Goal: Task Accomplishment & Management: Complete application form

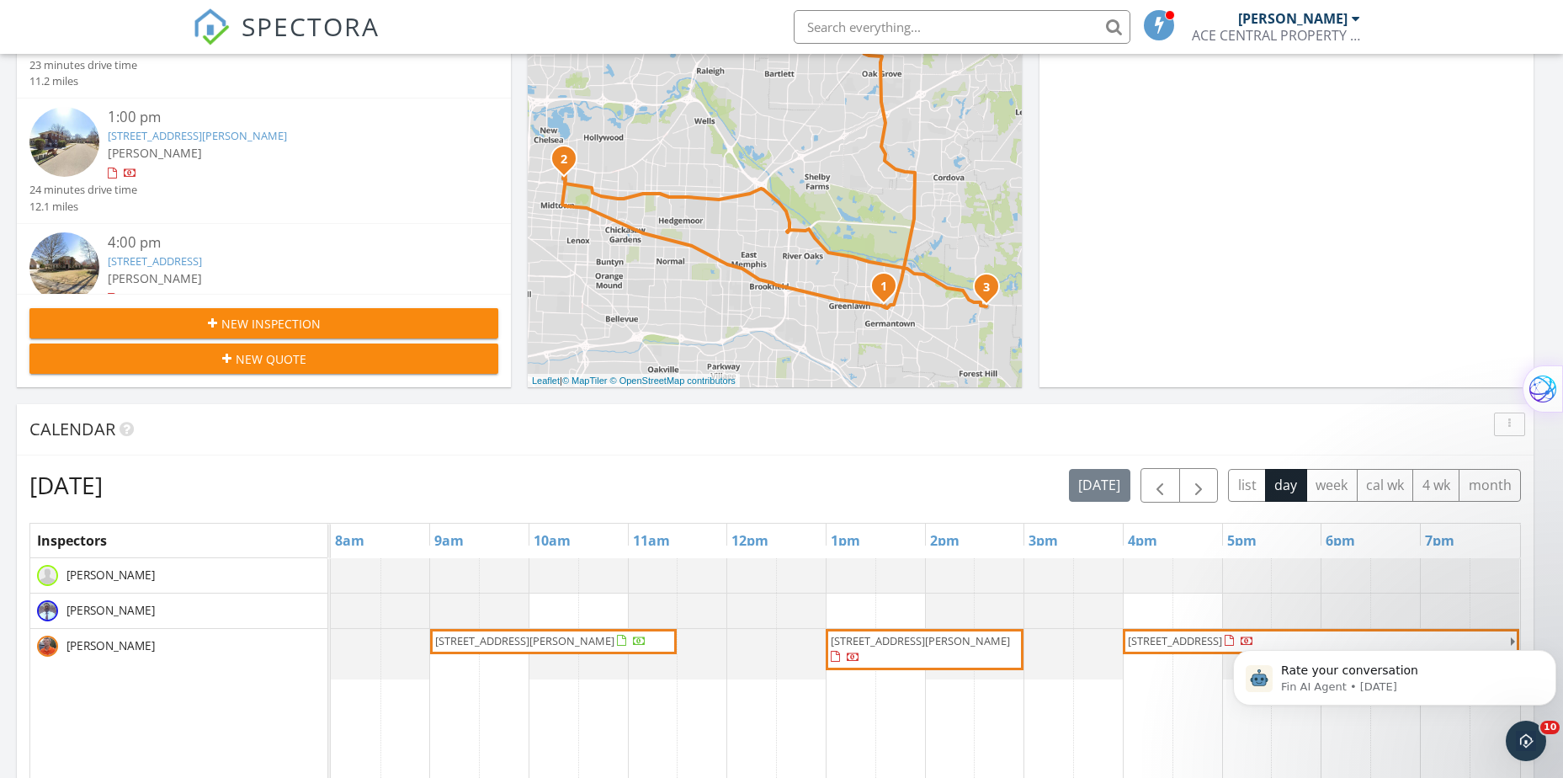
scroll to position [1558, 1590]
click at [1147, 496] on button "button" at bounding box center [1161, 485] width 40 height 35
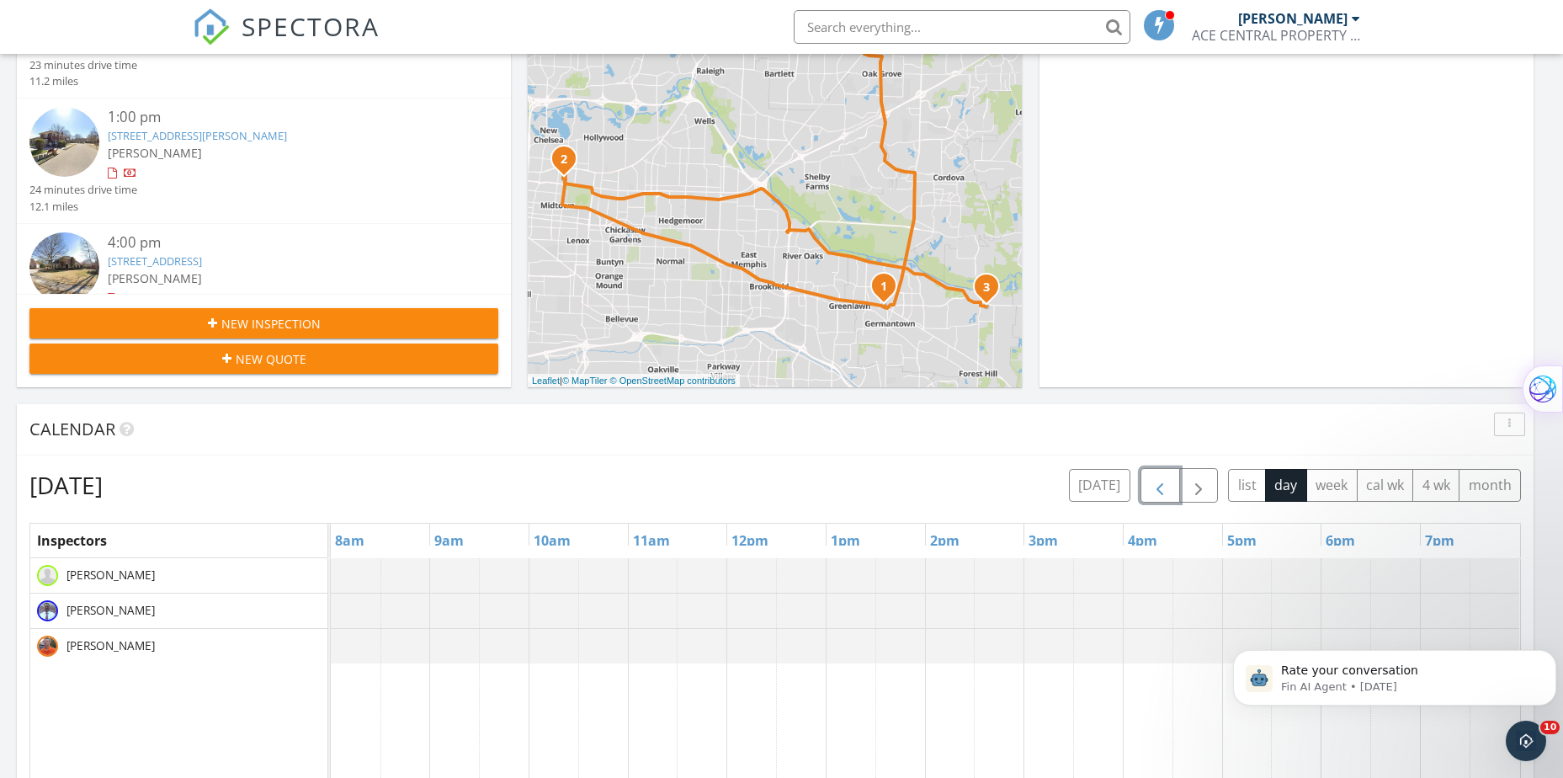
click at [1147, 496] on button "button" at bounding box center [1161, 485] width 40 height 35
click at [1145, 496] on button "button" at bounding box center [1161, 485] width 40 height 35
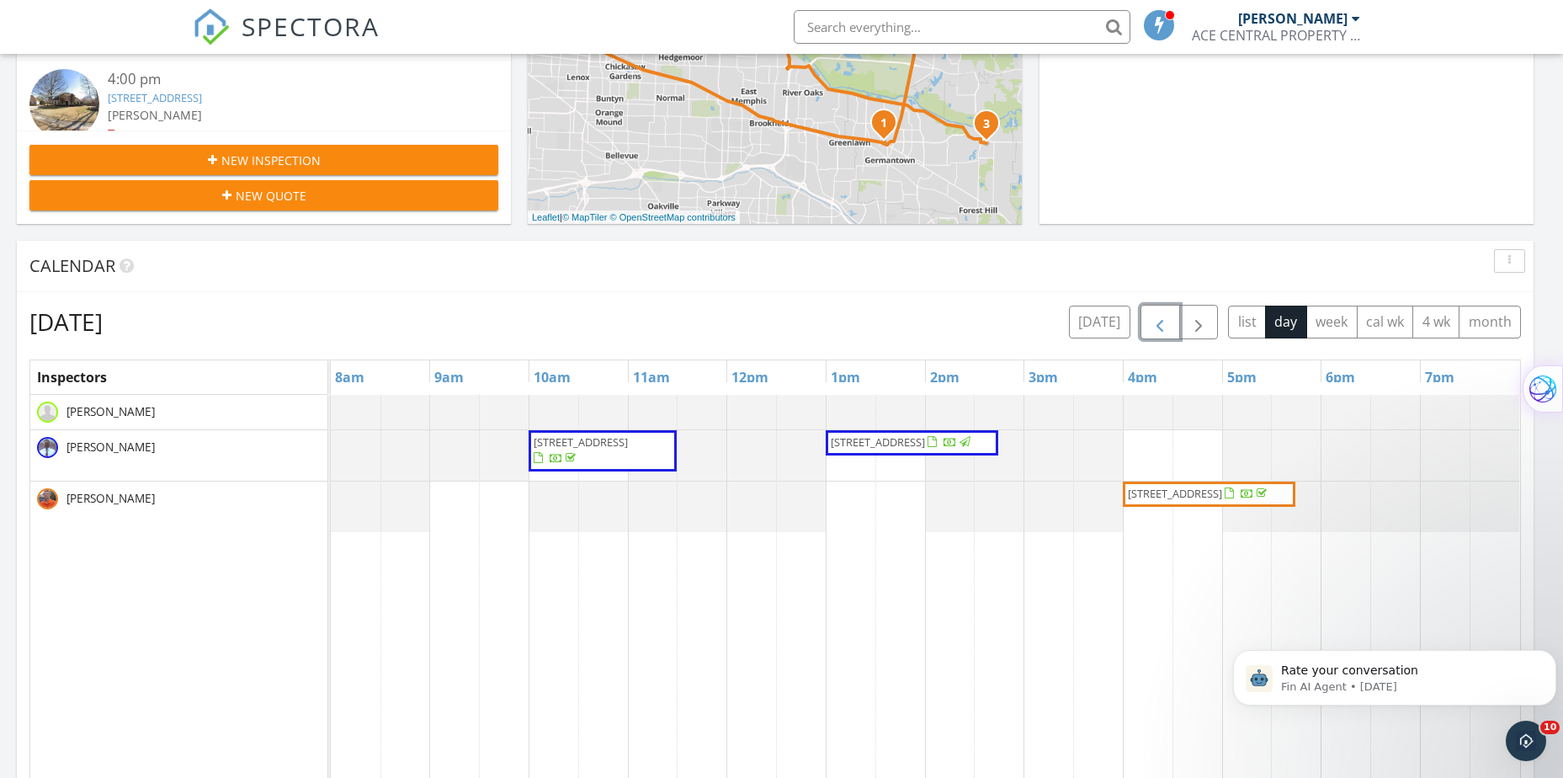
scroll to position [337, 0]
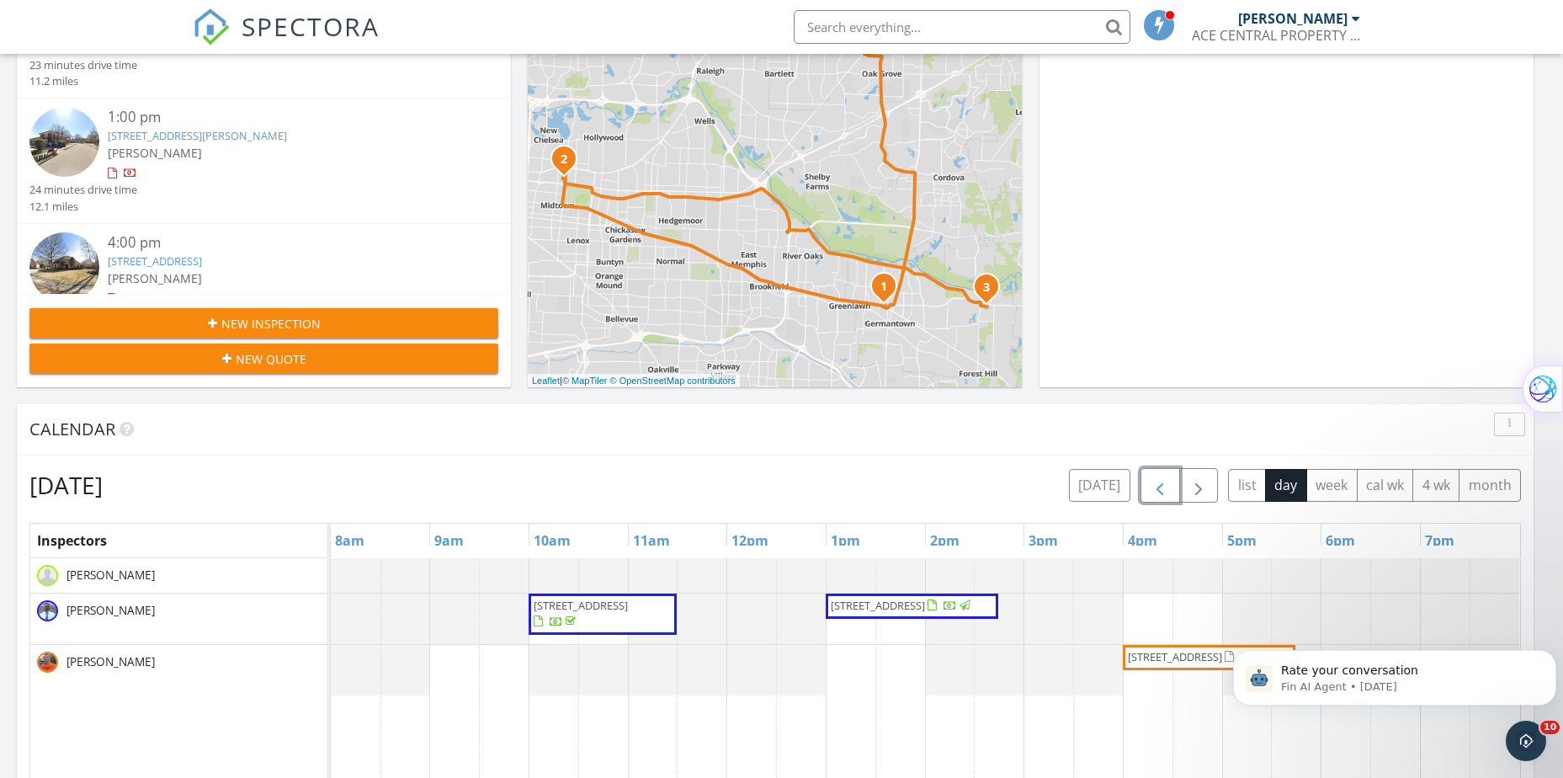
click at [1152, 485] on span "button" at bounding box center [1160, 486] width 20 height 20
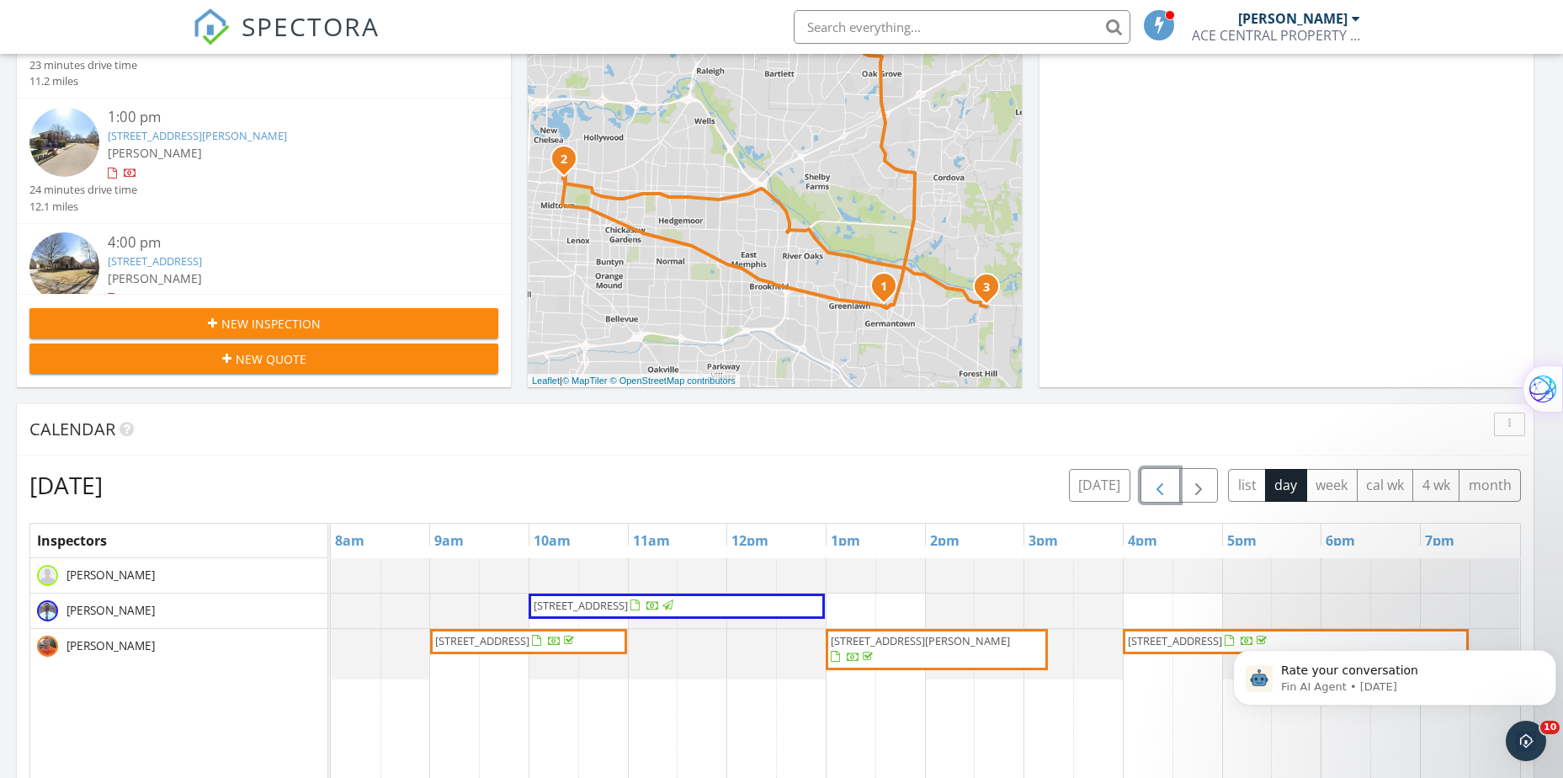
click at [754, 601] on span "621 School St, Clarksdale 38614" at bounding box center [677, 606] width 290 height 17
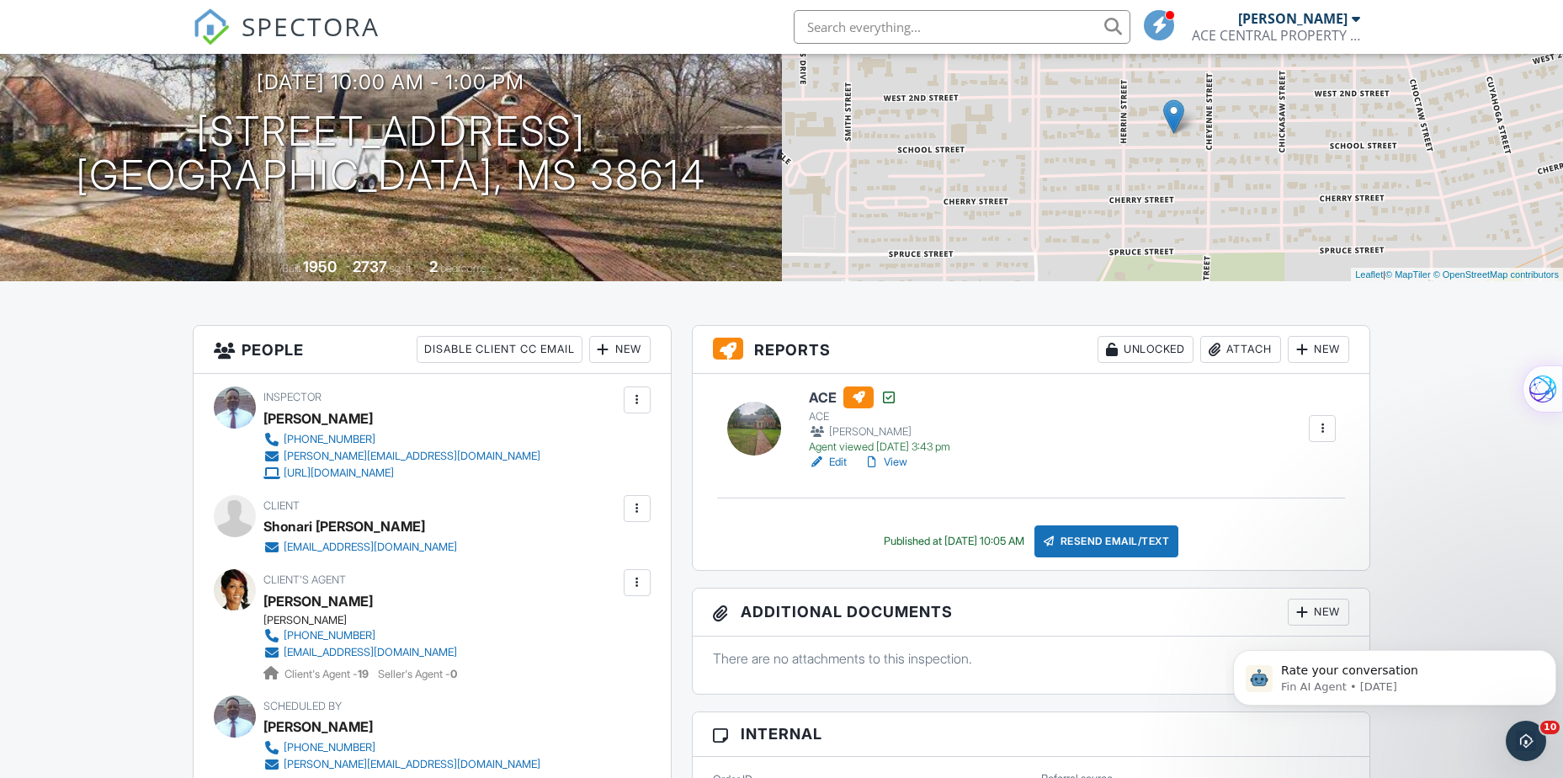
scroll to position [84, 0]
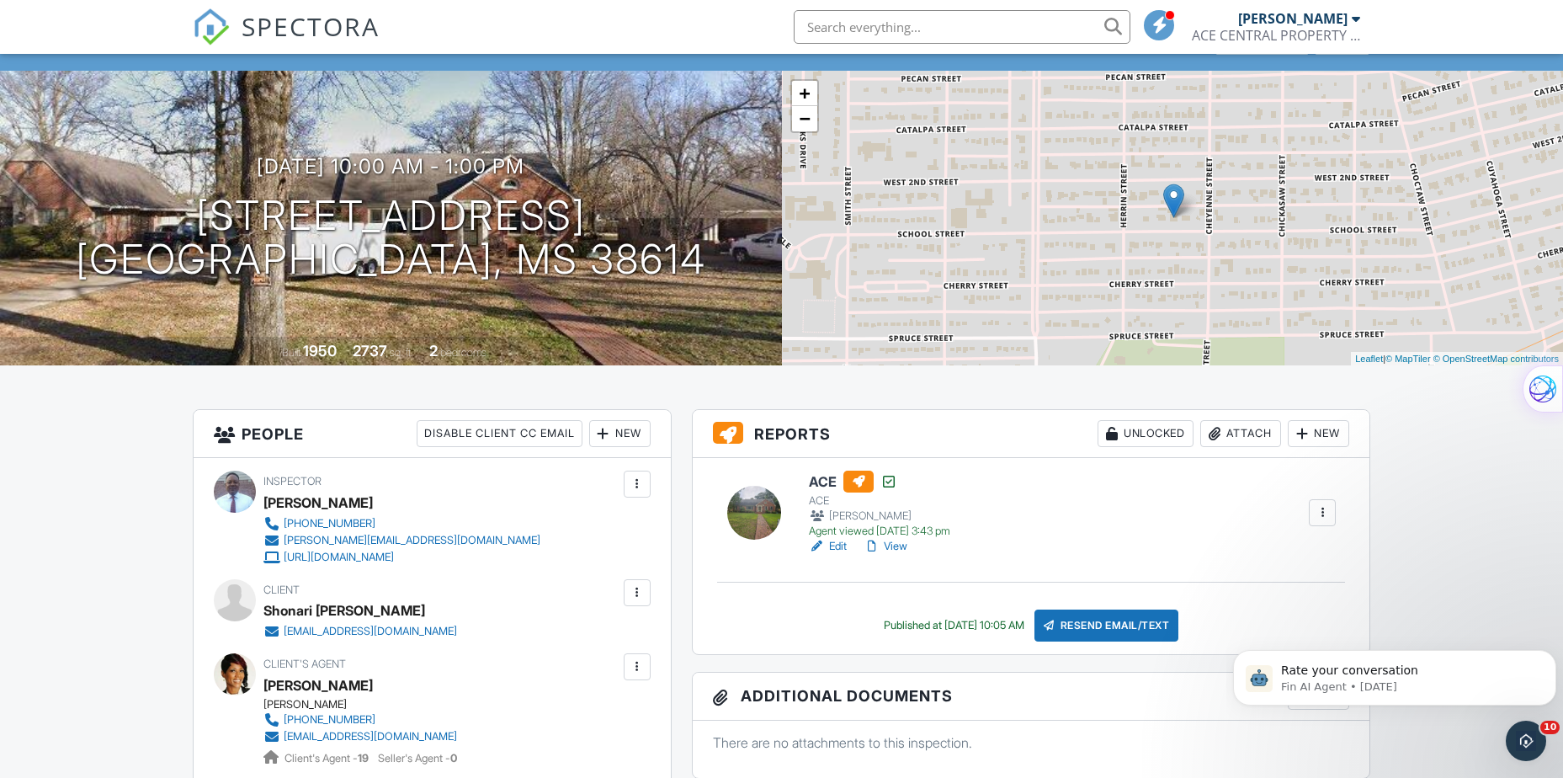
click at [897, 545] on link "View" at bounding box center [886, 546] width 44 height 17
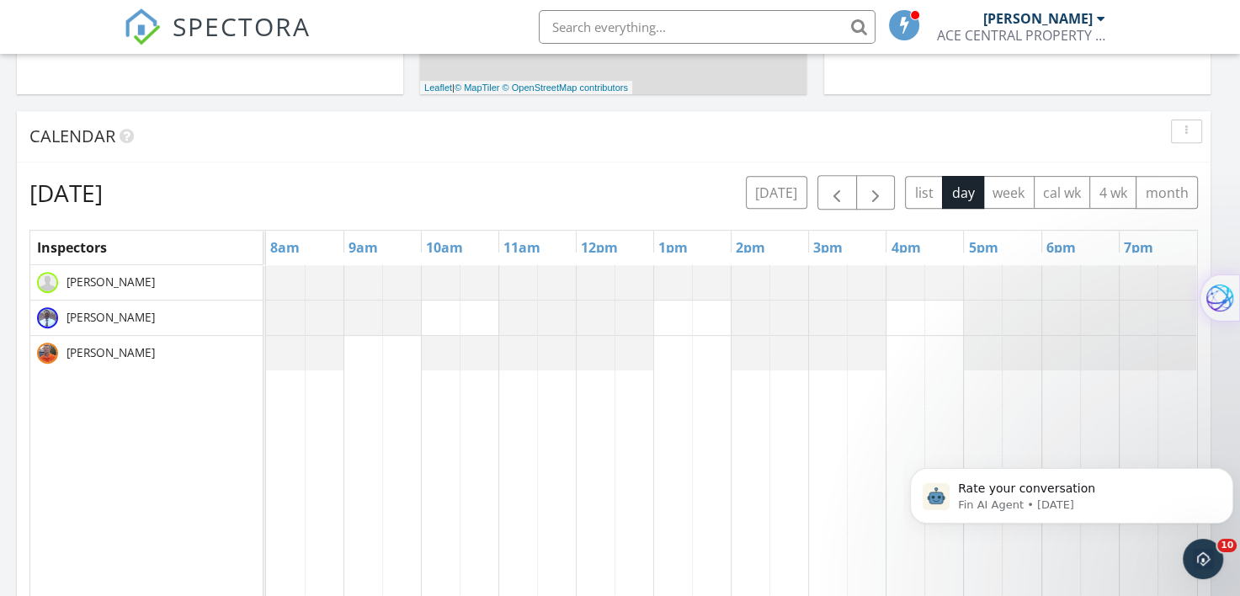
scroll to position [674, 0]
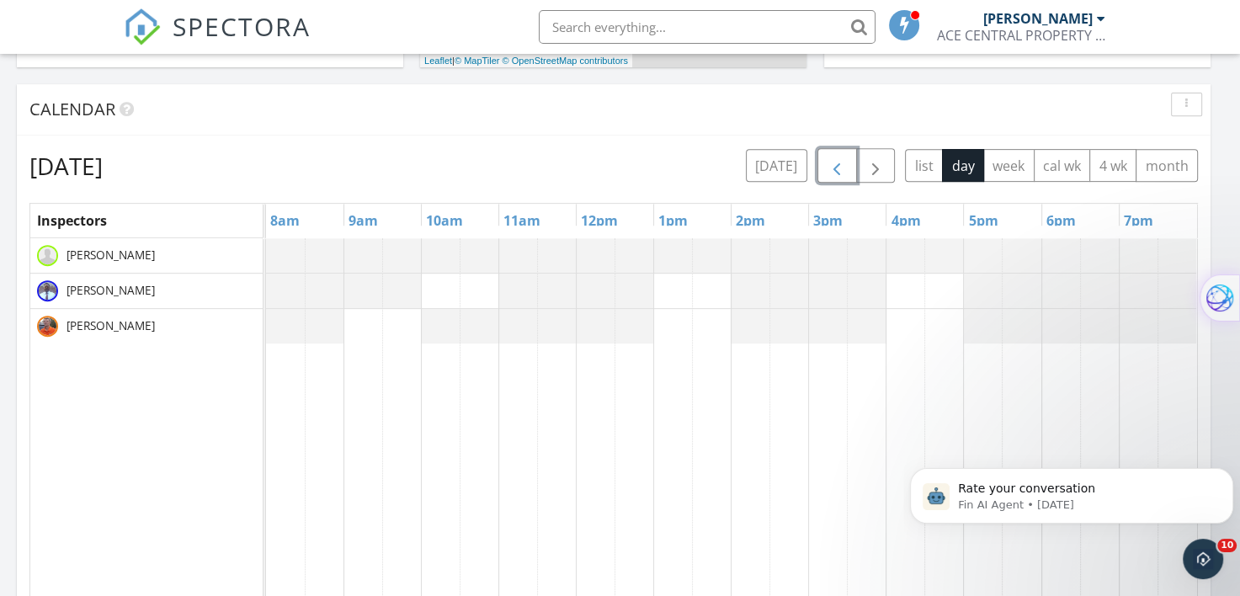
click at [849, 148] on button "button" at bounding box center [838, 165] width 40 height 35
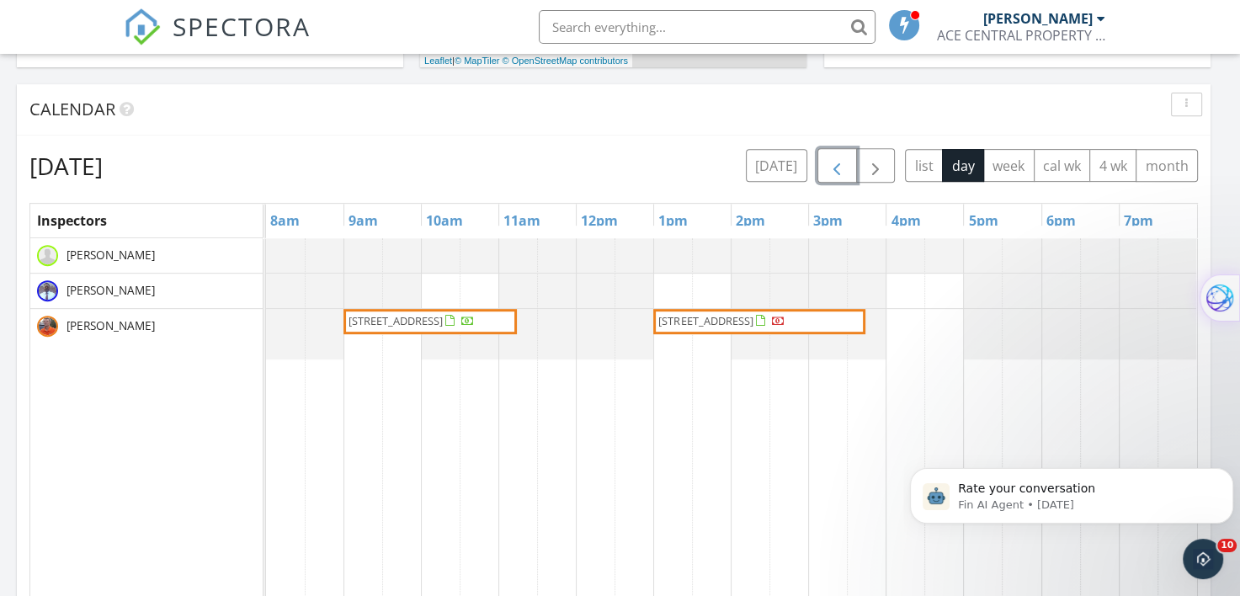
click at [834, 156] on span "button" at bounding box center [837, 166] width 20 height 20
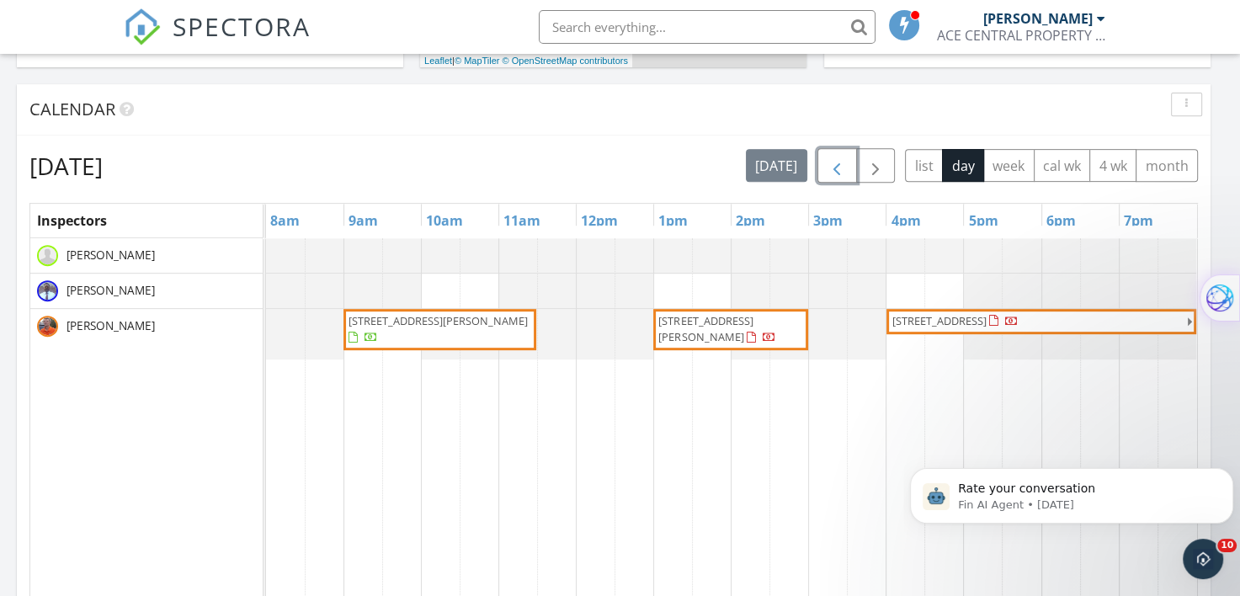
click at [952, 313] on span "9245 Forest Estates Cove, Germantown 38139" at bounding box center [939, 320] width 94 height 15
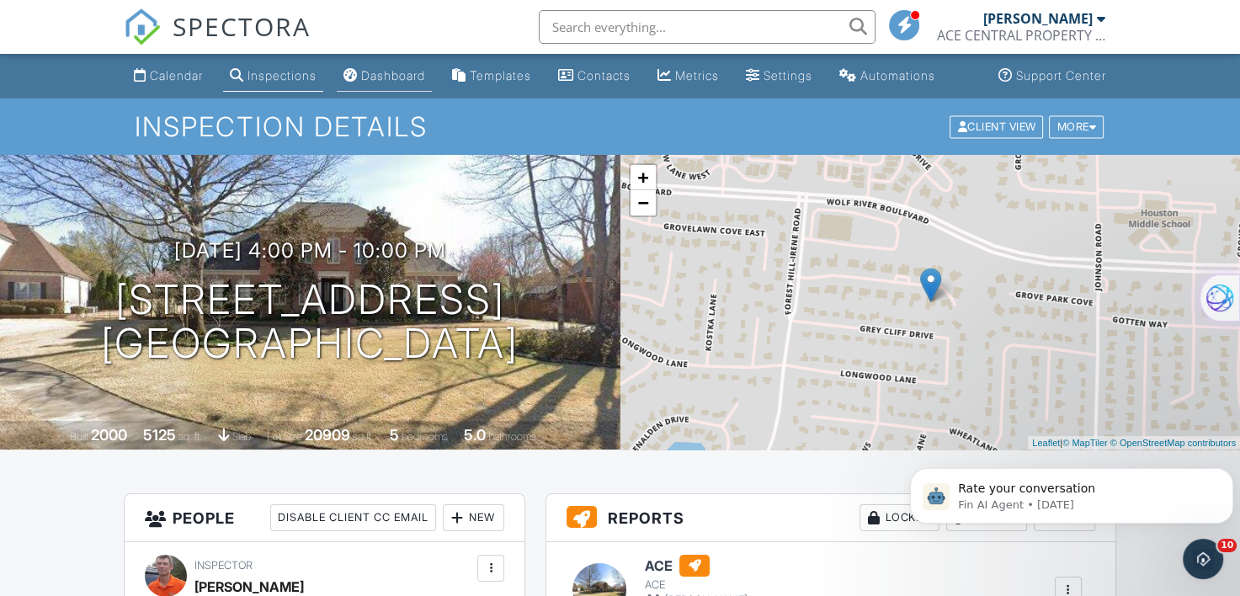
click at [381, 83] on div "Dashboard" at bounding box center [393, 75] width 64 height 14
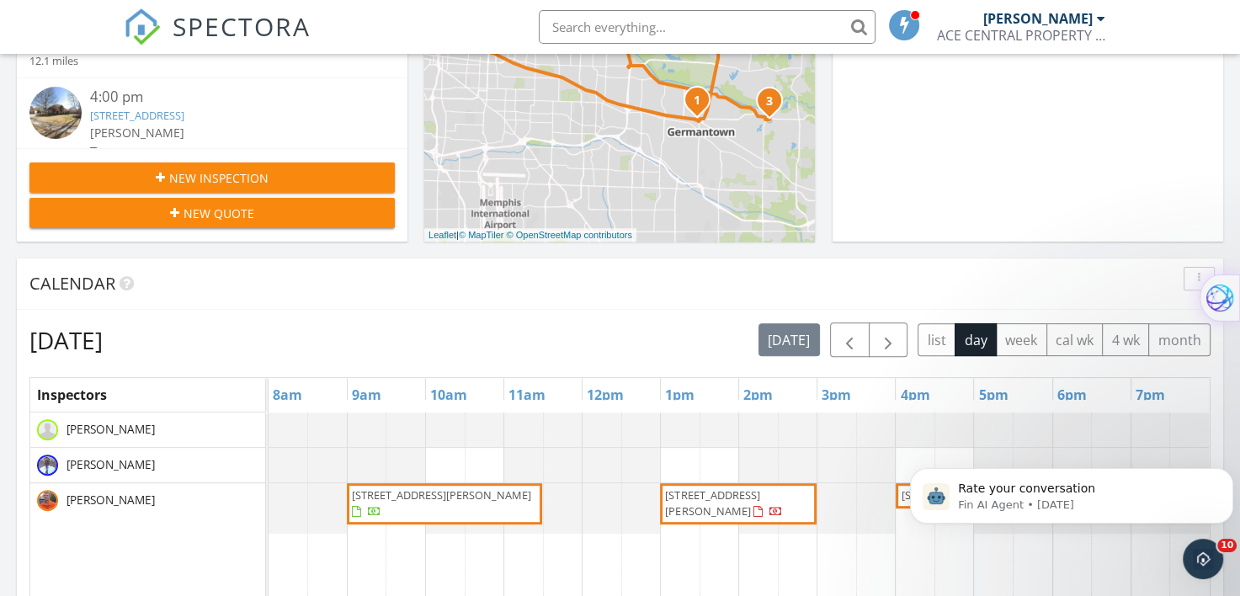
scroll to position [505, 0]
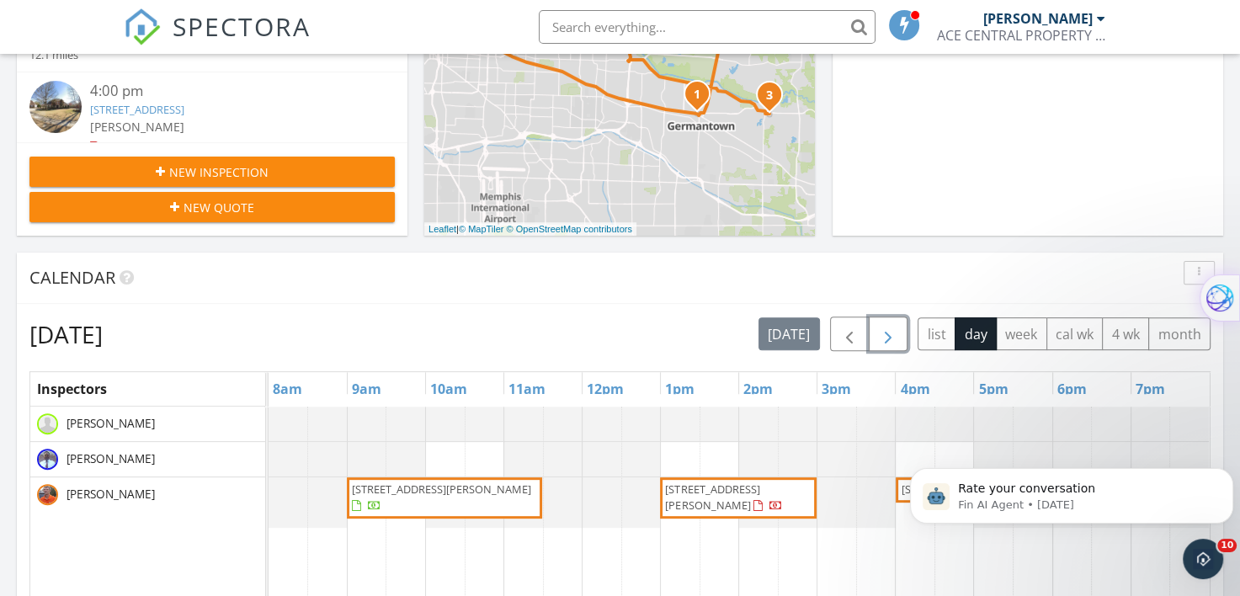
click at [886, 324] on span "button" at bounding box center [888, 334] width 20 height 20
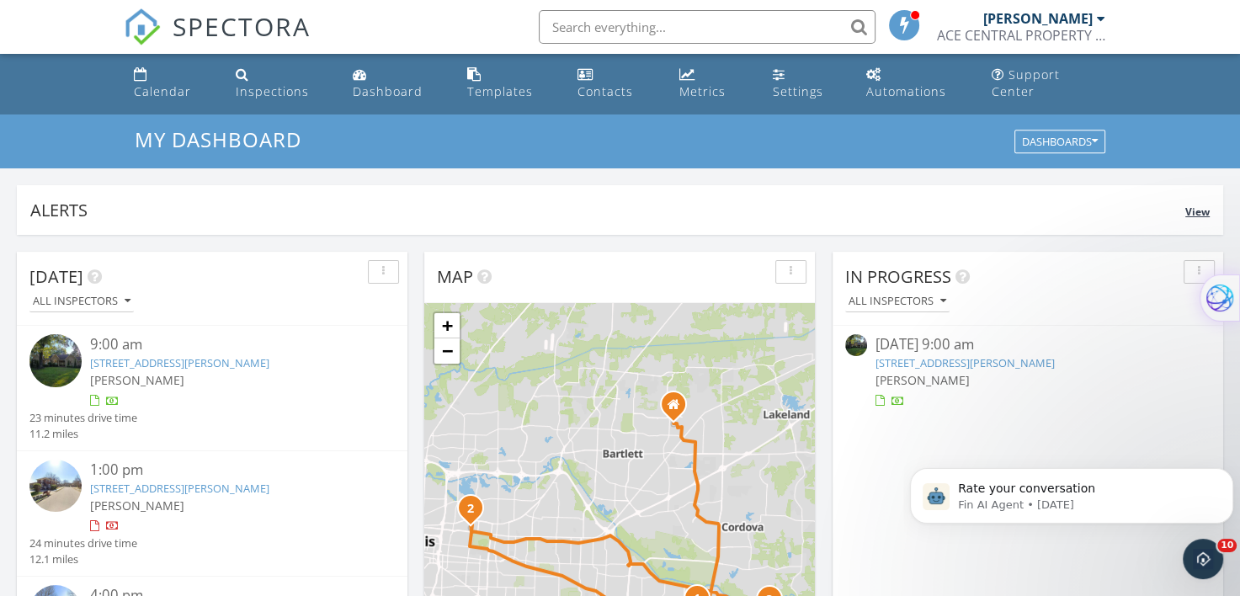
scroll to position [0, 0]
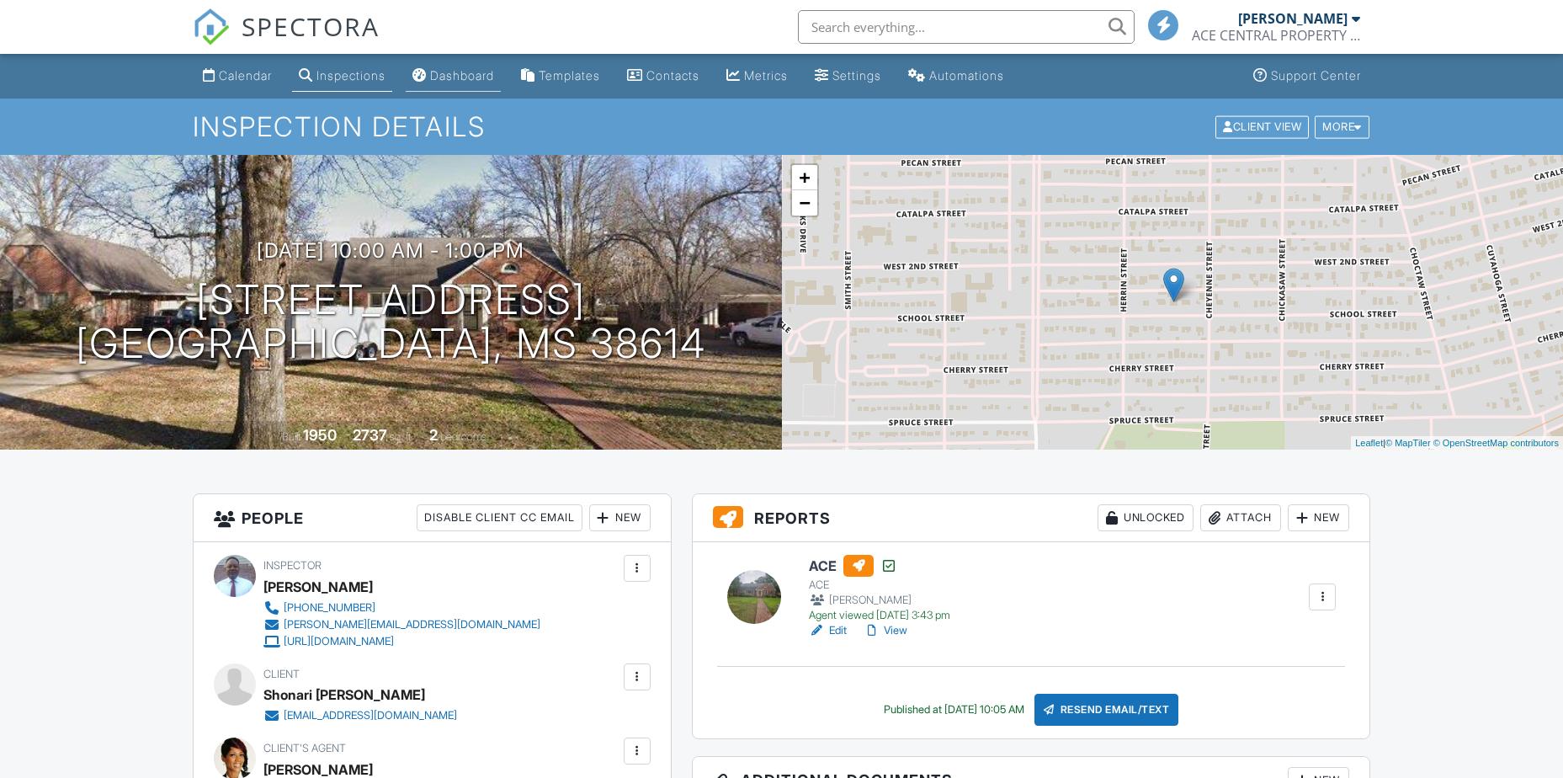
click at [469, 72] on div "Dashboard" at bounding box center [462, 75] width 64 height 14
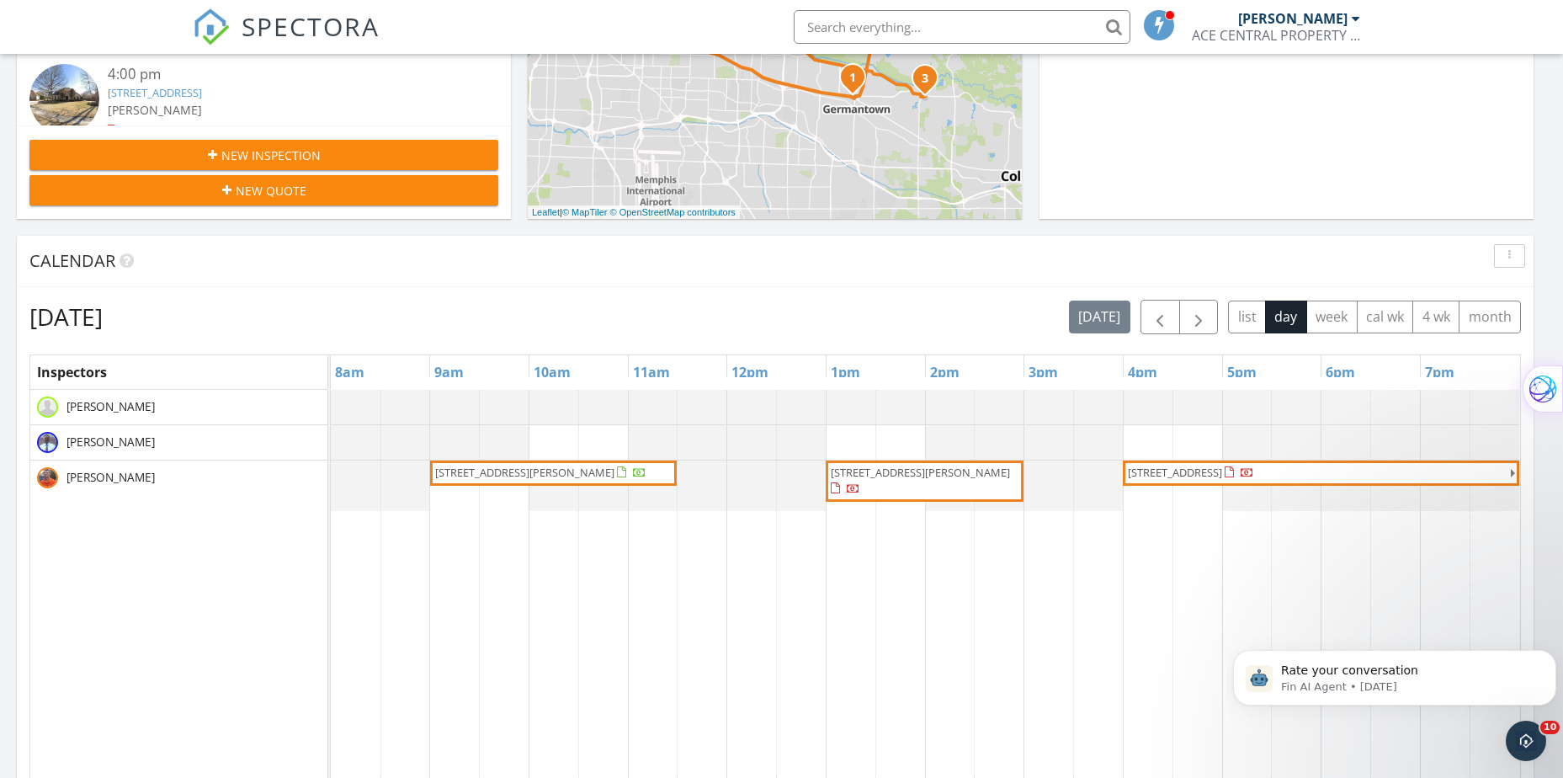
click at [1353, 18] on div at bounding box center [1356, 18] width 8 height 13
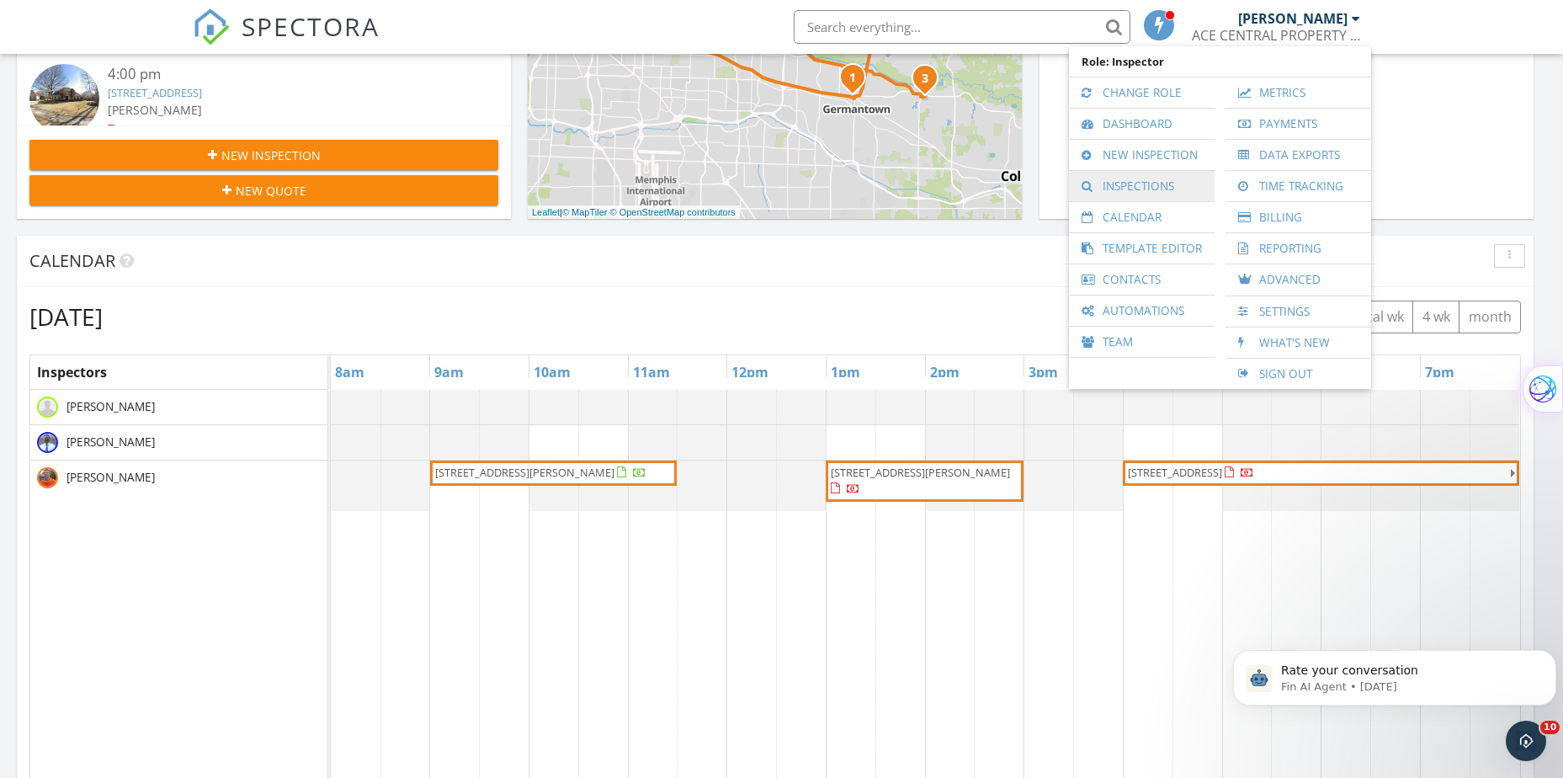
click at [1108, 190] on link "Inspections" at bounding box center [1142, 186] width 129 height 30
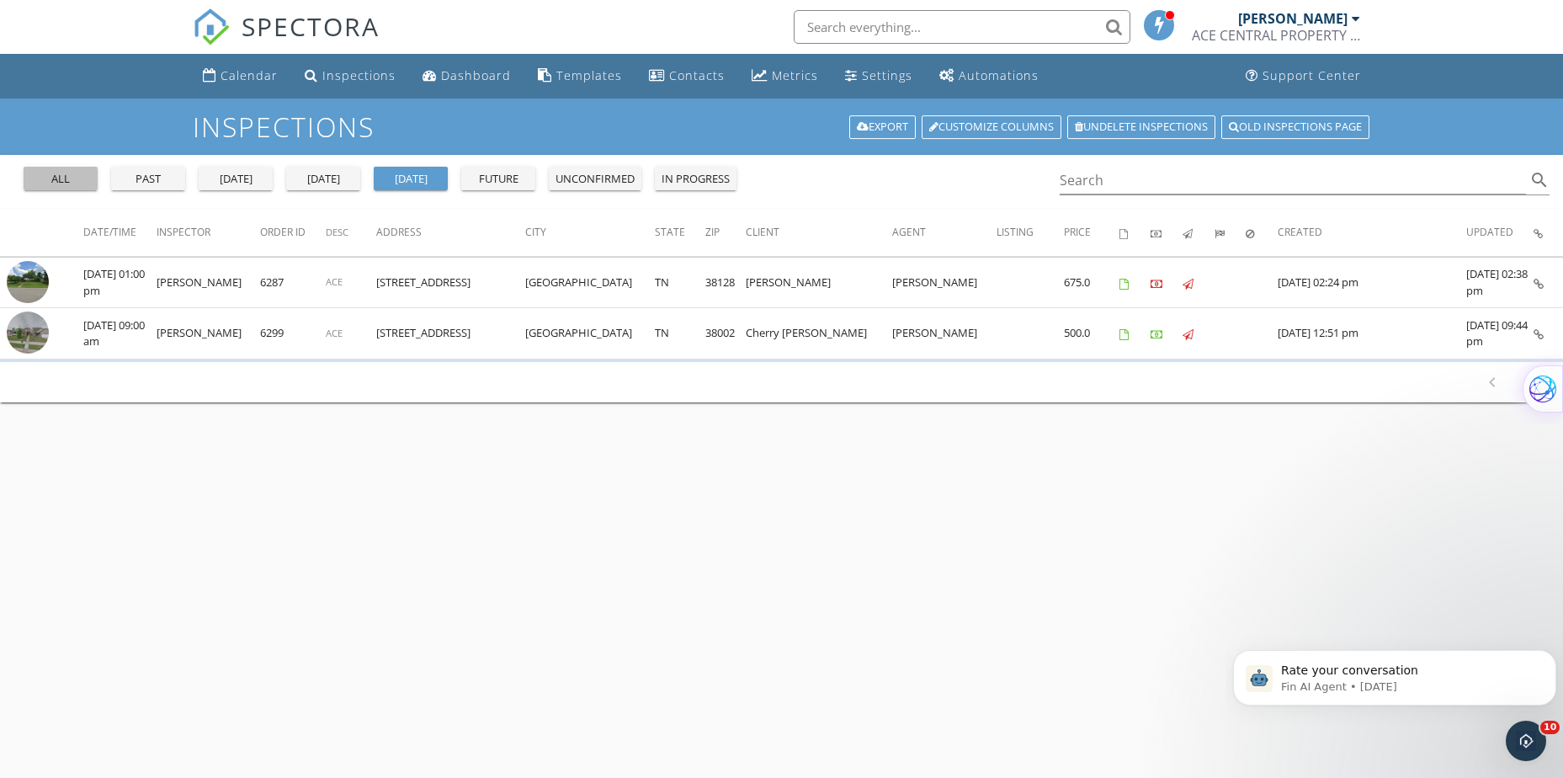
click at [72, 179] on div "all" at bounding box center [60, 179] width 61 height 17
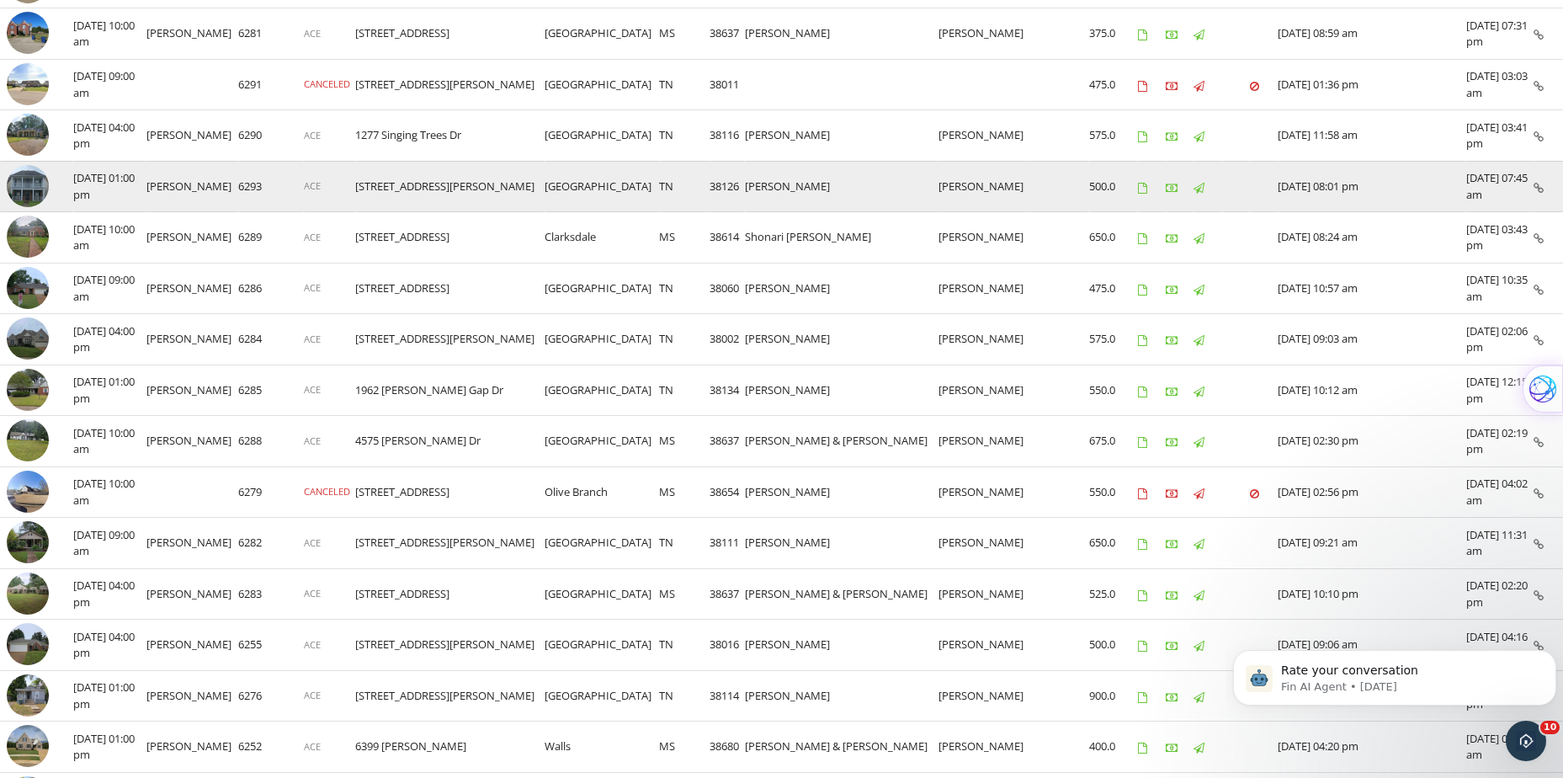
scroll to position [880, 0]
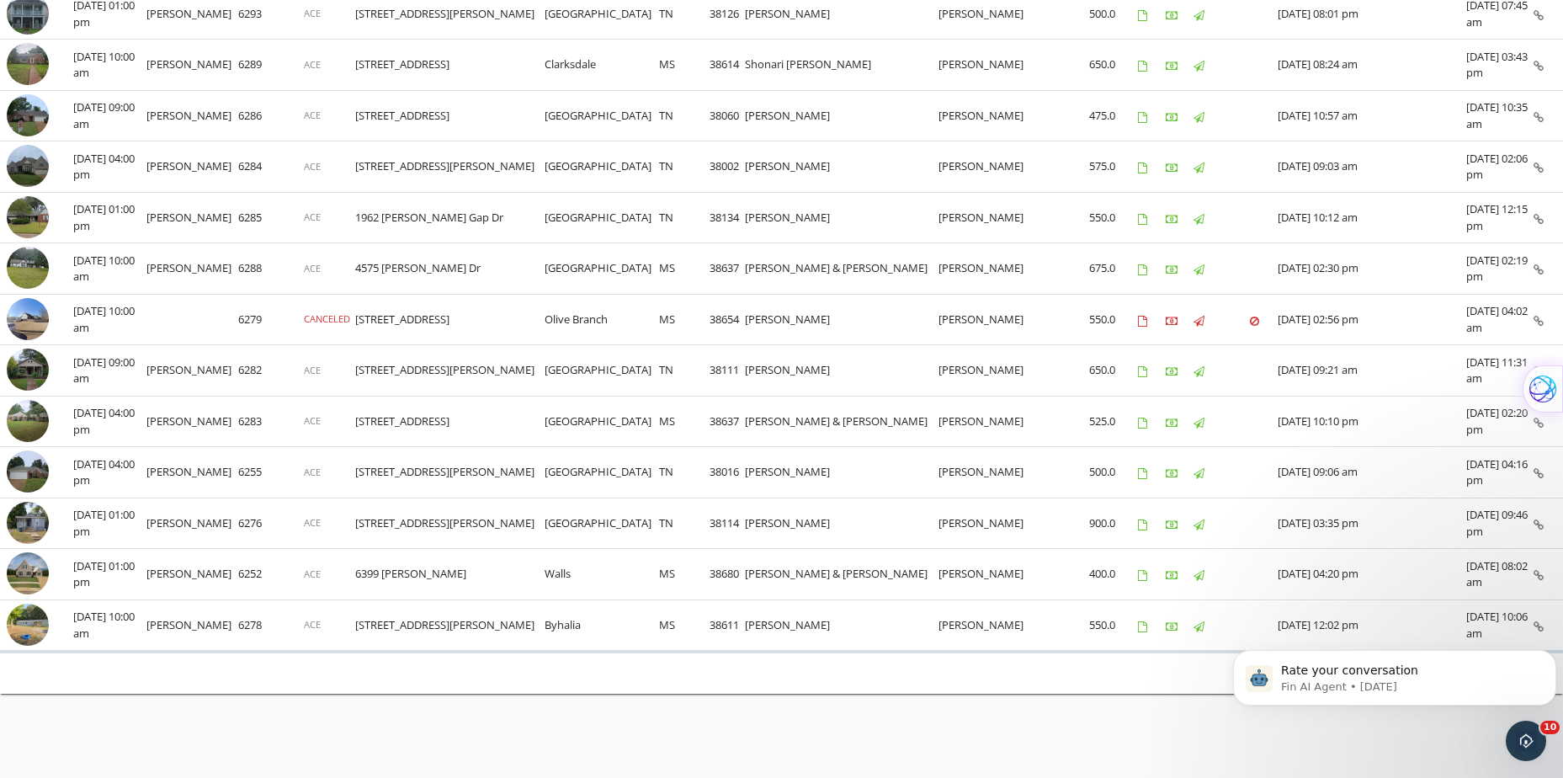
drag, startPoint x: 1486, startPoint y: 668, endPoint x: 1139, endPoint y: 664, distance: 346.9
click at [1227, 664] on html "Rate your conversation Fin AI Agent • 2d ago" at bounding box center [1395, 674] width 337 height 118
drag, startPoint x: -88, startPoint y: 50, endPoint x: 1304, endPoint y: 743, distance: 1555.0
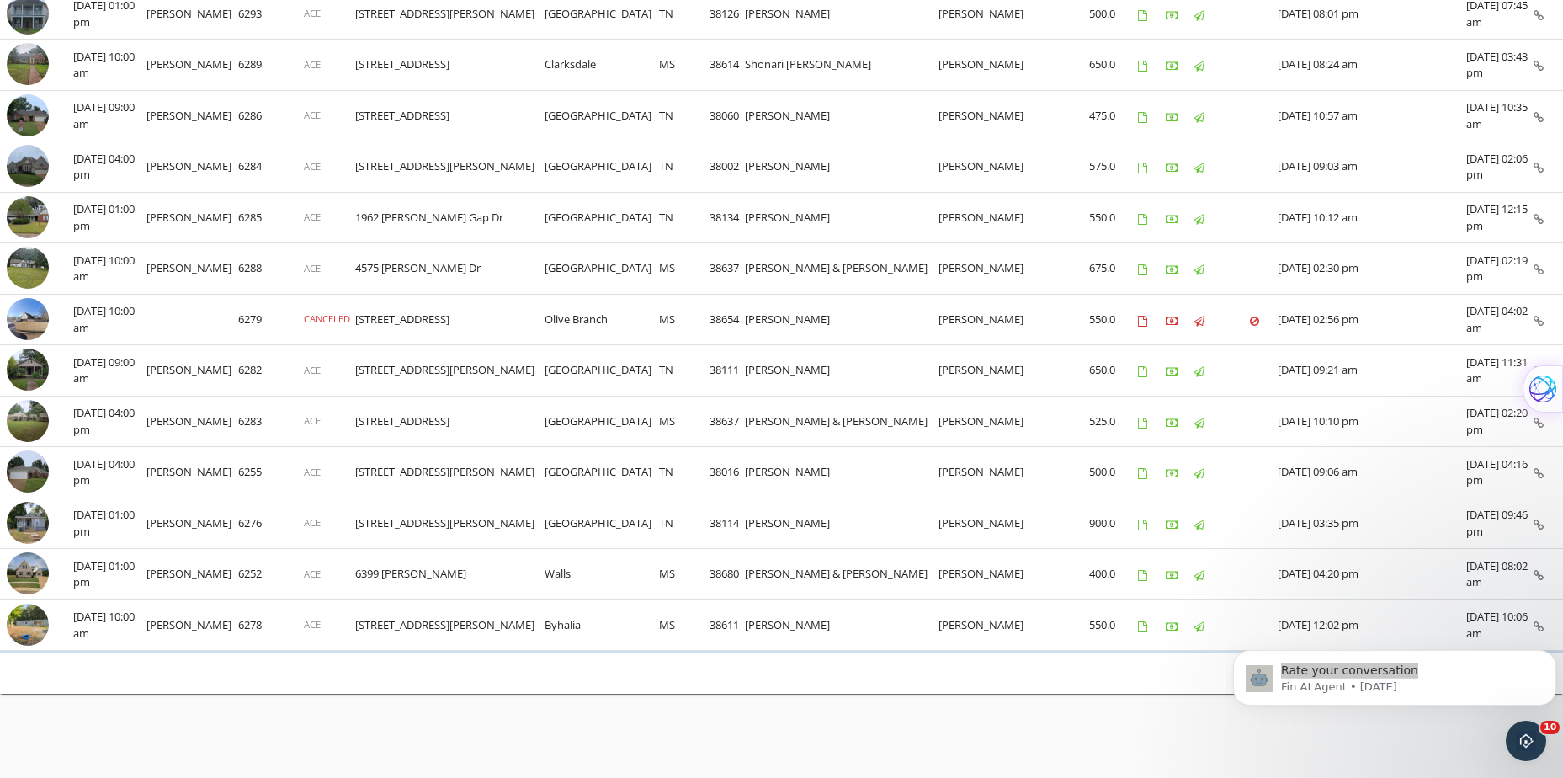
drag, startPoint x: 1304, startPoint y: 743, endPoint x: 1402, endPoint y: 741, distance: 97.7
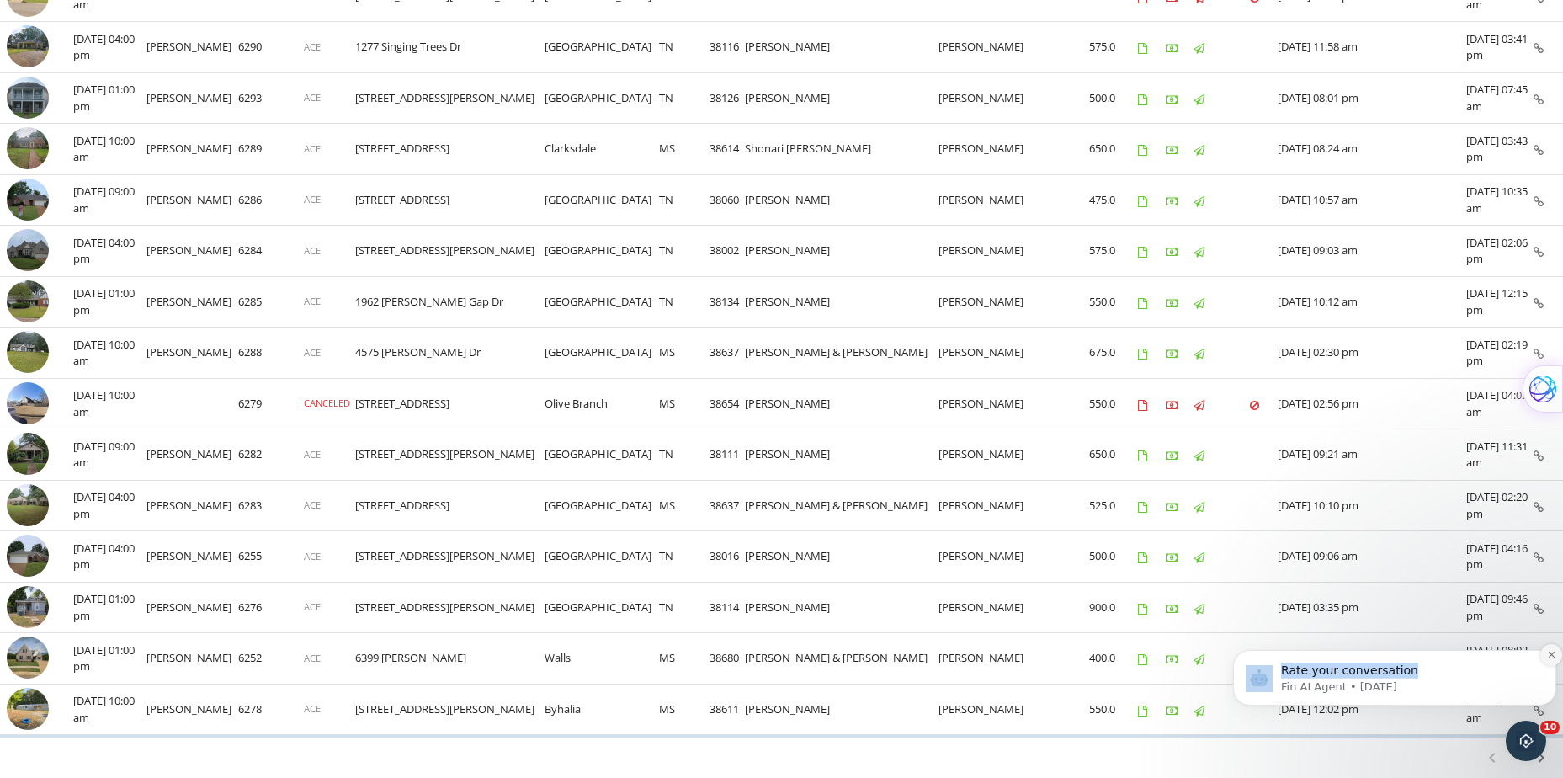
click at [1549, 652] on icon "Dismiss notification" at bounding box center [1551, 655] width 6 height 6
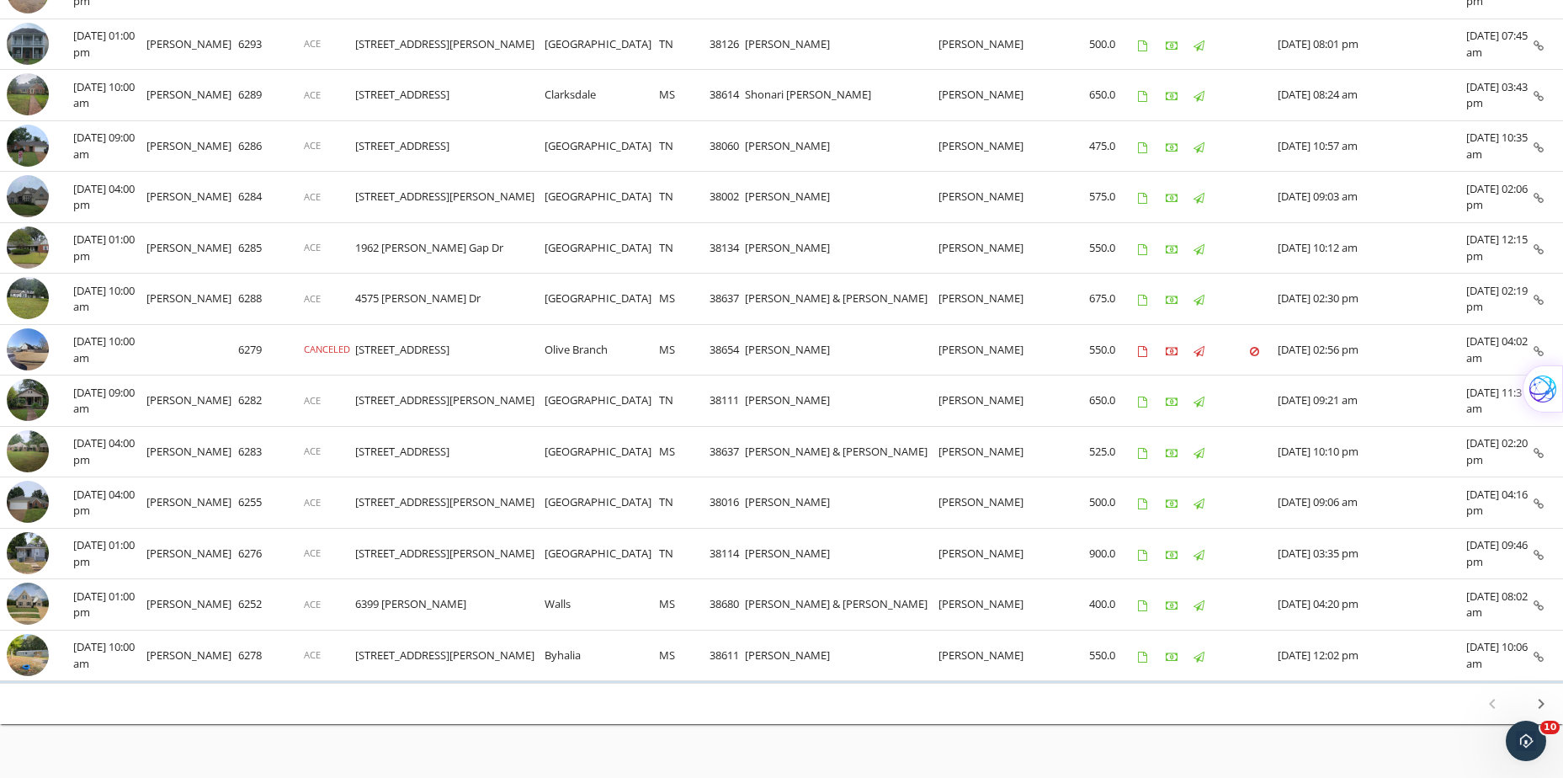
scroll to position [880, 0]
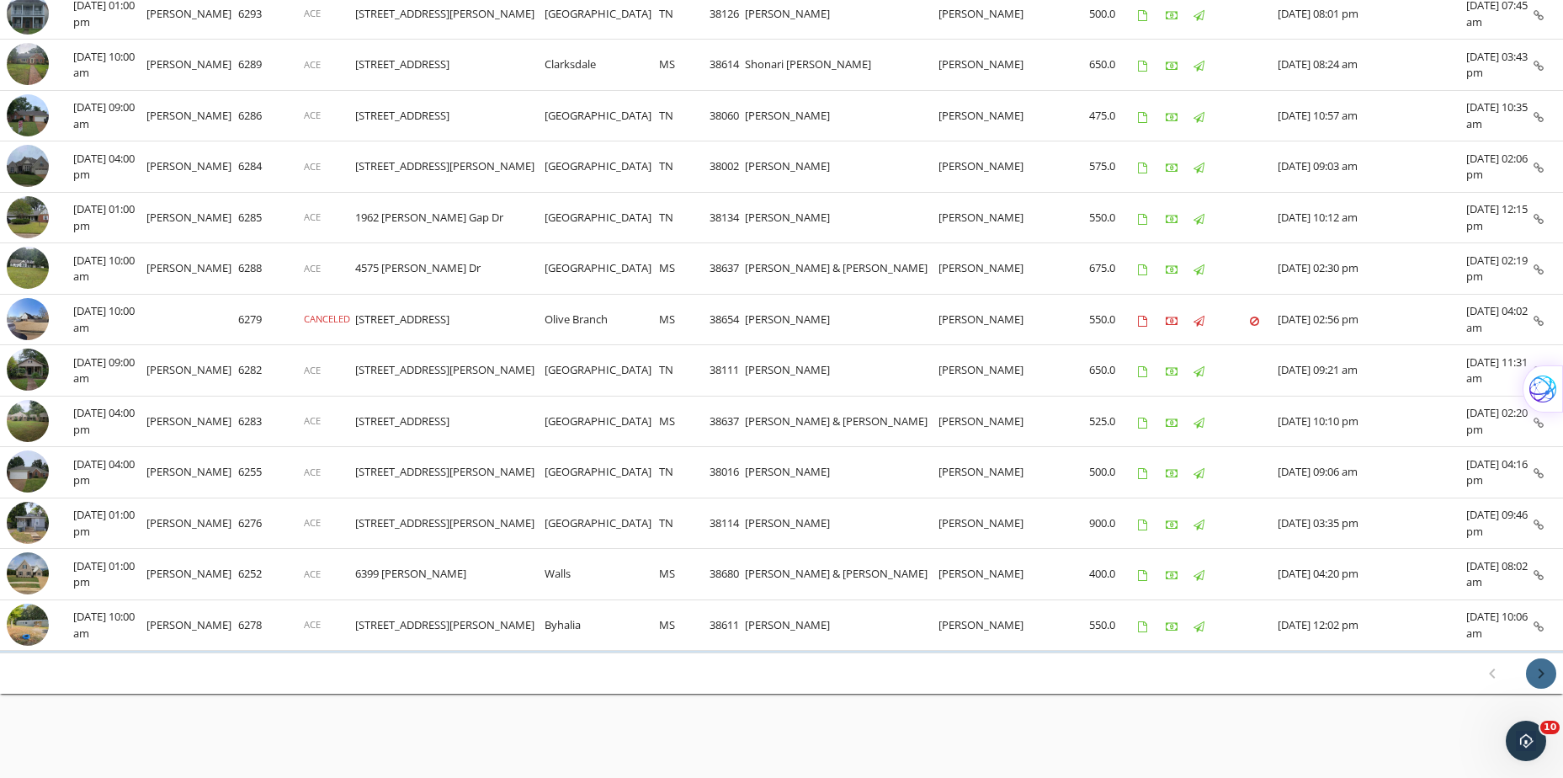
click at [1536, 673] on icon "chevron_right" at bounding box center [1541, 673] width 20 height 20
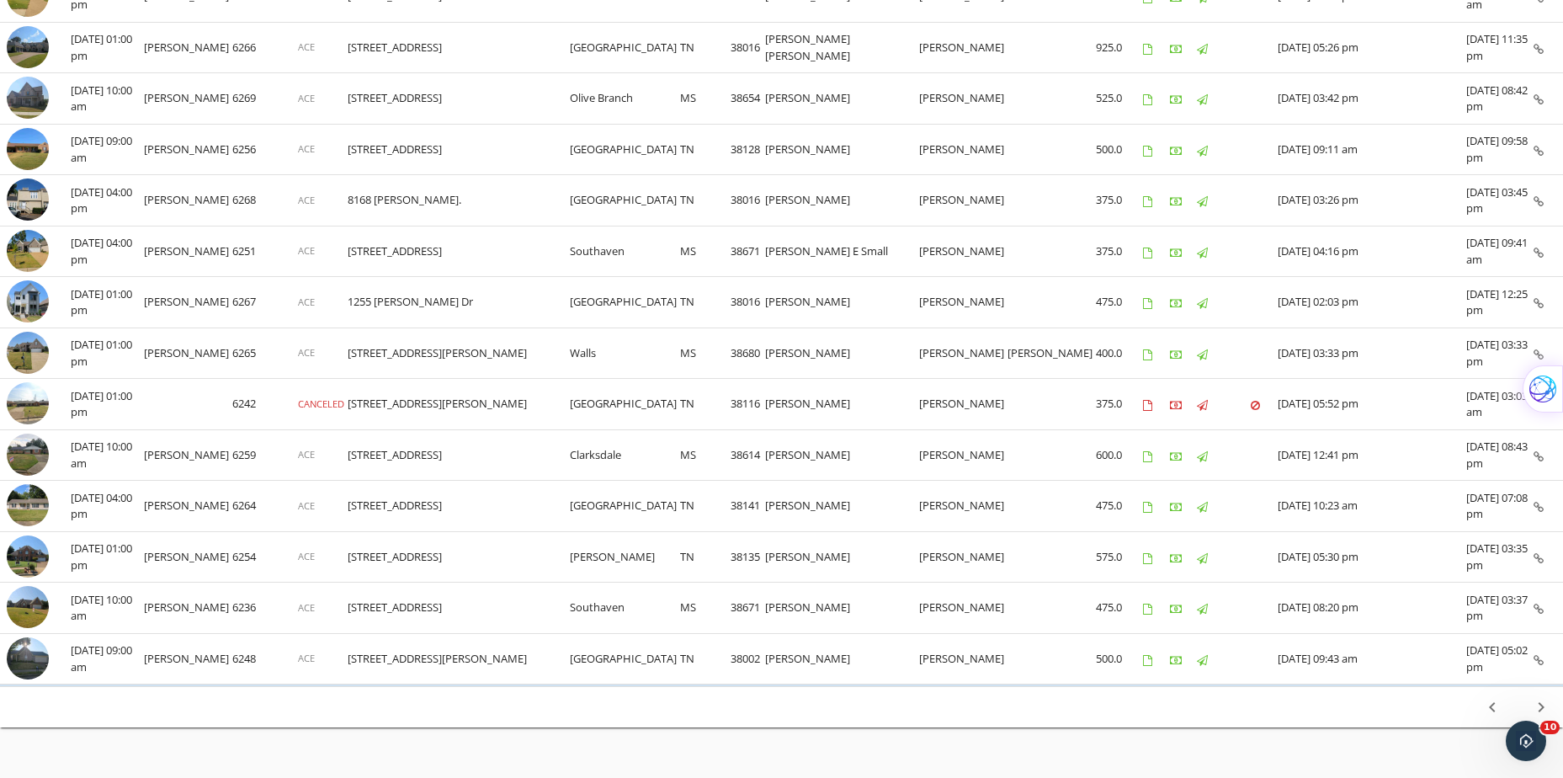
scroll to position [849, 0]
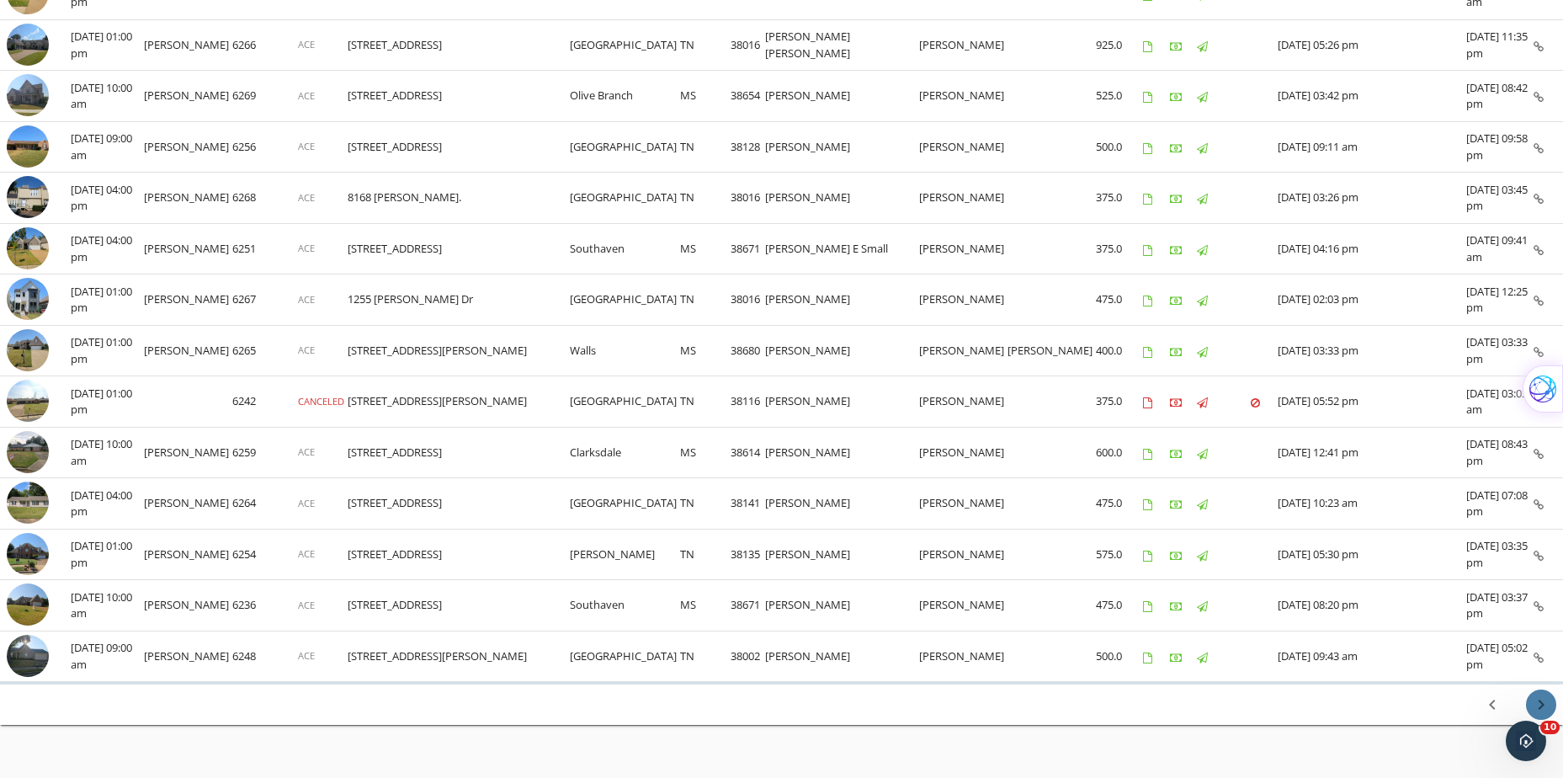
click at [1536, 695] on icon "chevron_right" at bounding box center [1541, 705] width 20 height 20
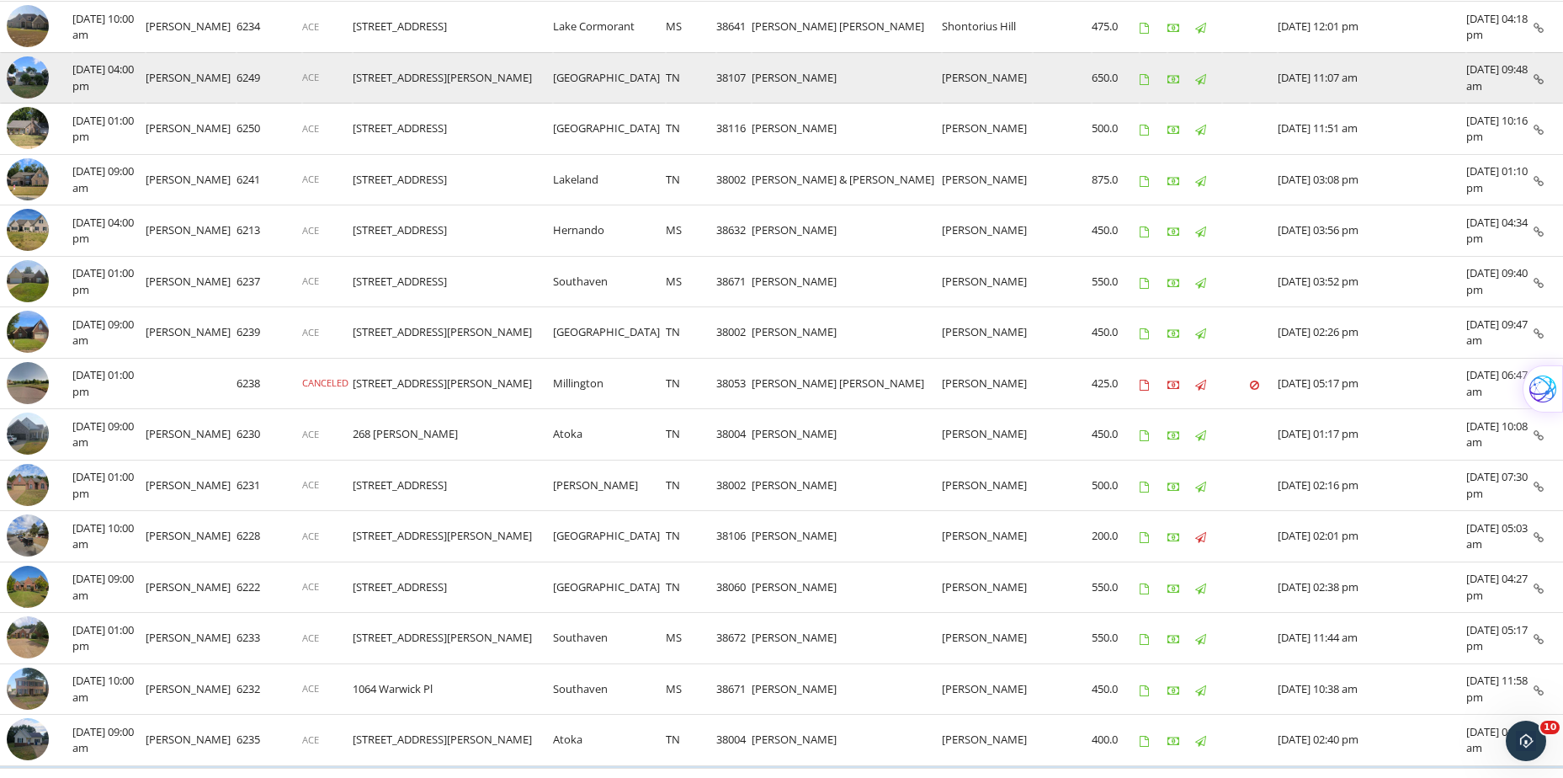
scroll to position [870, 0]
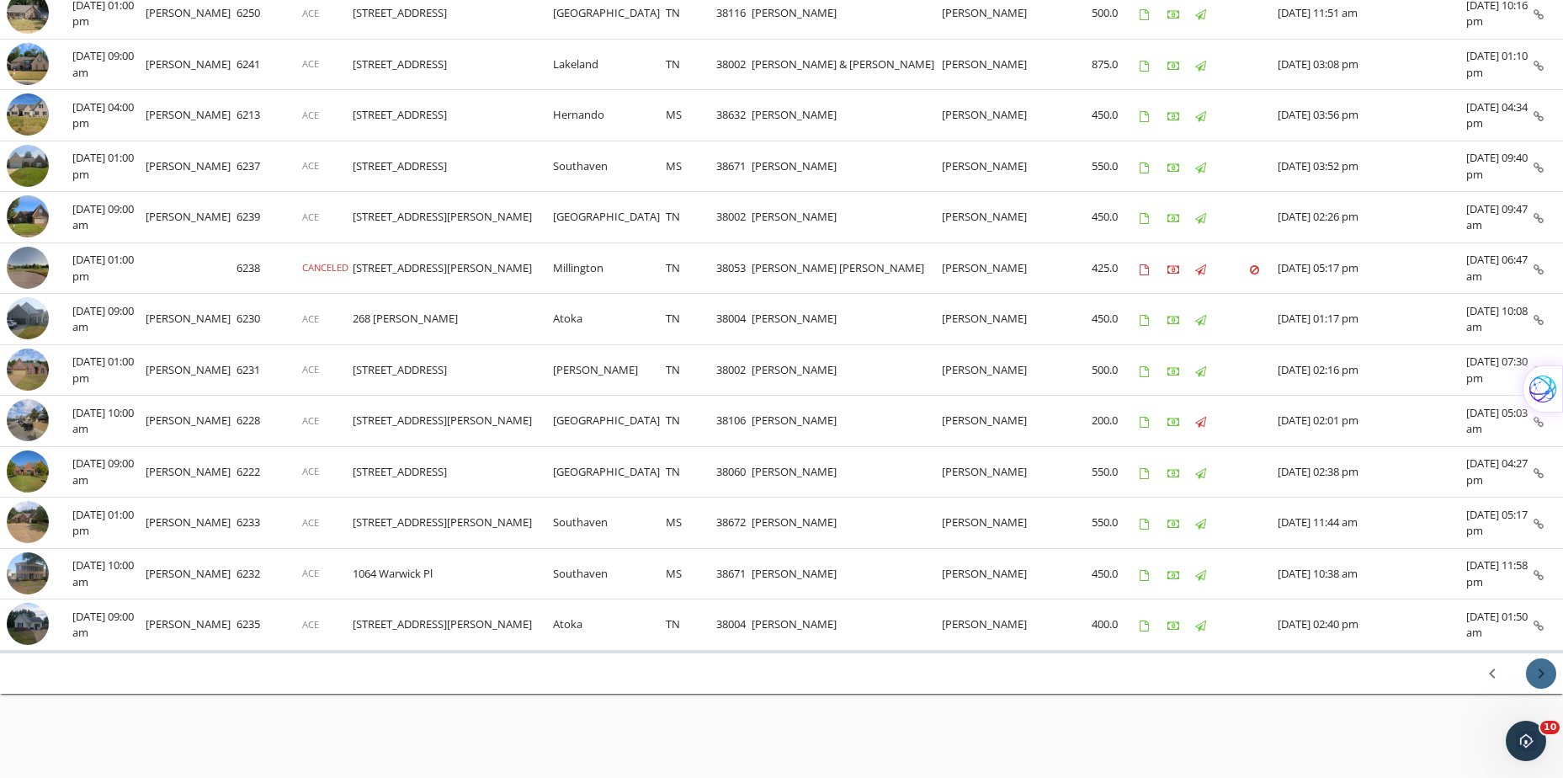
click at [1542, 670] on icon "chevron_right" at bounding box center [1541, 673] width 20 height 20
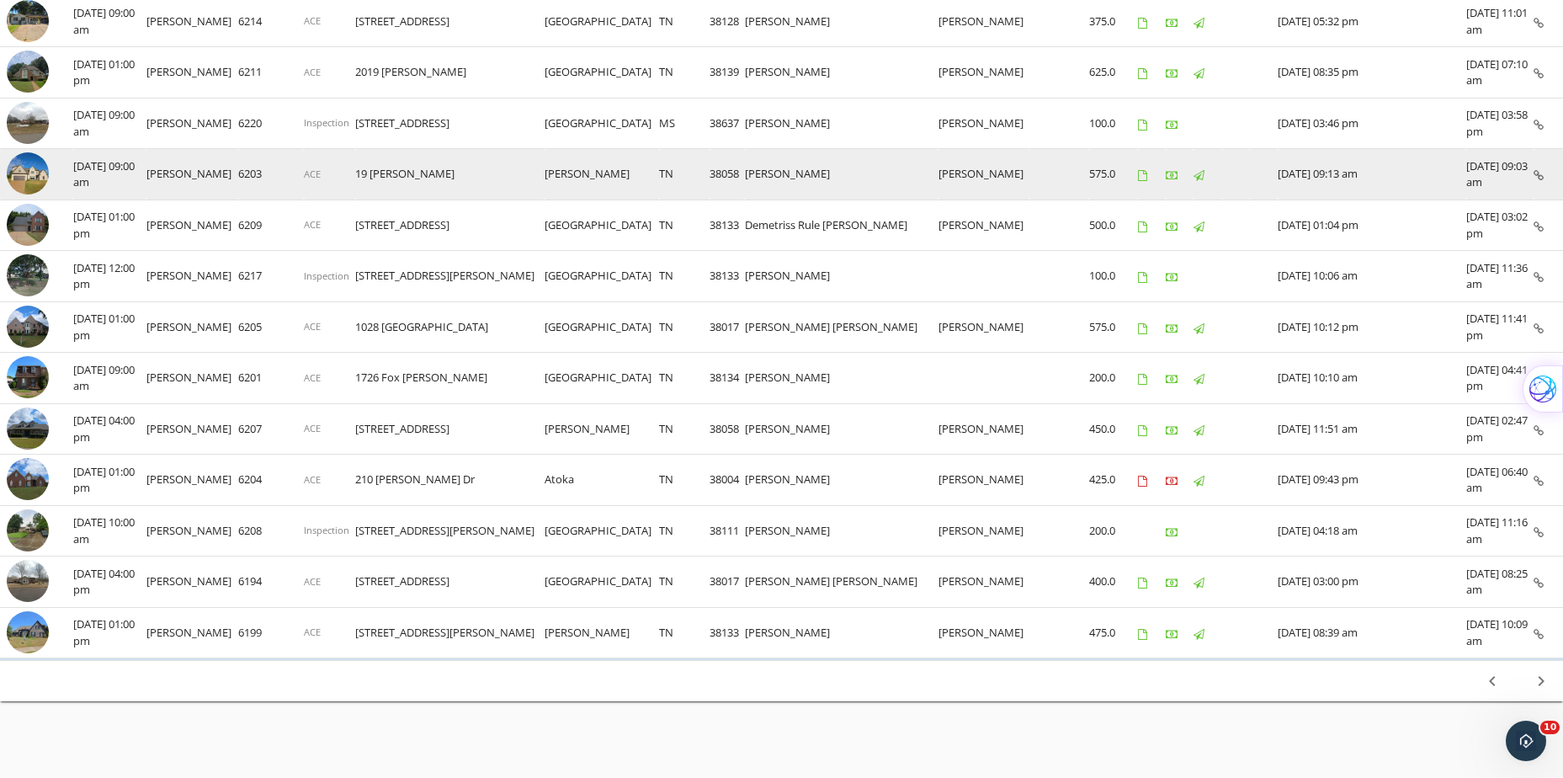
scroll to position [880, 0]
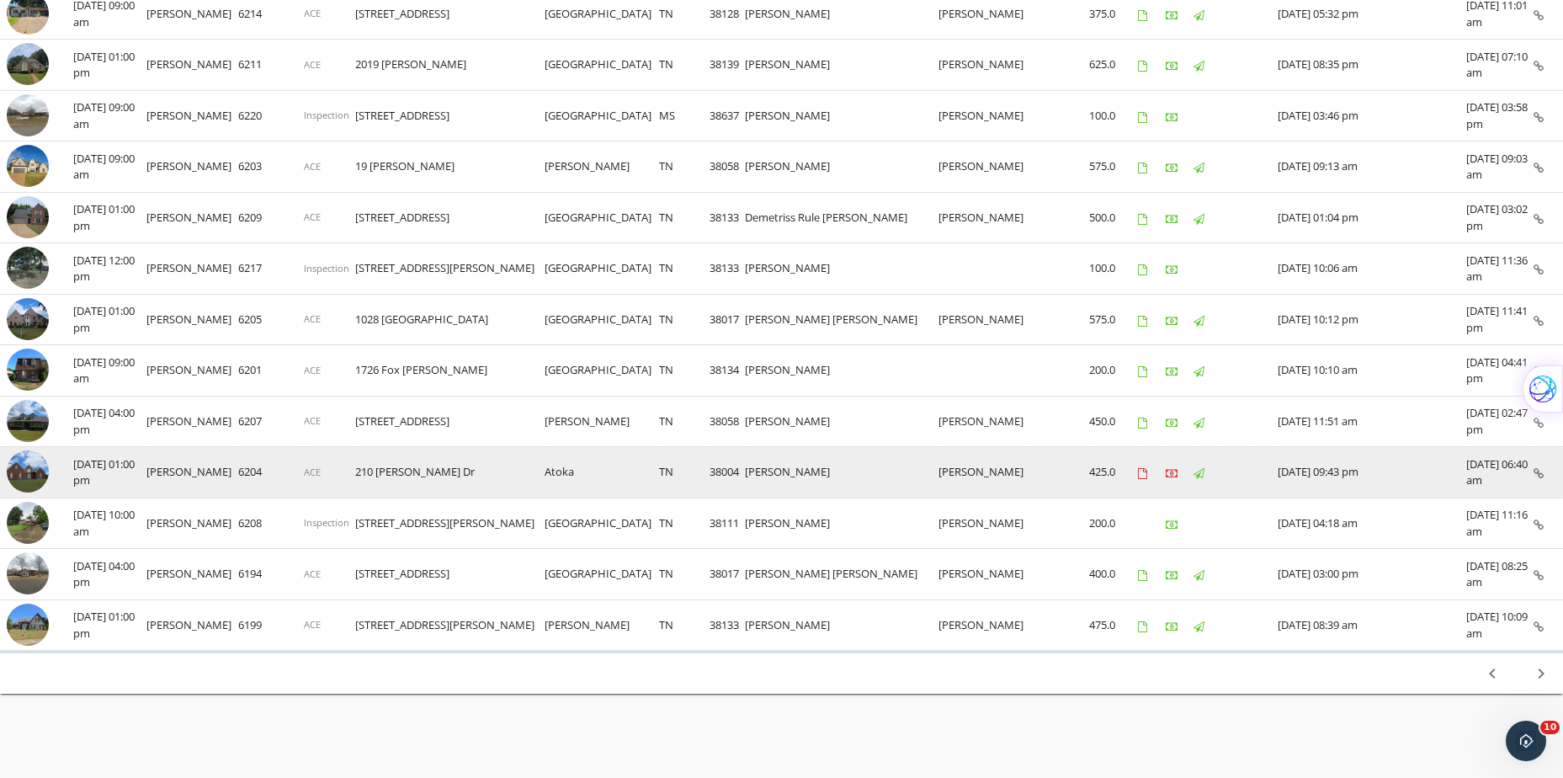
click at [28, 474] on img at bounding box center [28, 471] width 42 height 42
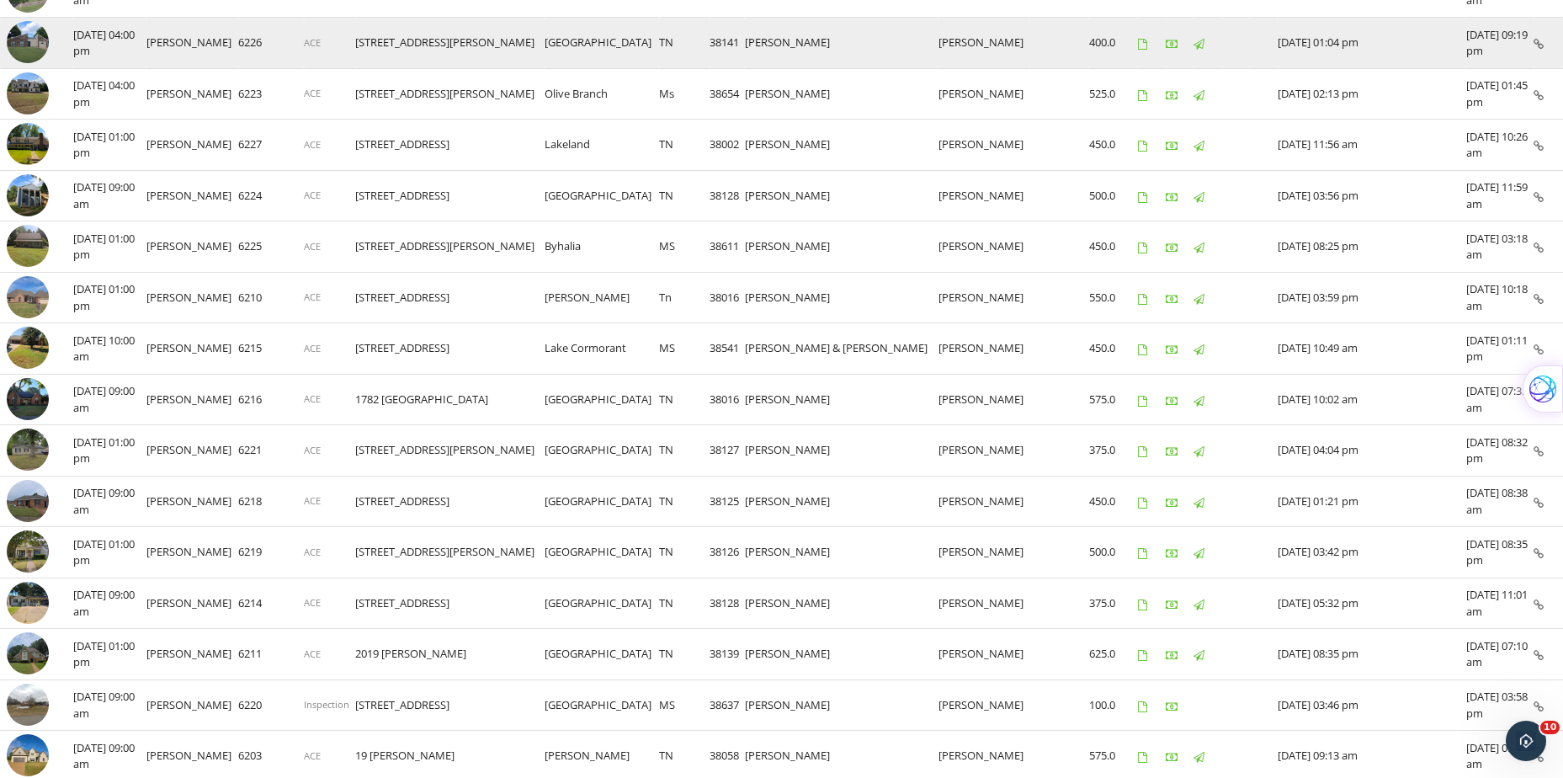
scroll to position [0, 0]
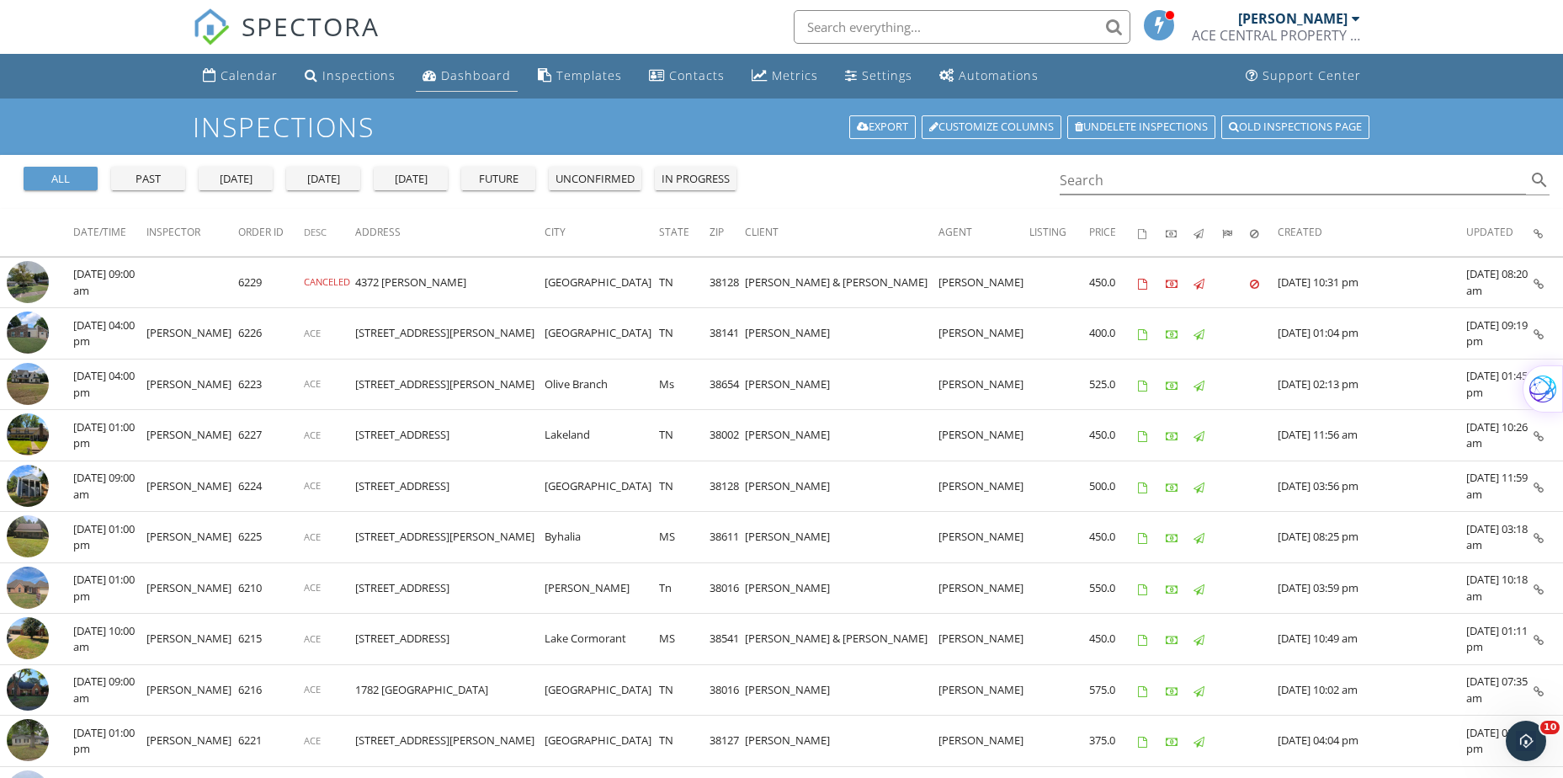
click at [462, 77] on div "Dashboard" at bounding box center [476, 75] width 70 height 16
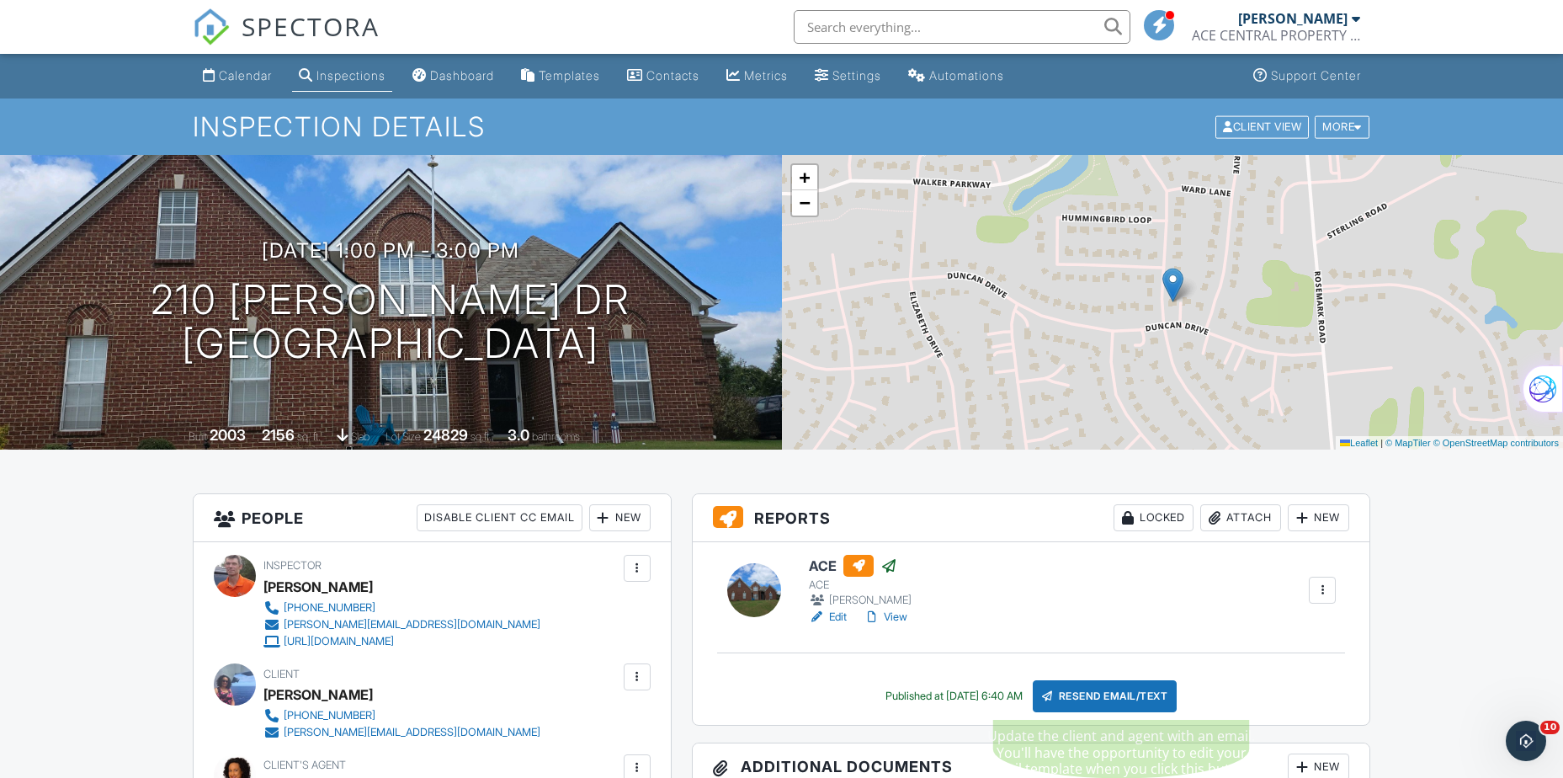
click at [1132, 693] on div "Resend Email/Text" at bounding box center [1105, 696] width 145 height 32
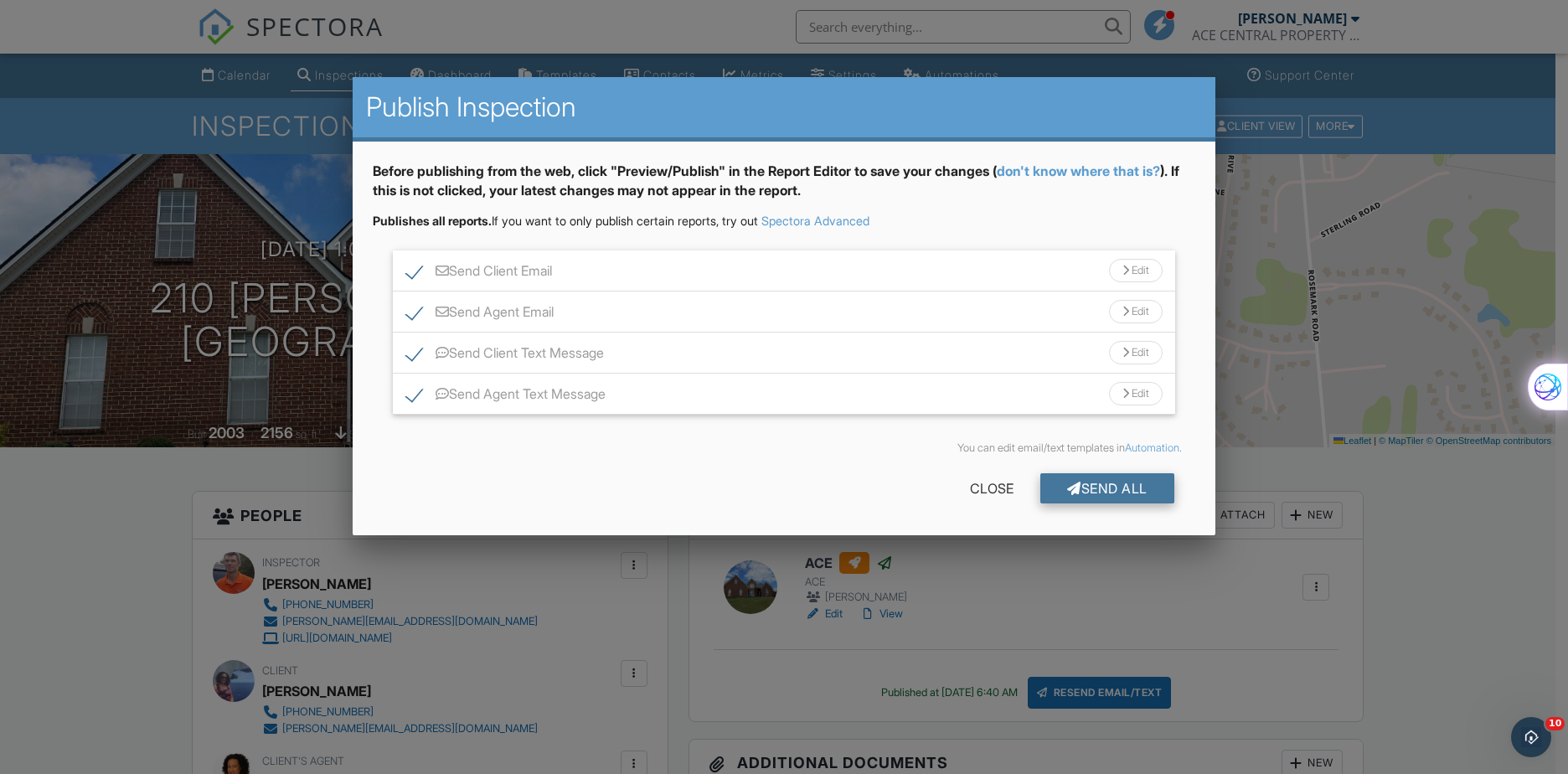
click at [1101, 484] on div "Send All" at bounding box center [1107, 488] width 134 height 30
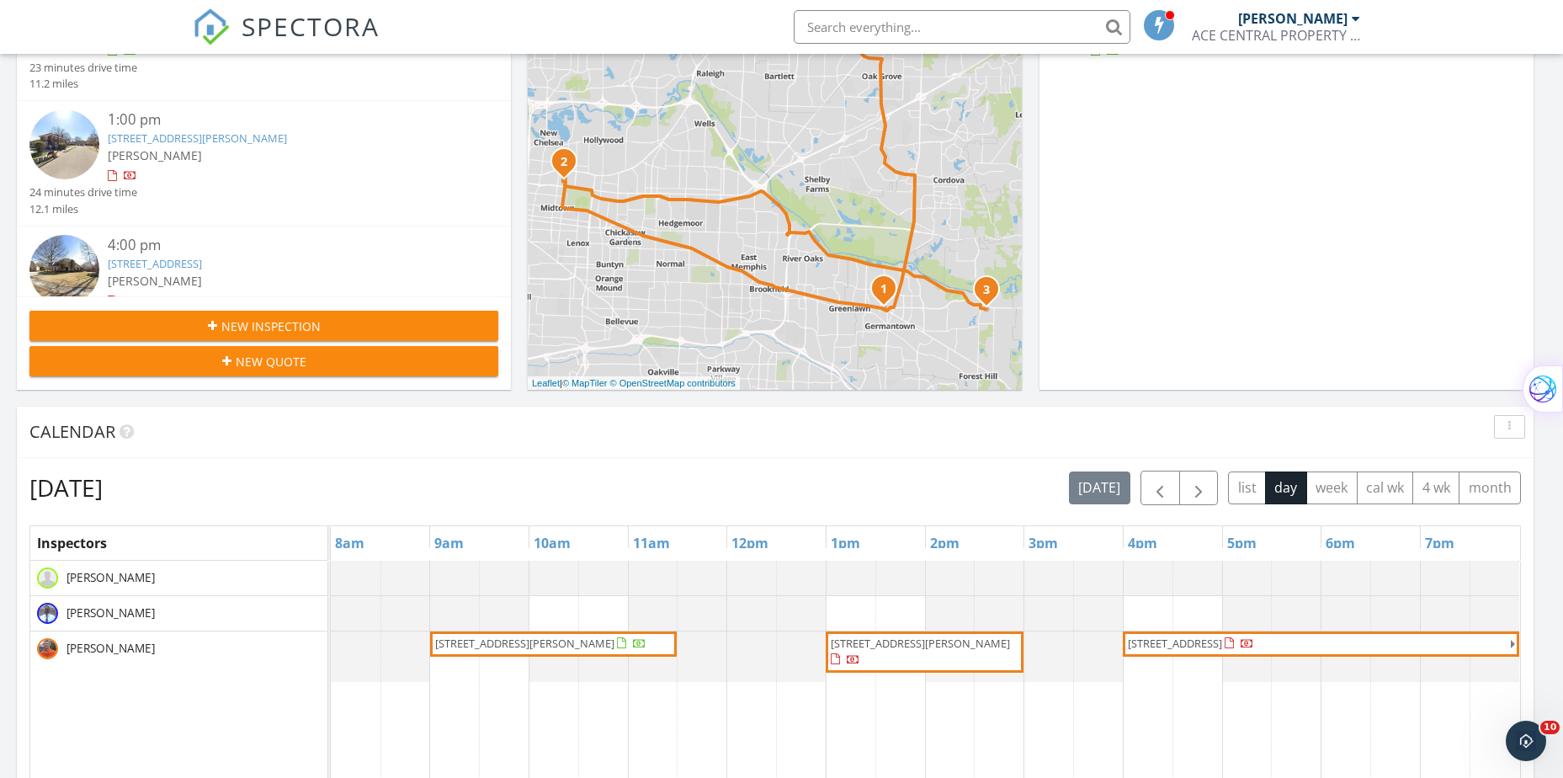
scroll to position [337, 0]
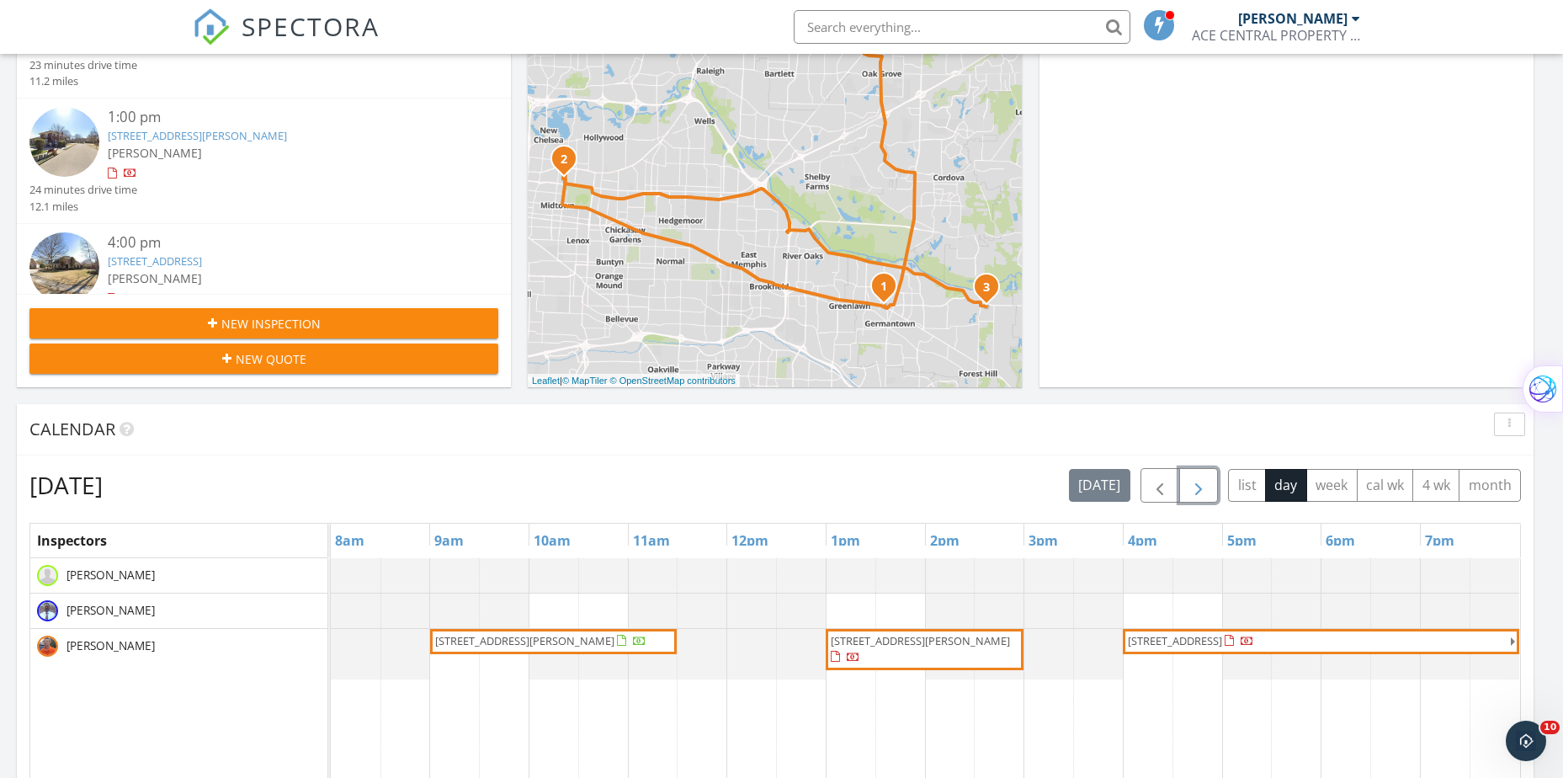
click at [1201, 486] on span "button" at bounding box center [1199, 486] width 20 height 20
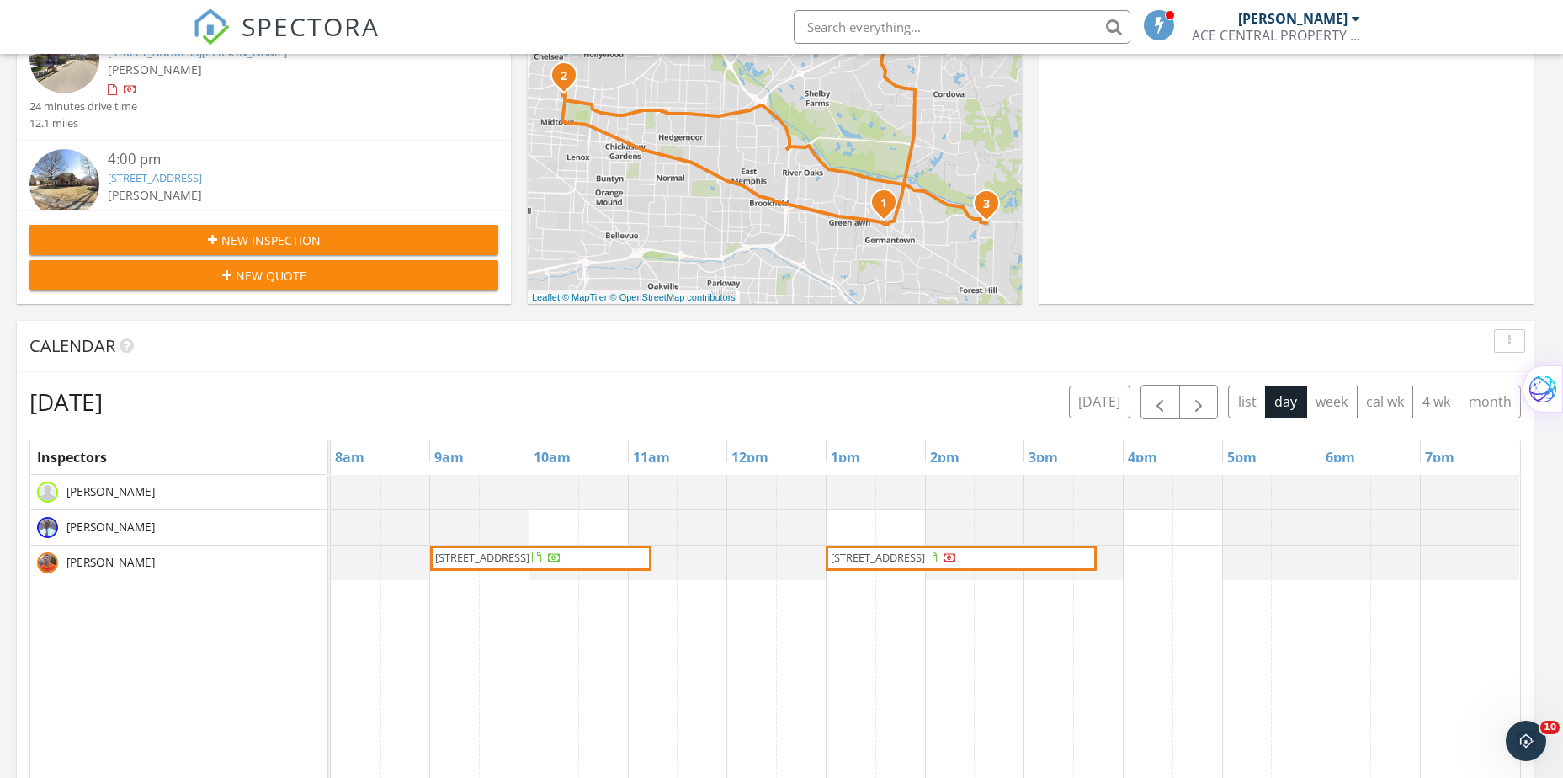
scroll to position [421, 0]
click at [1155, 400] on span "button" at bounding box center [1160, 401] width 20 height 20
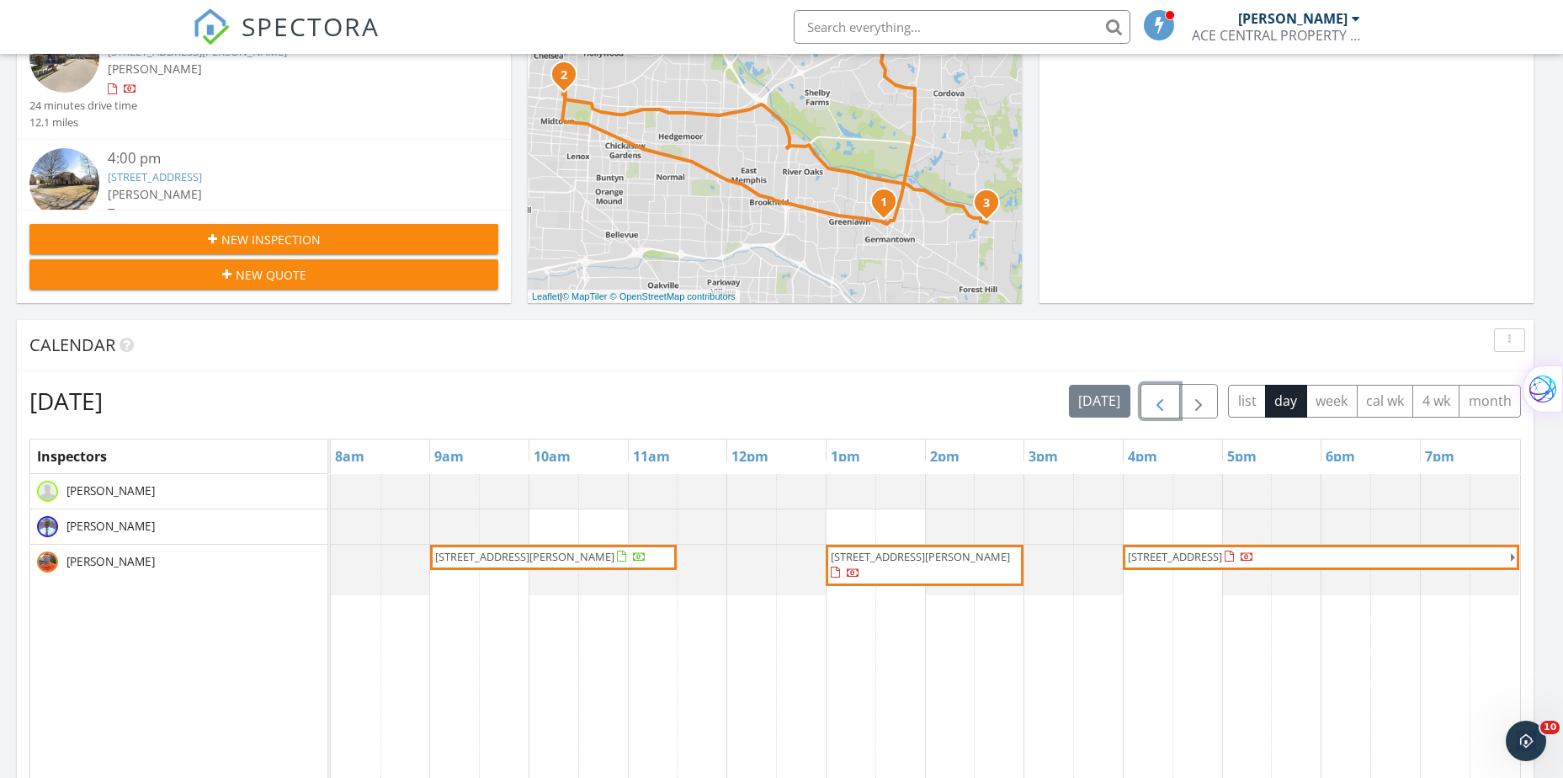
click at [963, 563] on span "[STREET_ADDRESS][PERSON_NAME]" at bounding box center [920, 556] width 179 height 15
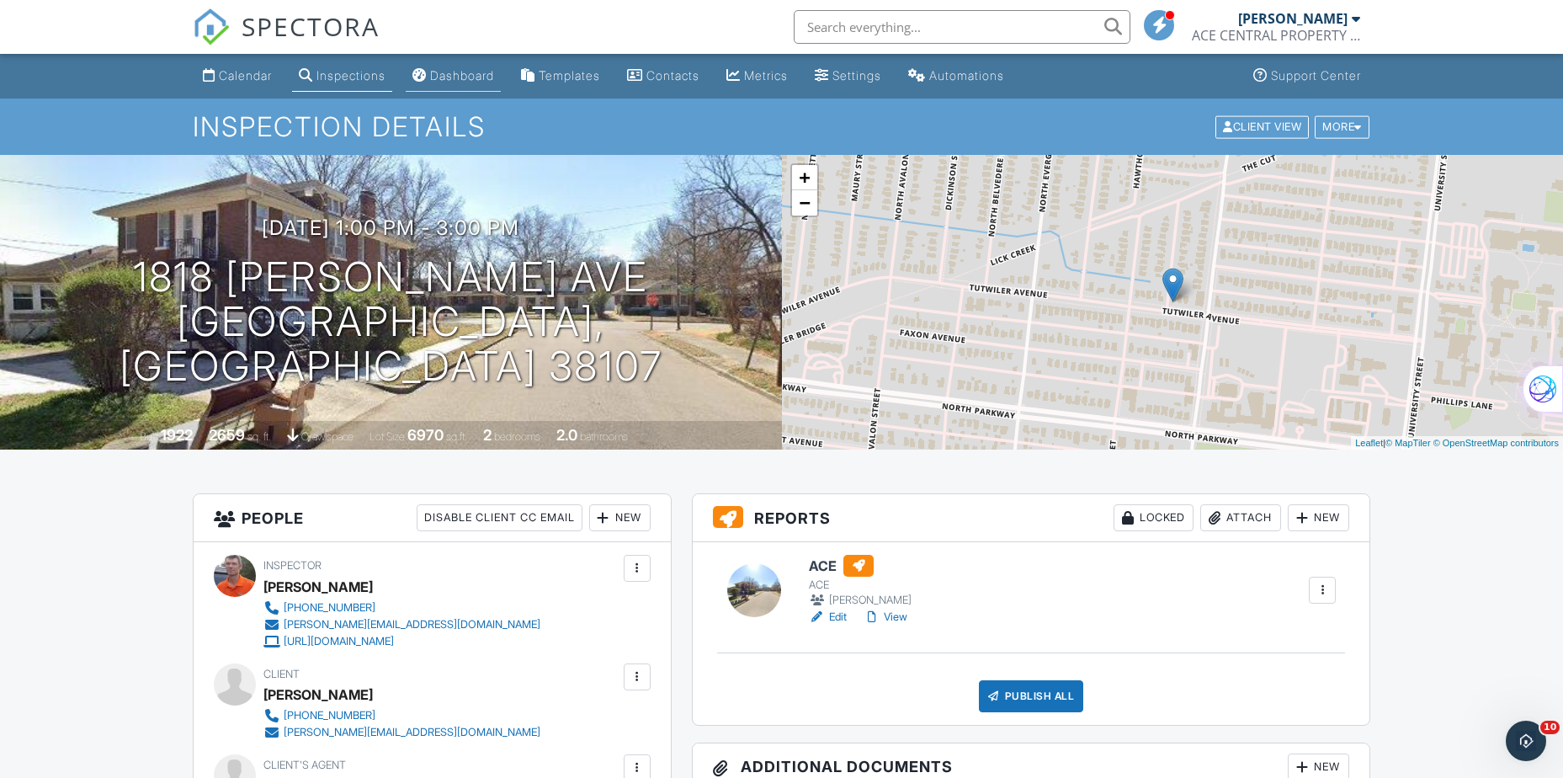
click at [461, 81] on div "Dashboard" at bounding box center [462, 75] width 64 height 14
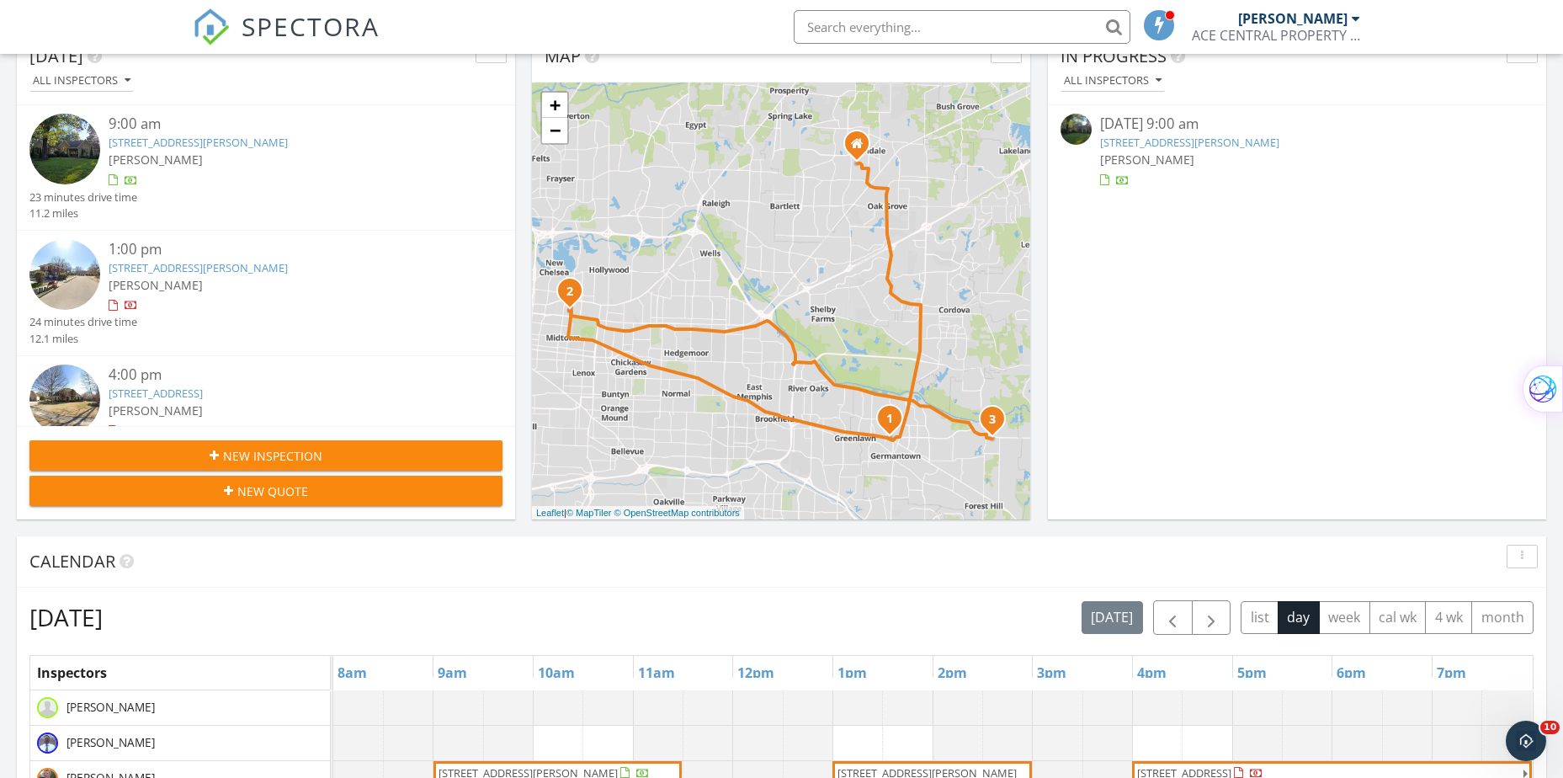
scroll to position [421, 0]
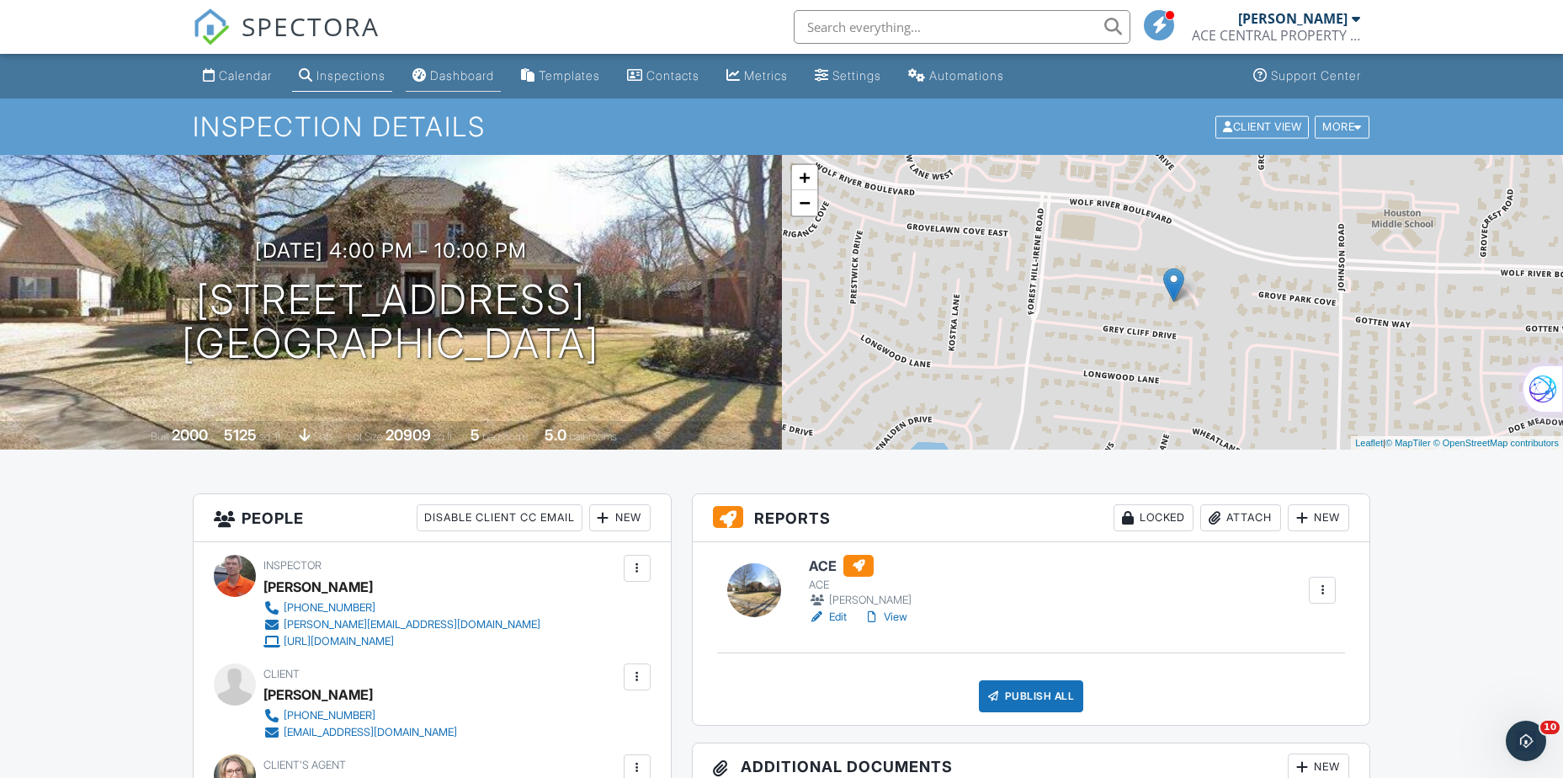
click at [457, 77] on div "Dashboard" at bounding box center [462, 75] width 64 height 14
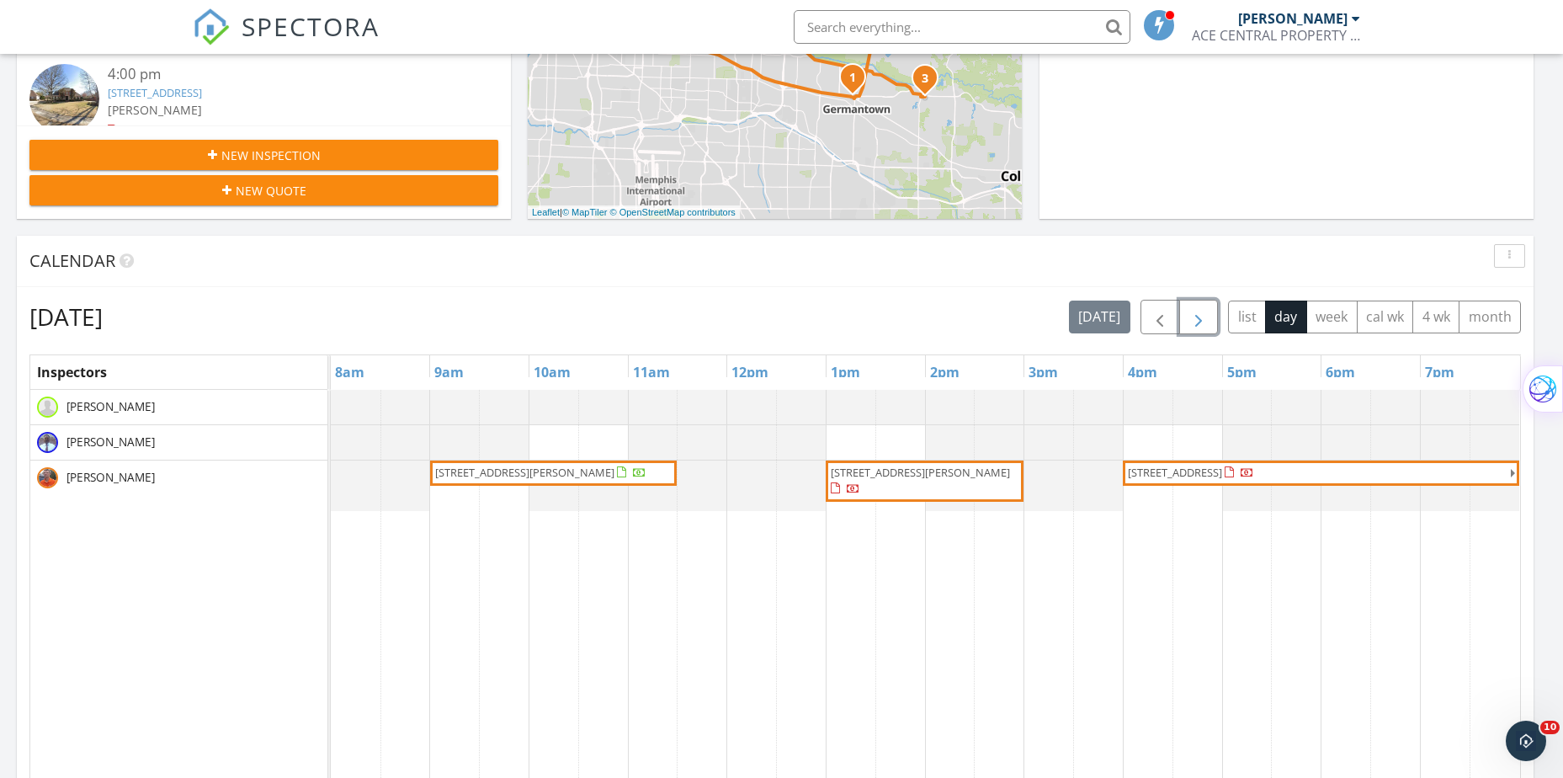
click at [1201, 319] on span "button" at bounding box center [1199, 317] width 20 height 20
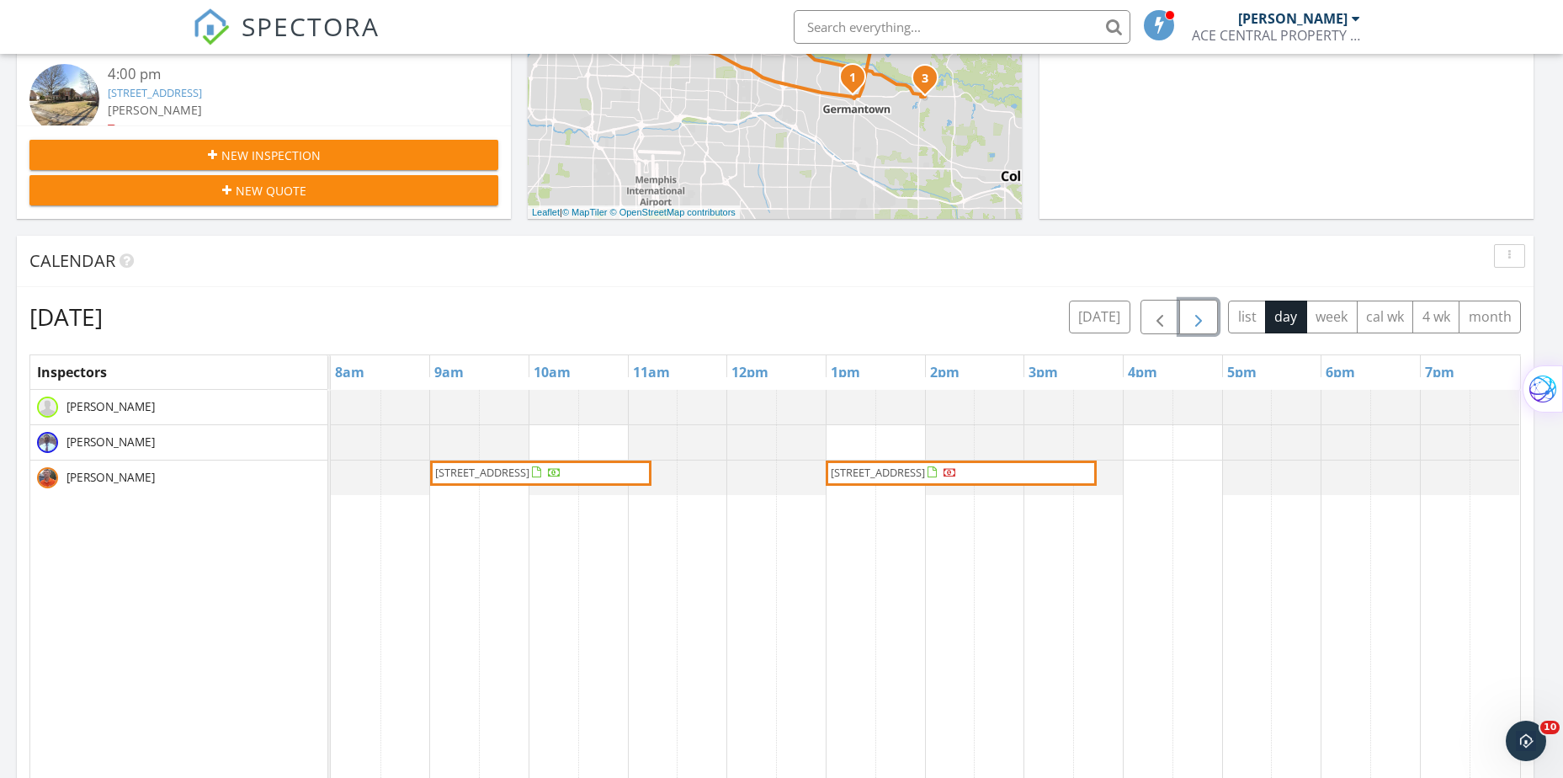
click at [1200, 318] on span "button" at bounding box center [1199, 317] width 20 height 20
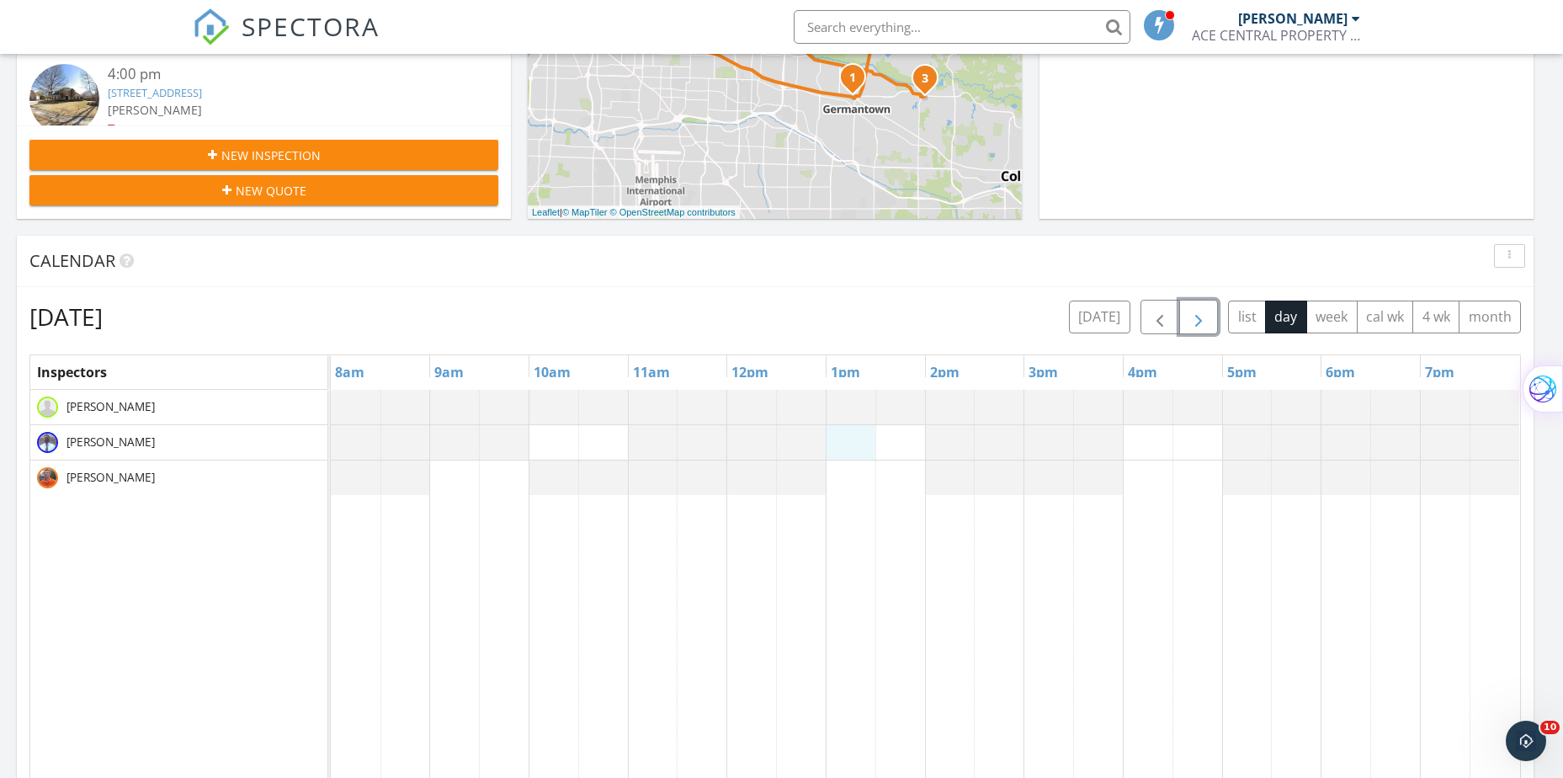
click at [844, 445] on div at bounding box center [926, 715] width 1190 height 650
click at [849, 376] on link "Inspection" at bounding box center [849, 374] width 87 height 27
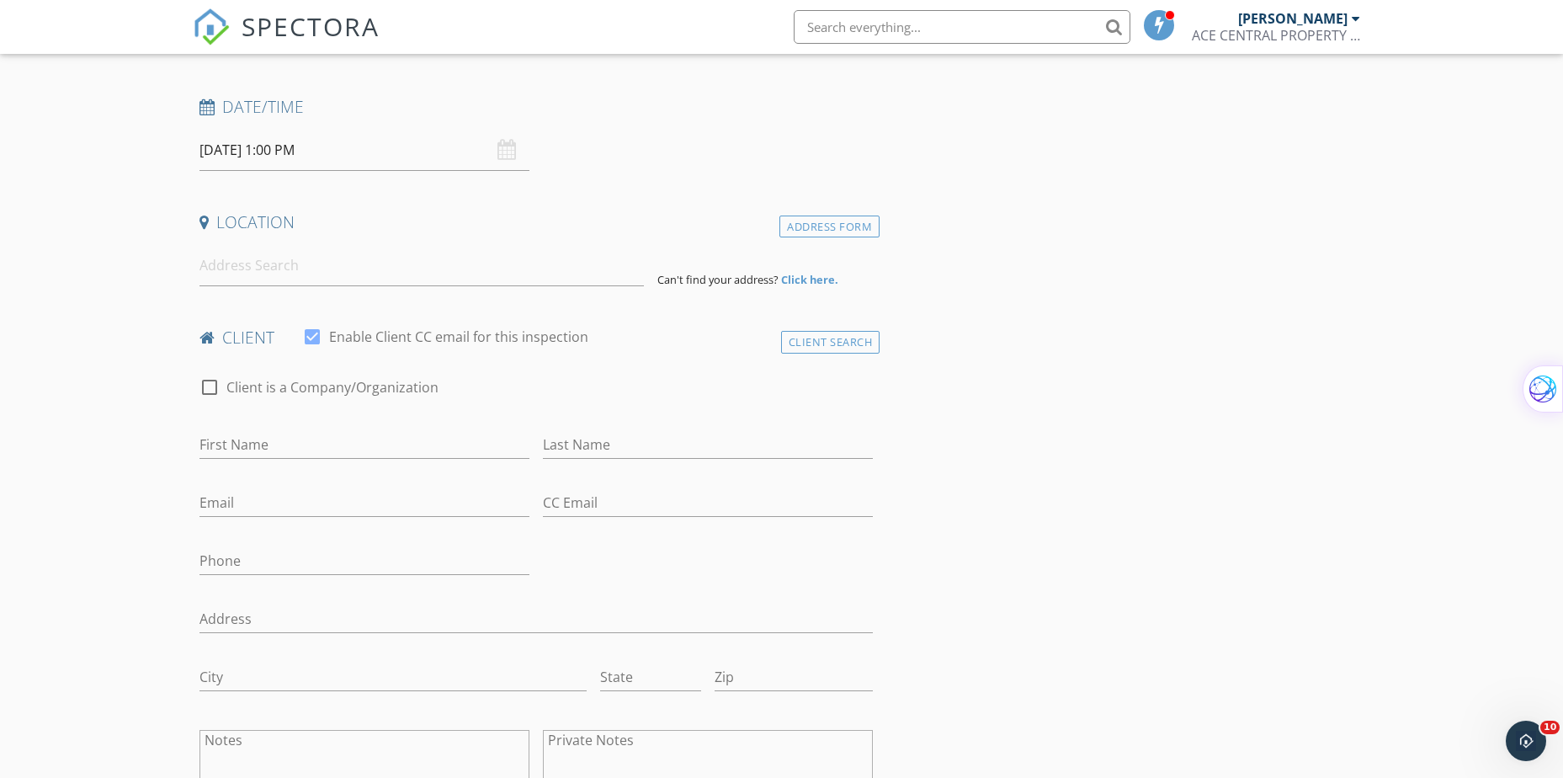
scroll to position [253, 0]
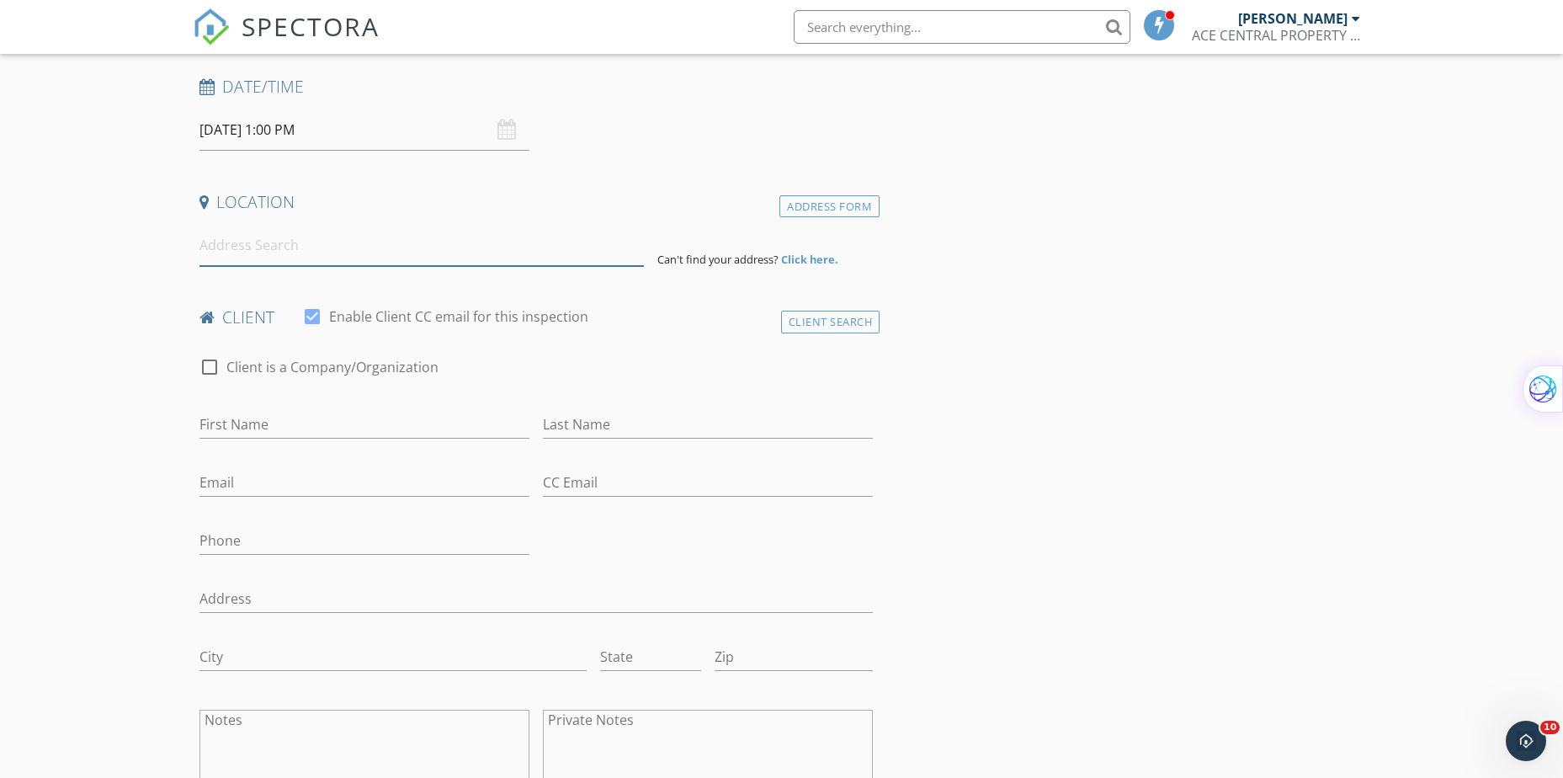
click at [282, 248] on input at bounding box center [422, 245] width 445 height 41
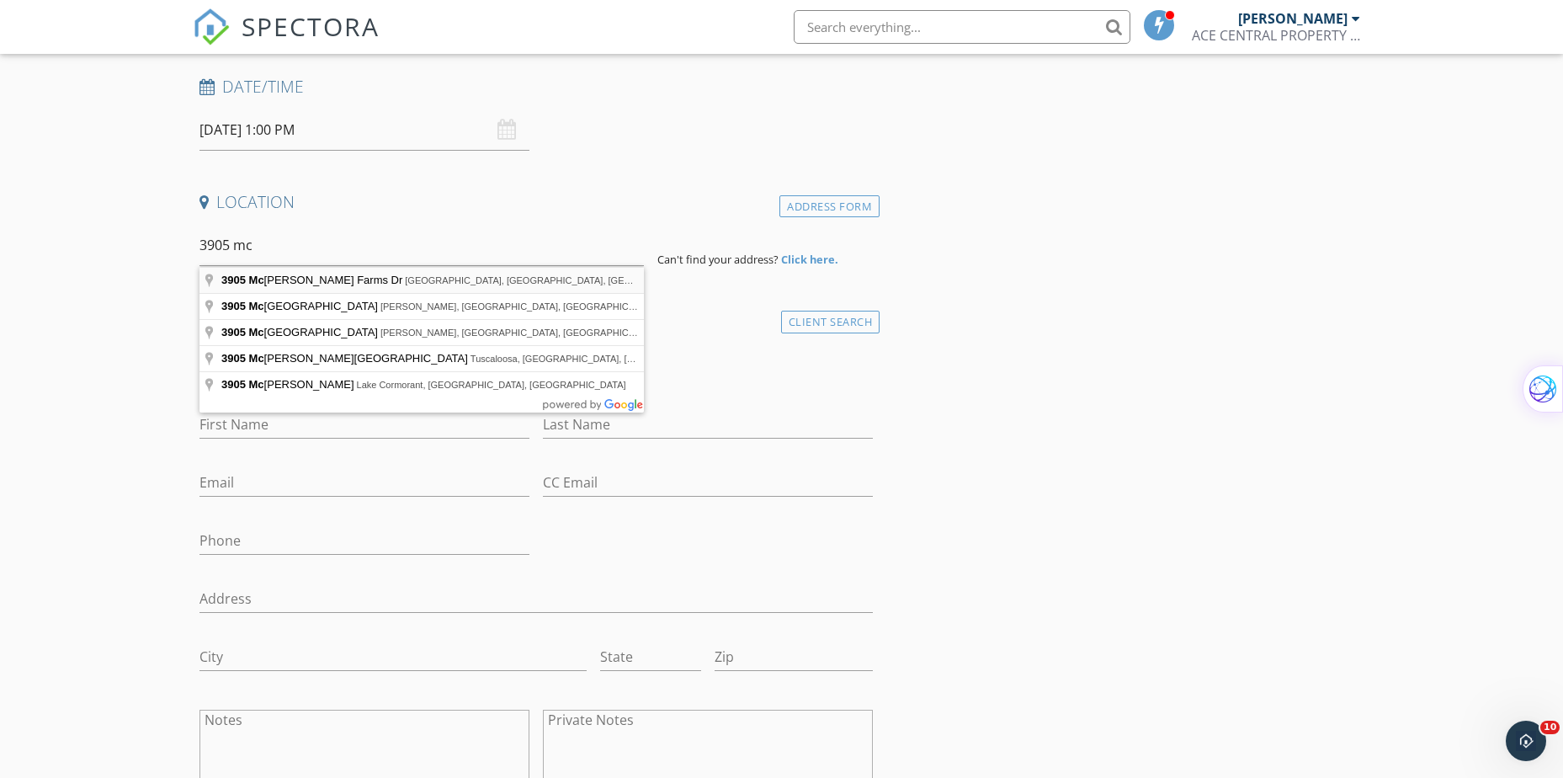
type input "[STREET_ADDRESS][PERSON_NAME]"
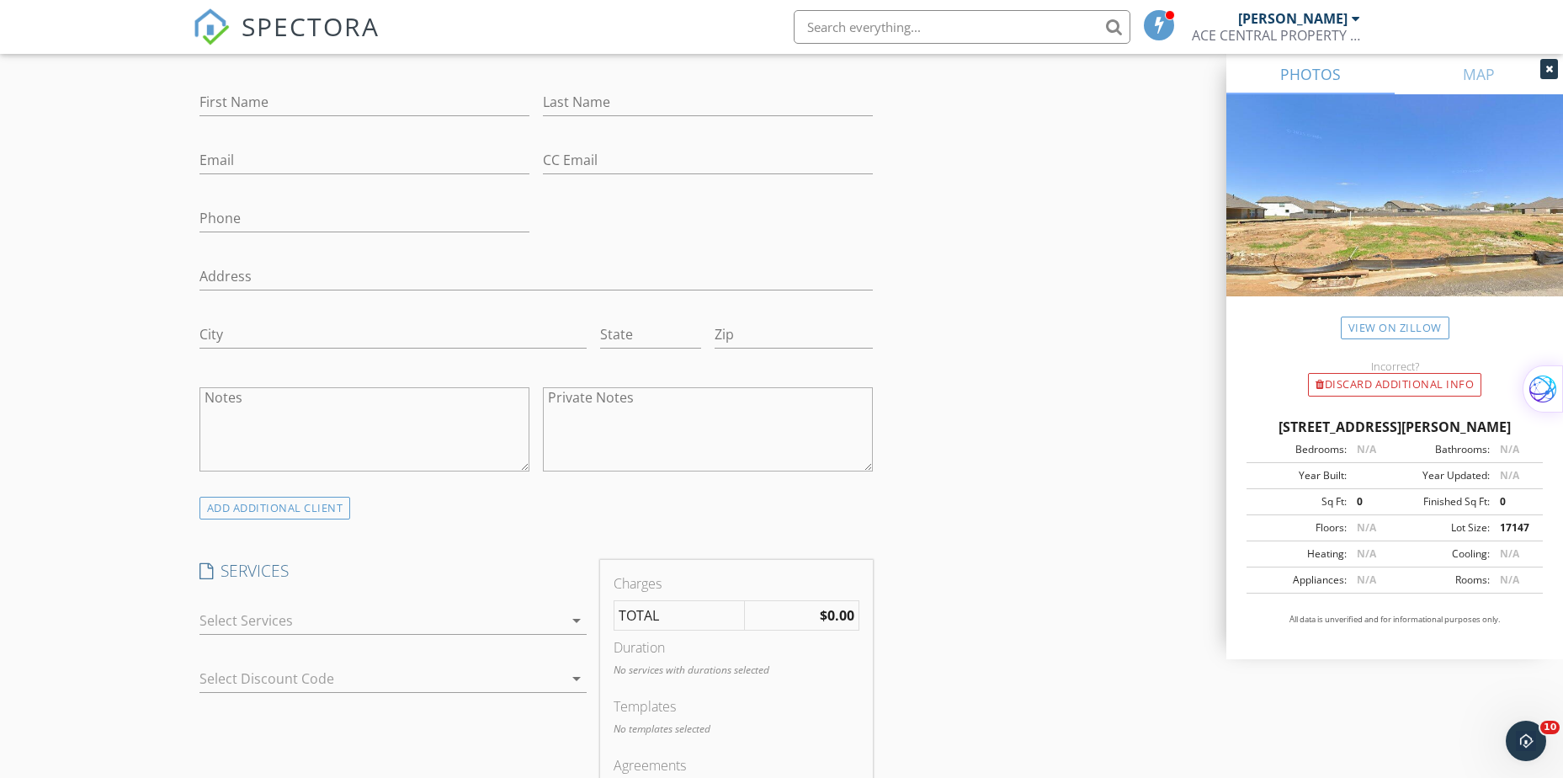
scroll to position [1094, 0]
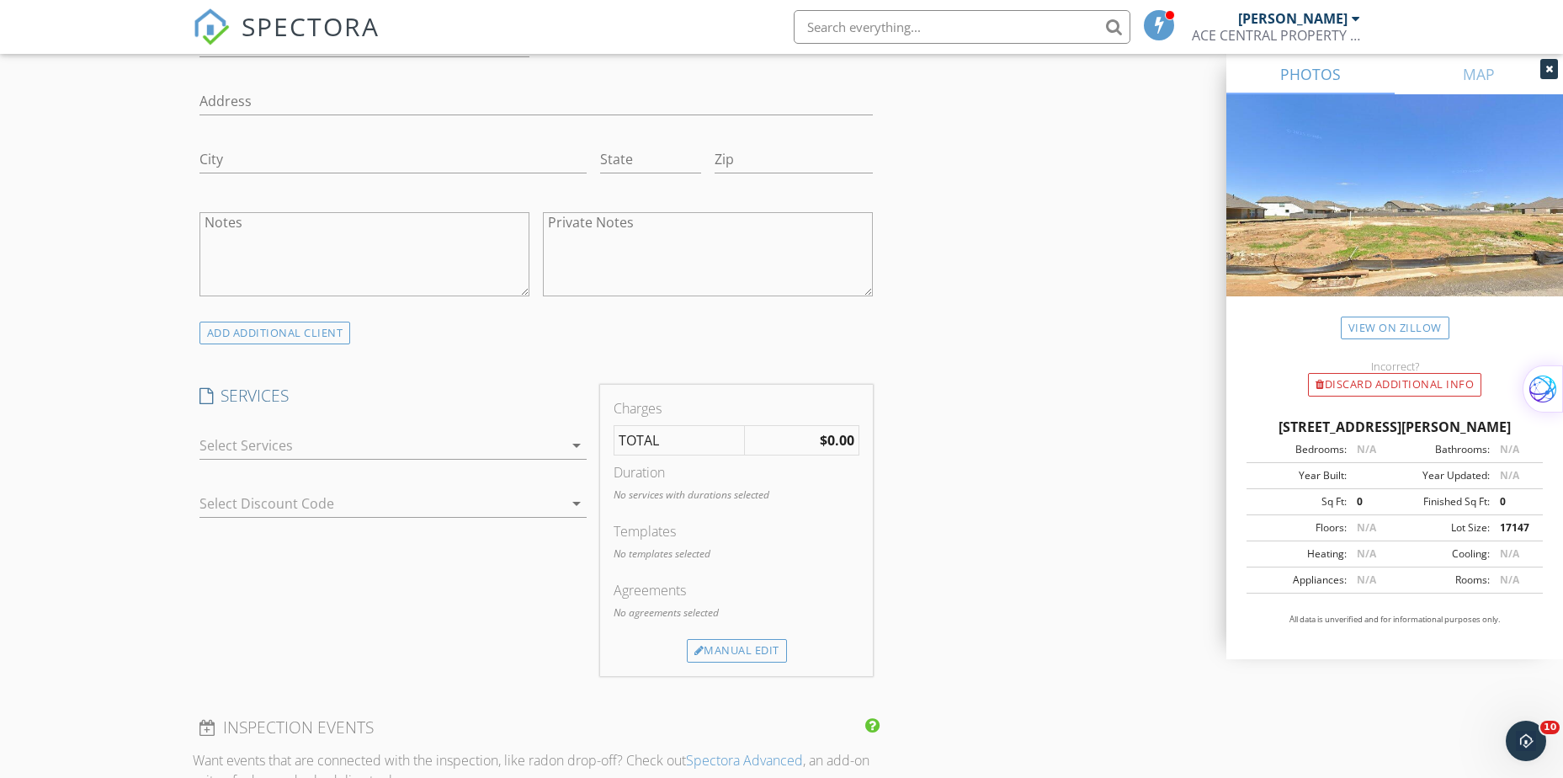
click at [578, 443] on icon "arrow_drop_down" at bounding box center [577, 445] width 20 height 20
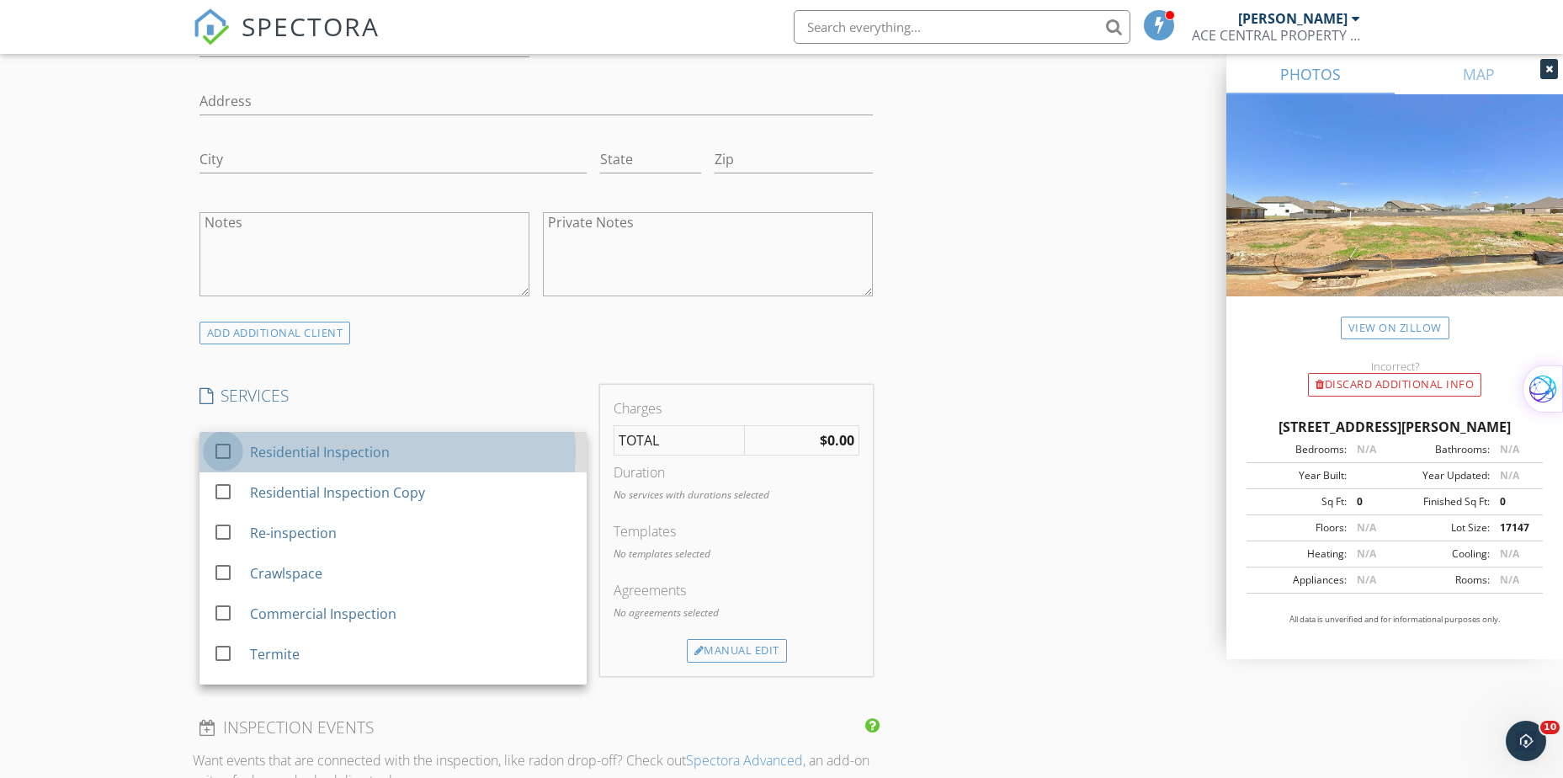
click at [224, 450] on div at bounding box center [223, 451] width 29 height 29
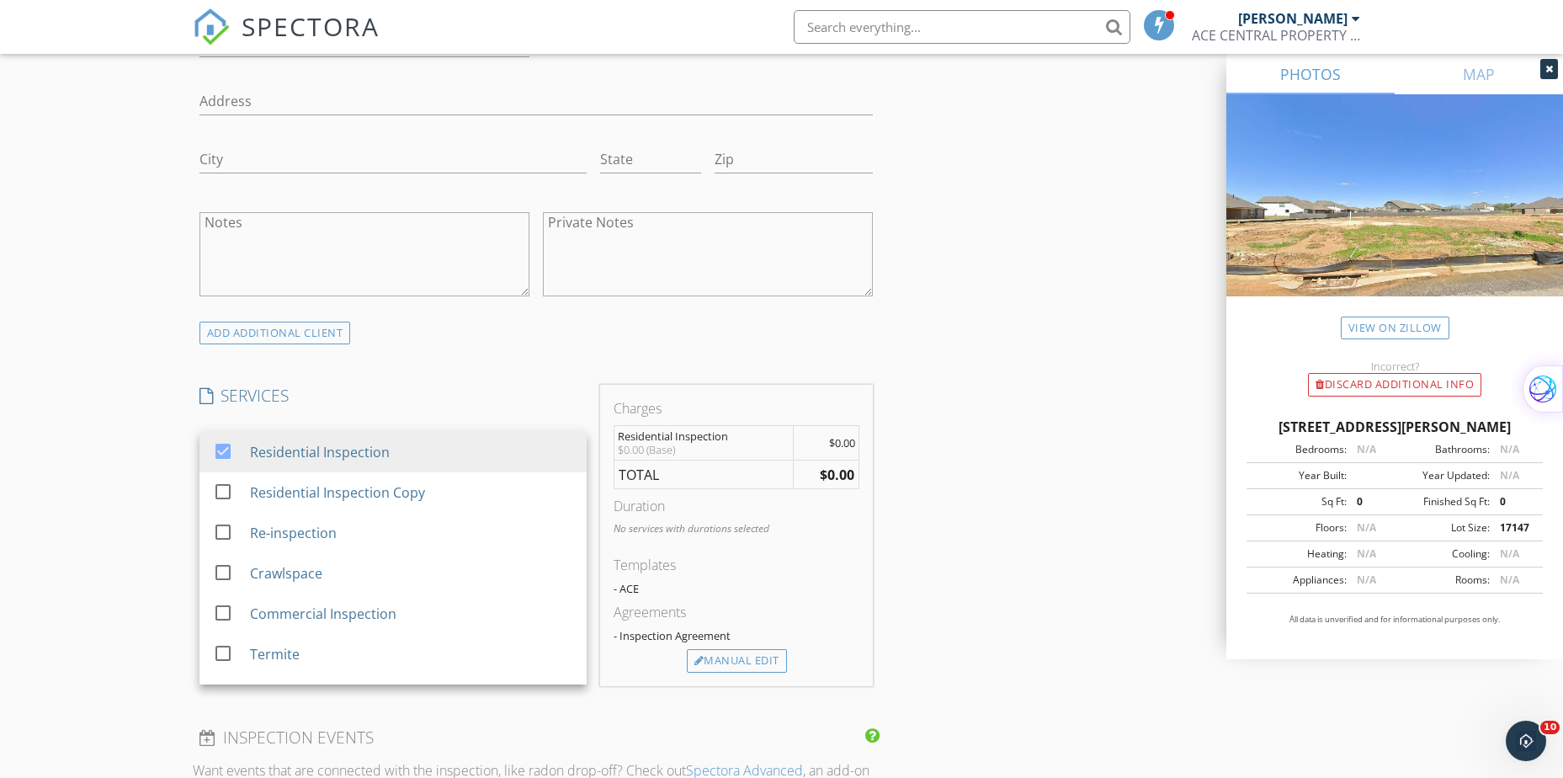
click at [1051, 313] on div "INSPECTOR(S) check_box [PERSON_NAME] PRIMARY check_box_outline_blank [PERSON_NA…" at bounding box center [782, 602] width 1179 height 3002
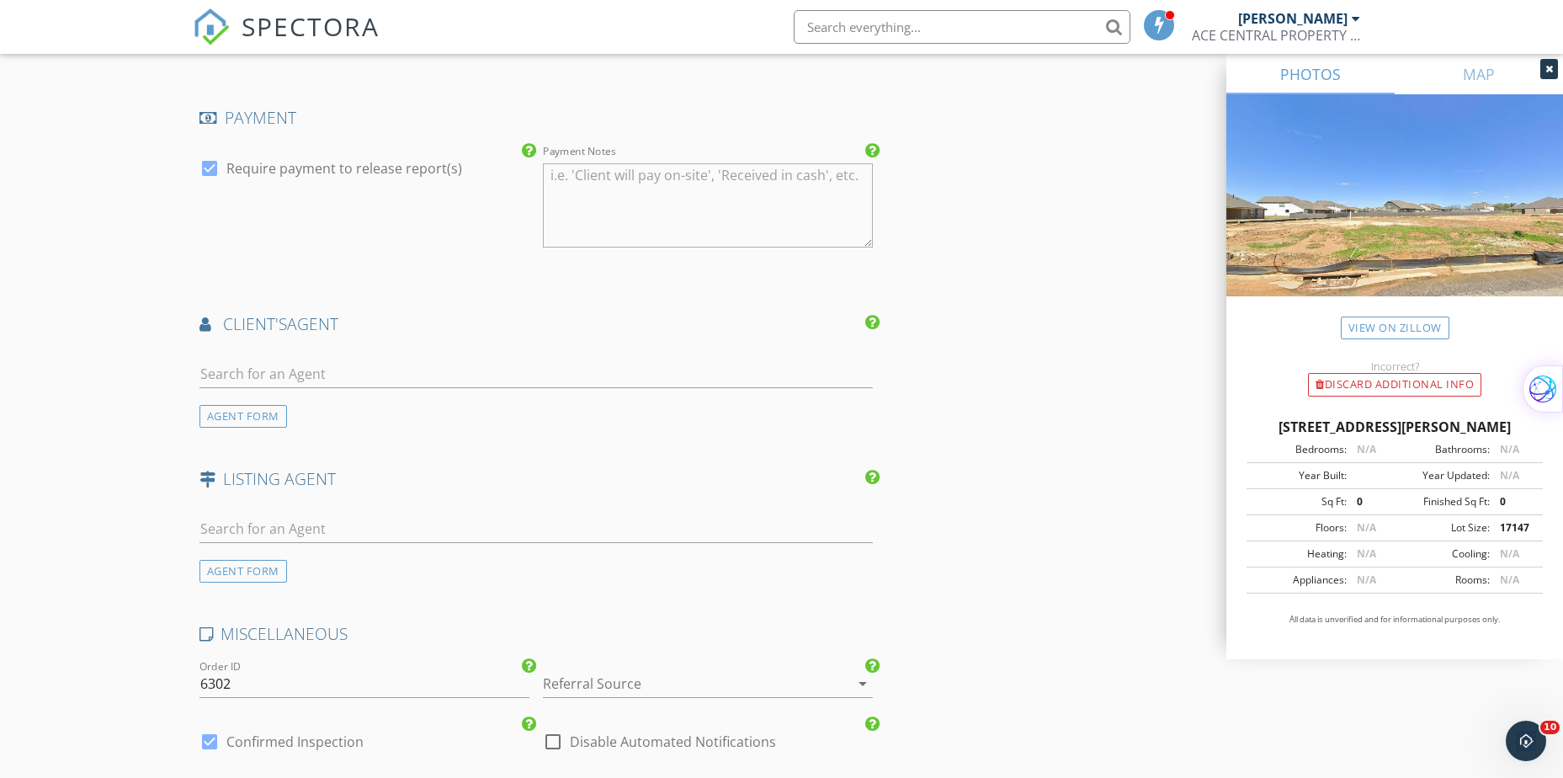
scroll to position [1852, 0]
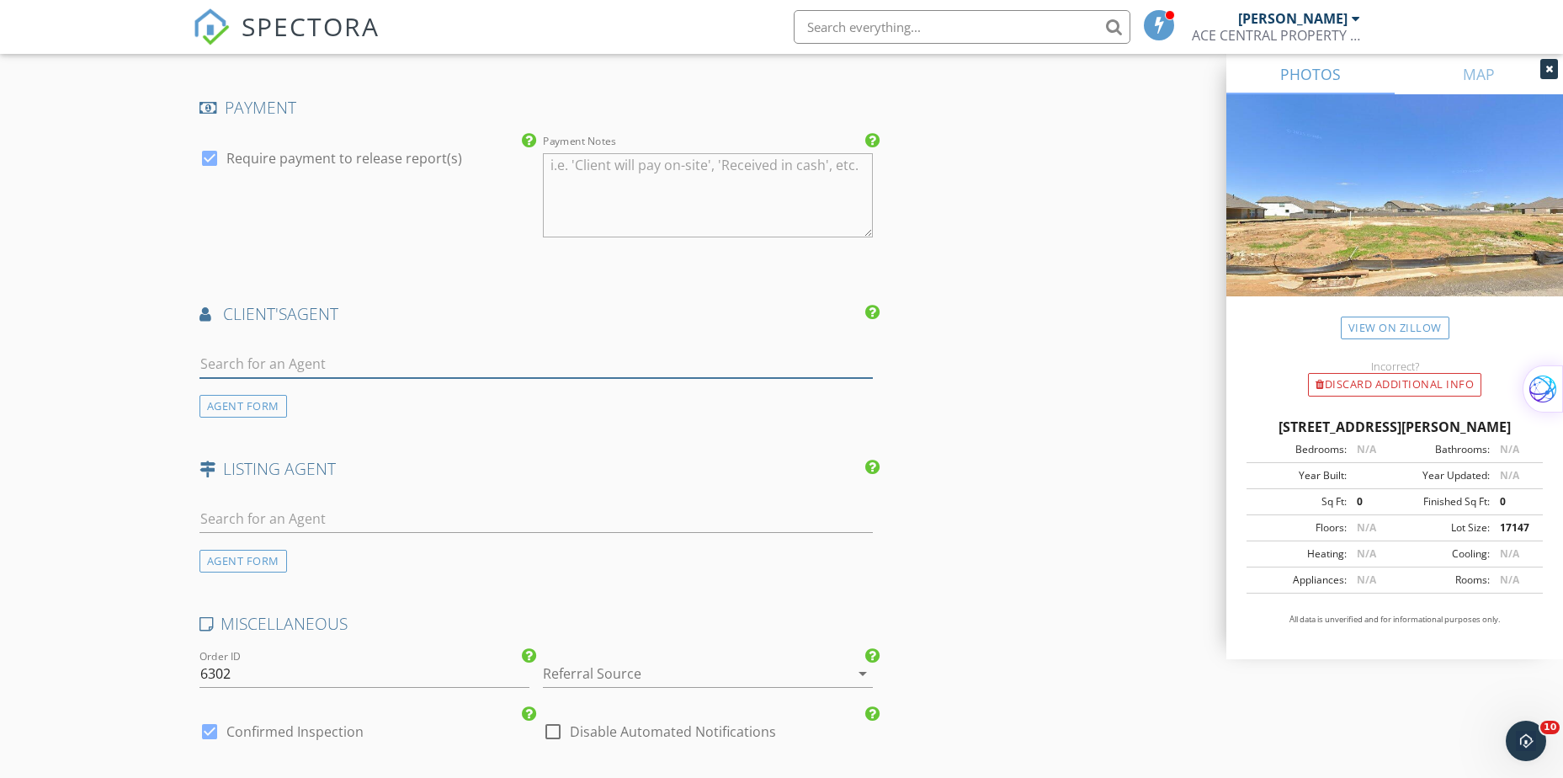
click at [292, 362] on input "text" at bounding box center [537, 364] width 674 height 28
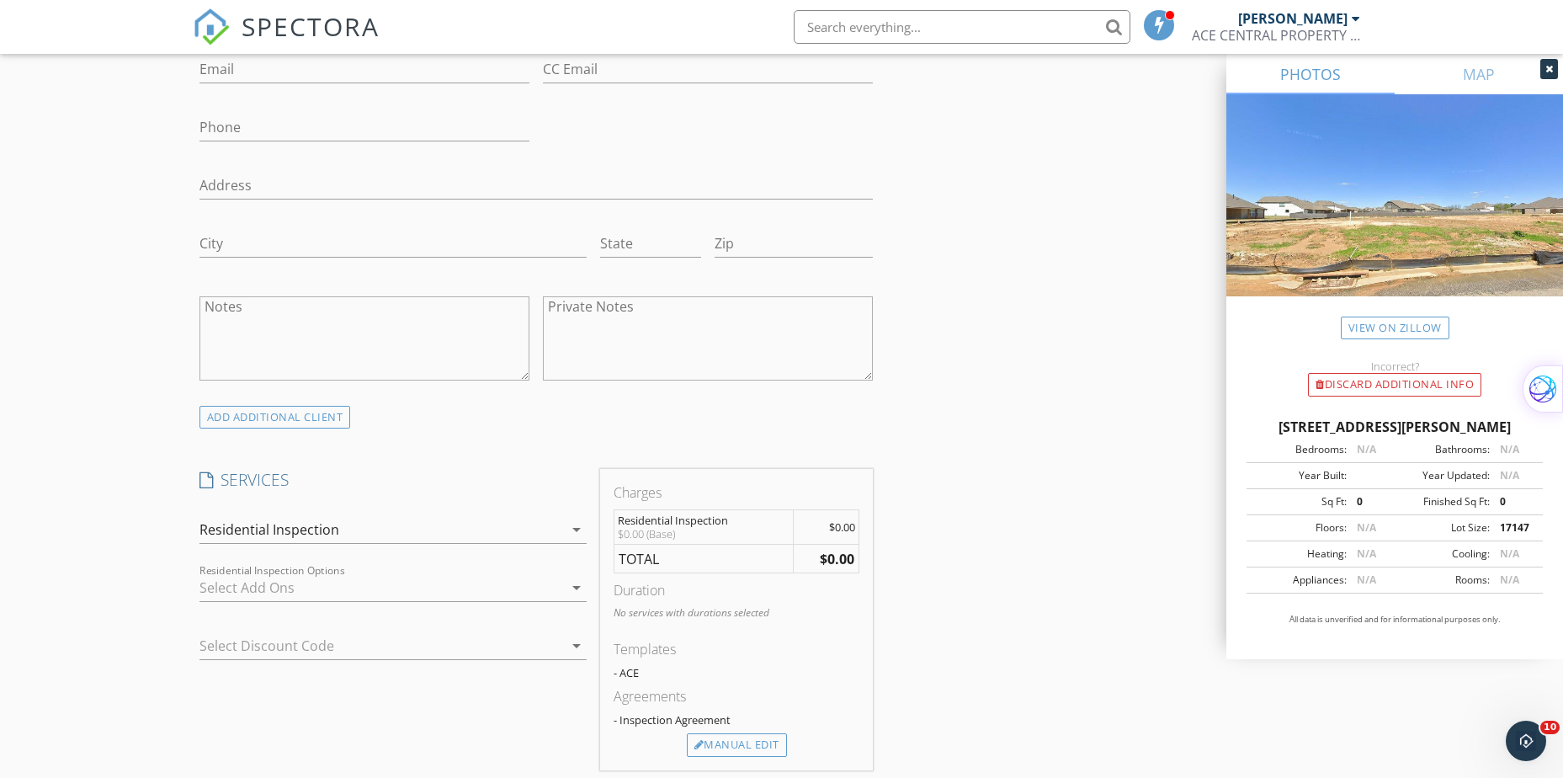
scroll to position [589, 0]
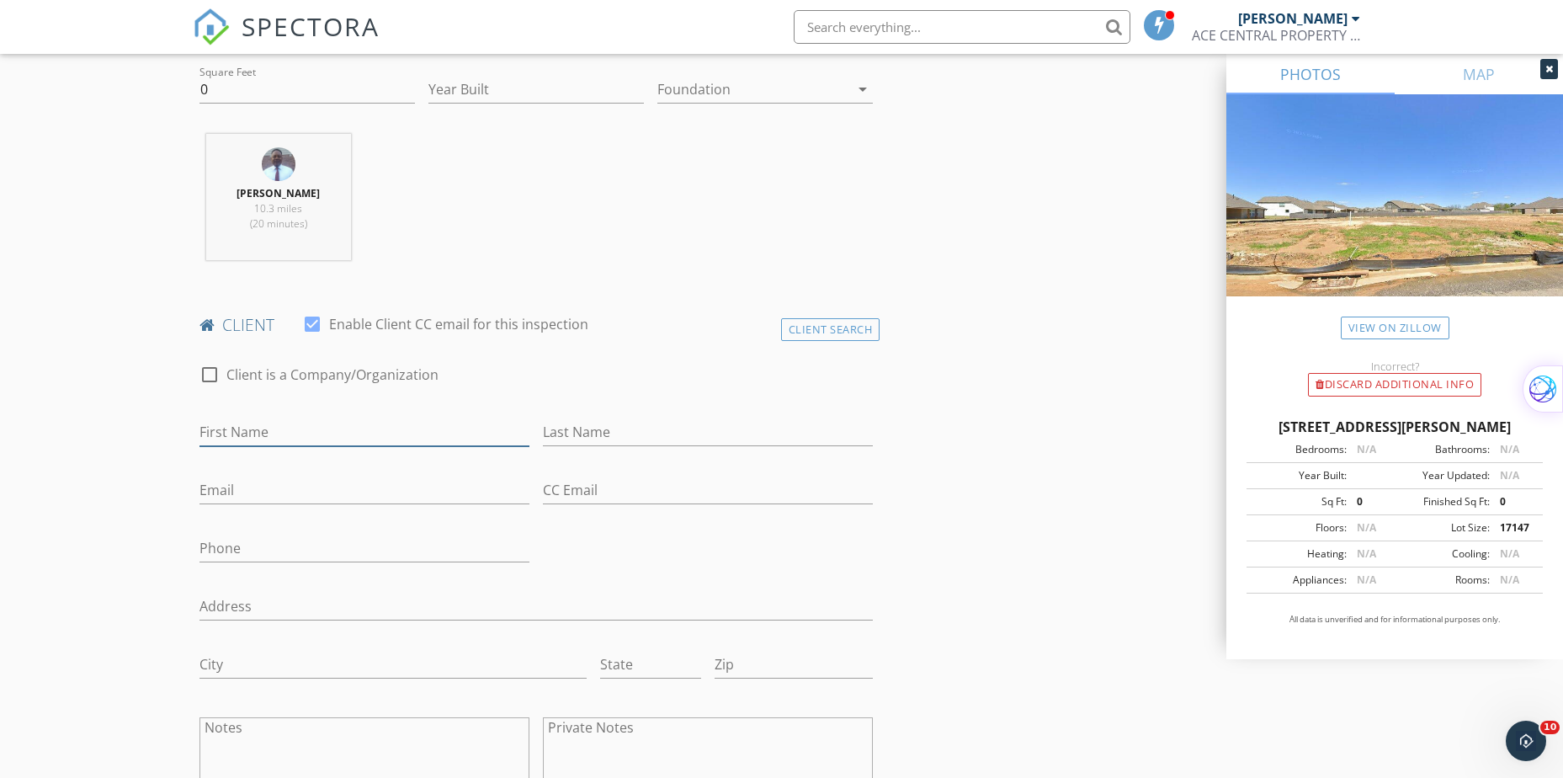
click at [314, 420] on input "First Name" at bounding box center [365, 432] width 330 height 28
type input "valerie"
click at [663, 439] on input "Last Name" at bounding box center [708, 432] width 330 height 28
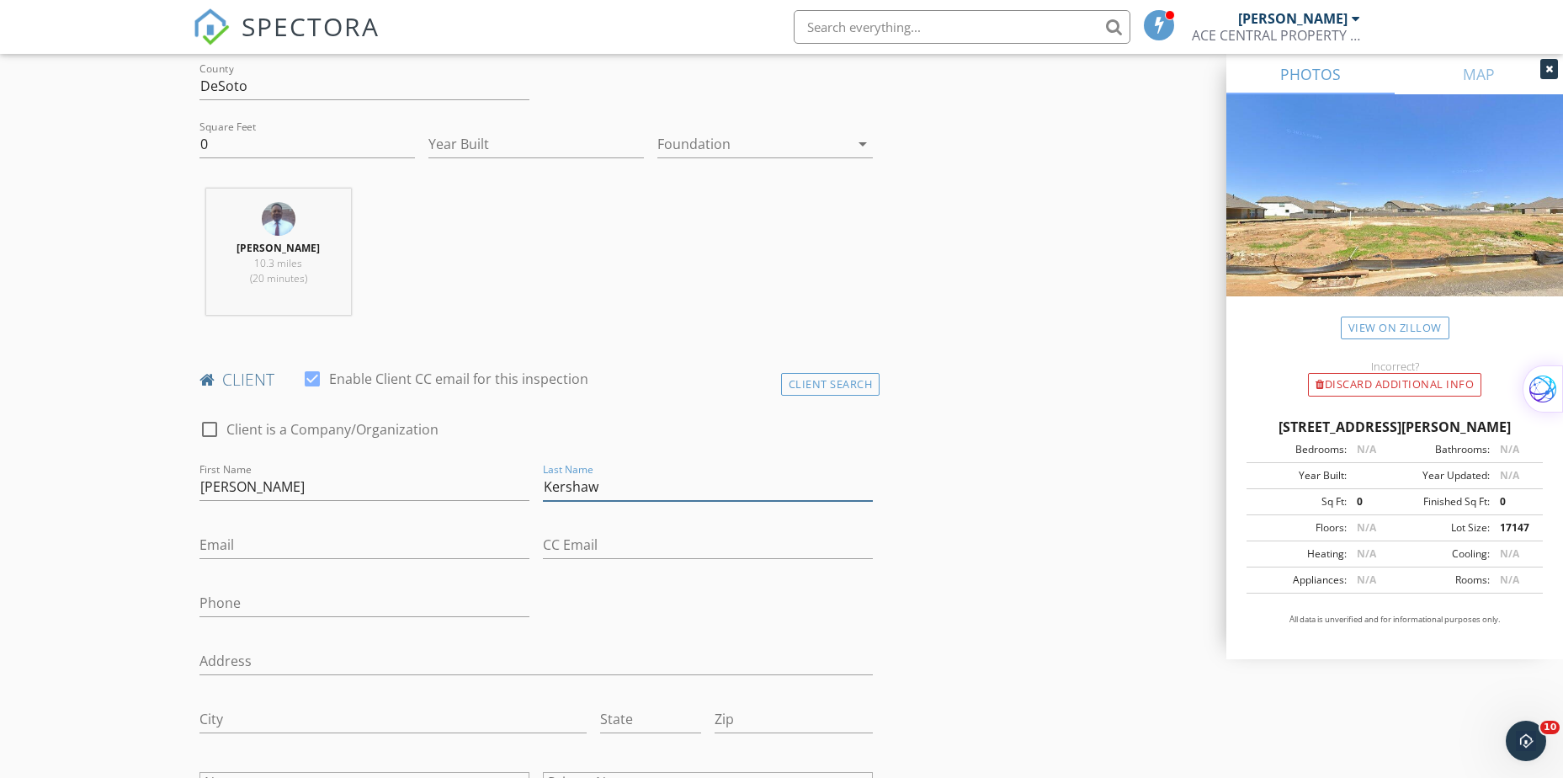
scroll to position [505, 0]
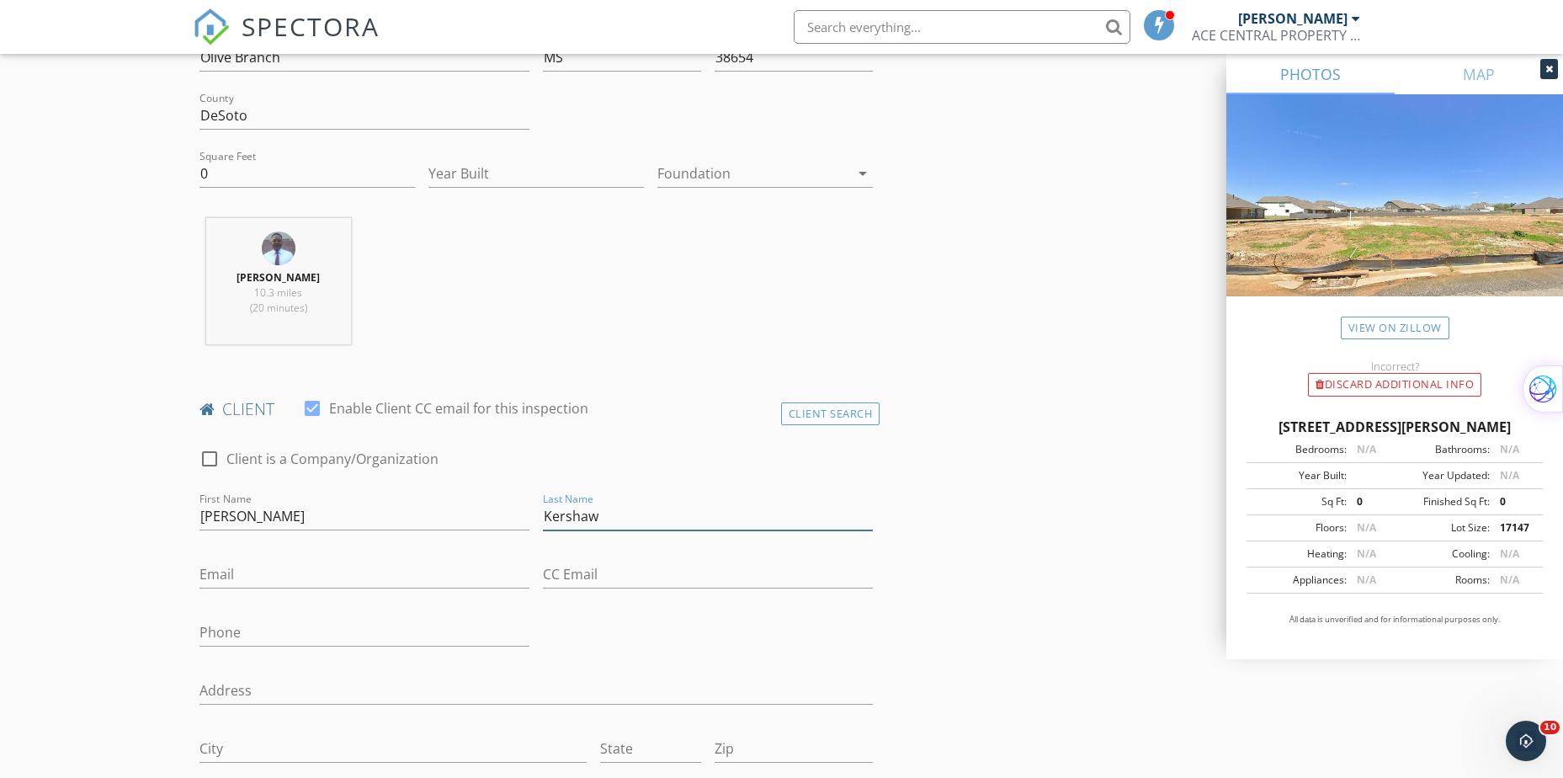
type input "Kershaw"
click at [205, 516] on input "valerie" at bounding box center [365, 517] width 330 height 28
type input "[PERSON_NAME]"
click at [239, 578] on input "Email" at bounding box center [365, 575] width 330 height 28
type input "[EMAIL_ADDRESS][DOMAIN_NAME]"
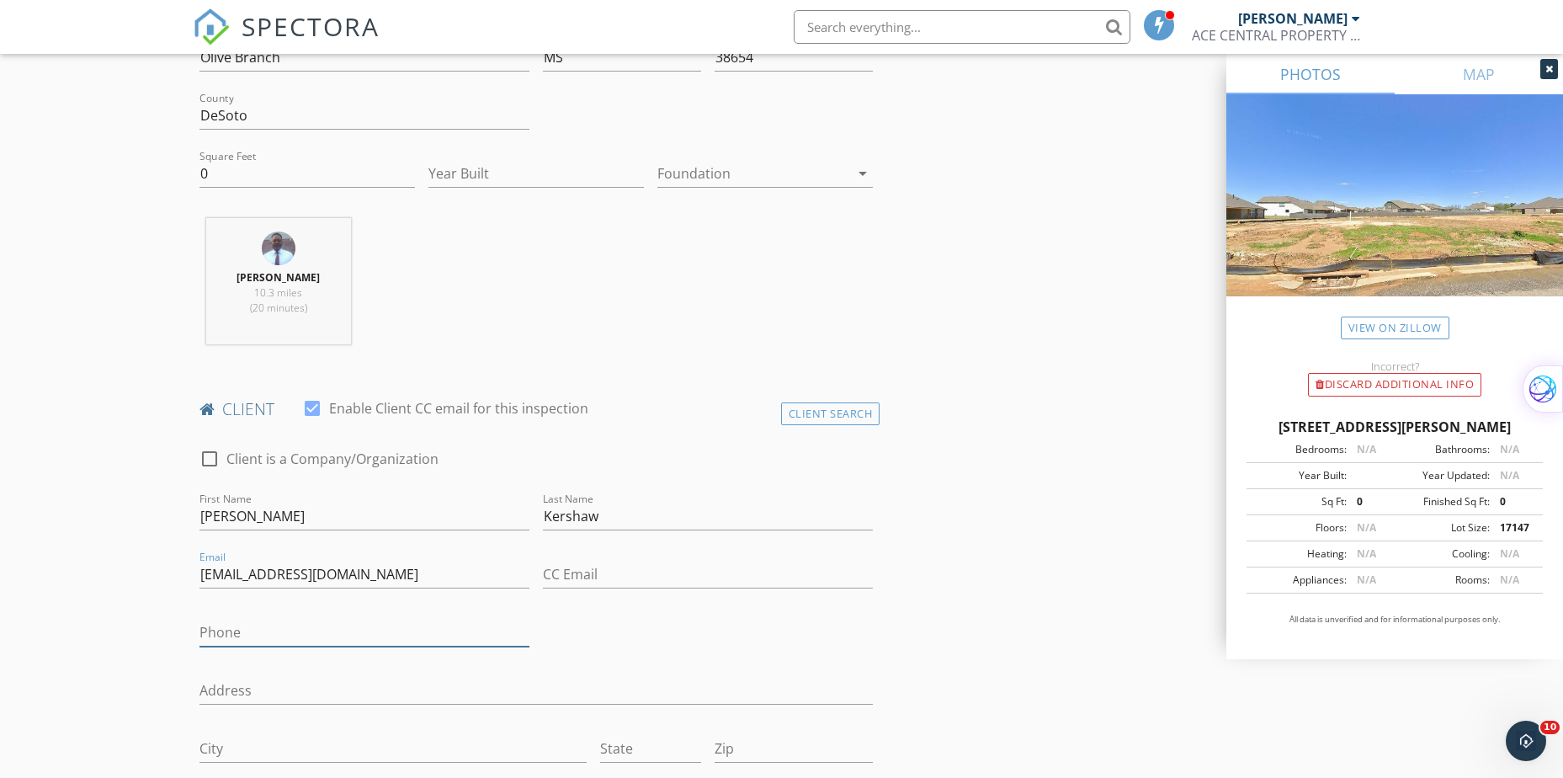
click at [214, 635] on input "Phone" at bounding box center [365, 633] width 330 height 28
type input "[PHONE_NUMBER]"
drag, startPoint x: 243, startPoint y: 167, endPoint x: 88, endPoint y: 157, distance: 155.2
type input "4182"
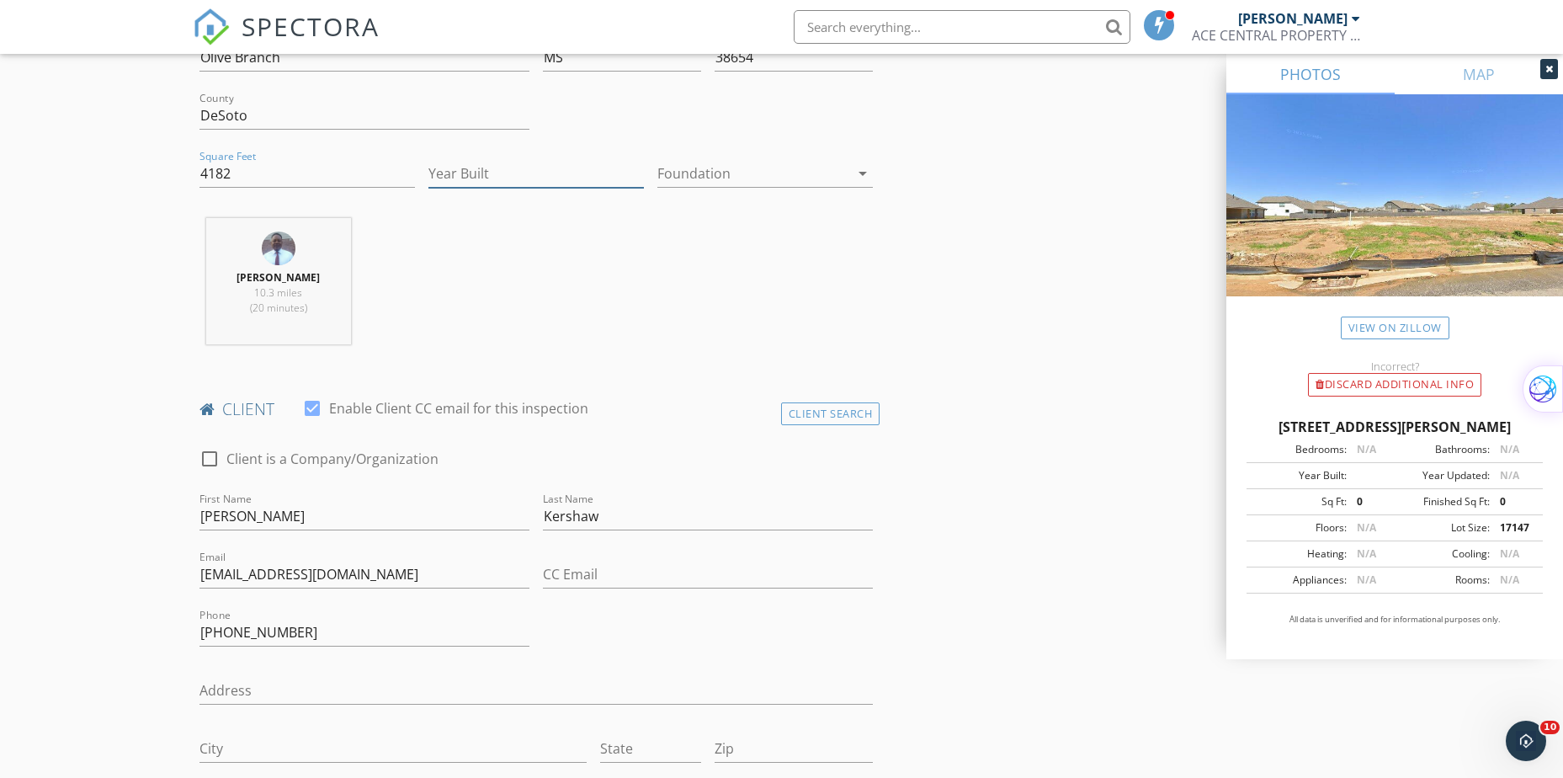
click at [492, 180] on input "Year Built" at bounding box center [537, 174] width 216 height 28
type input "2025"
click at [863, 174] on icon "arrow_drop_down" at bounding box center [863, 173] width 20 height 20
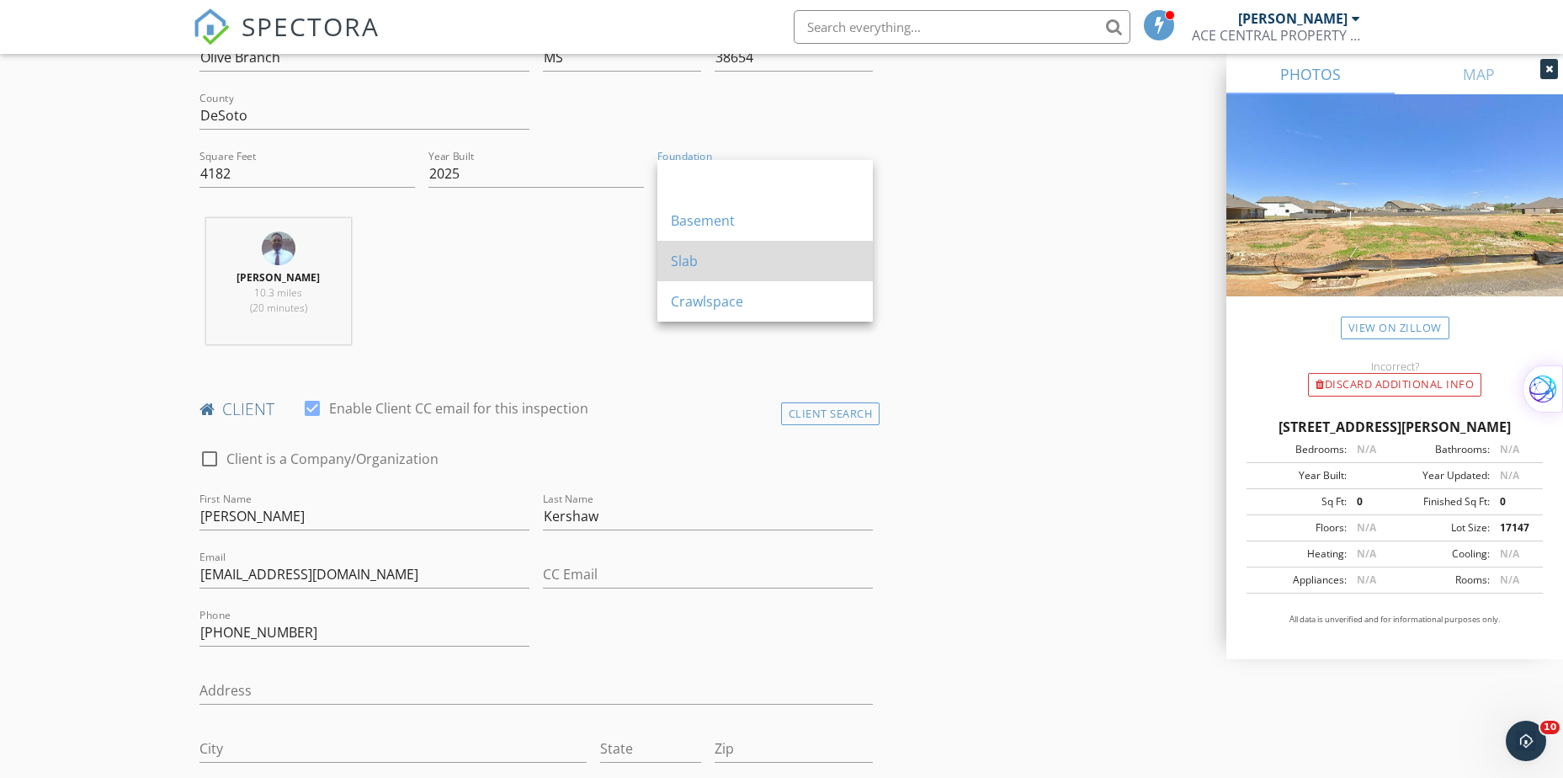
click at [818, 251] on div "Slab" at bounding box center [765, 261] width 189 height 20
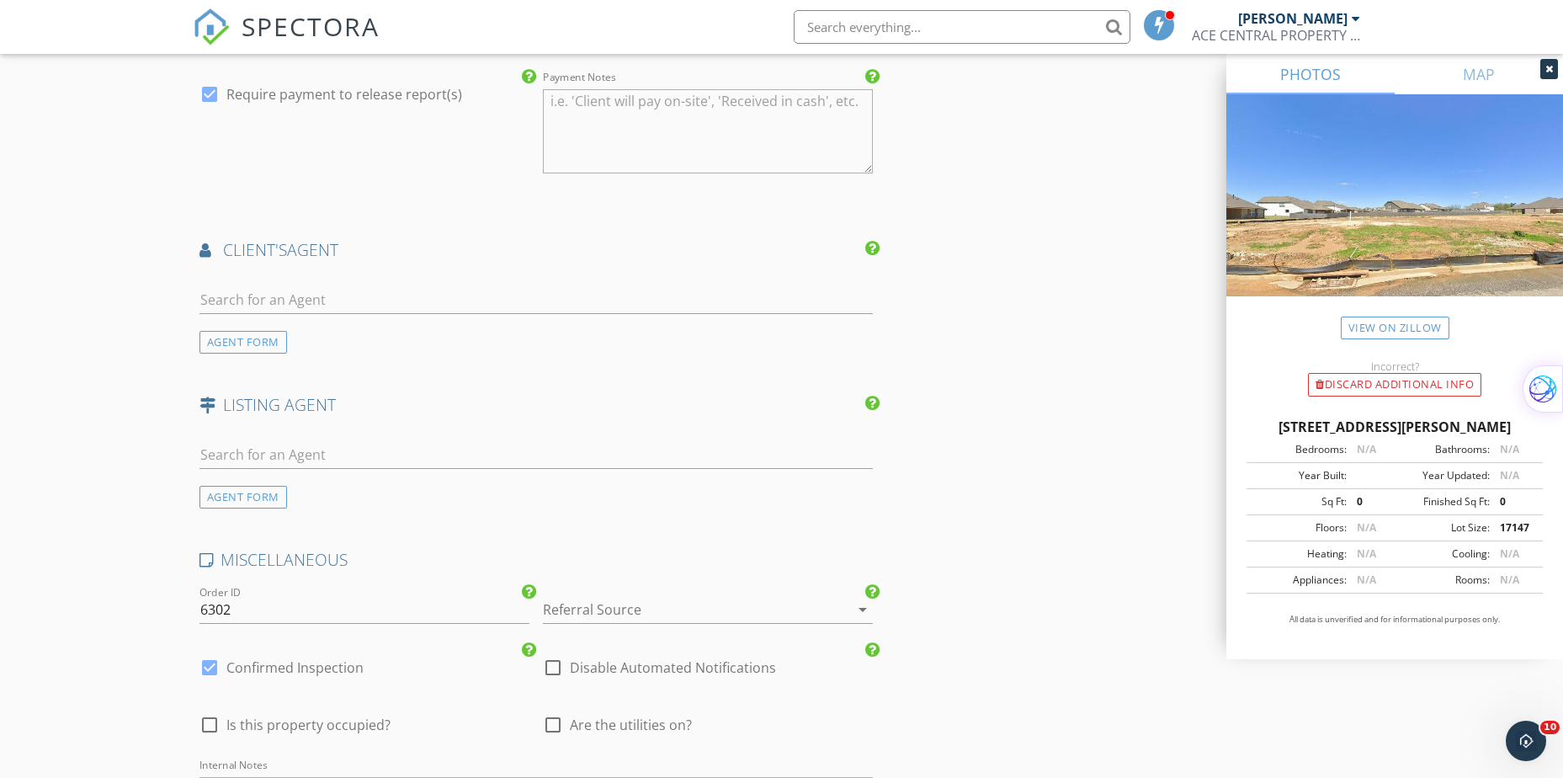
scroll to position [1936, 0]
click at [280, 296] on input "text" at bounding box center [537, 295] width 674 height 28
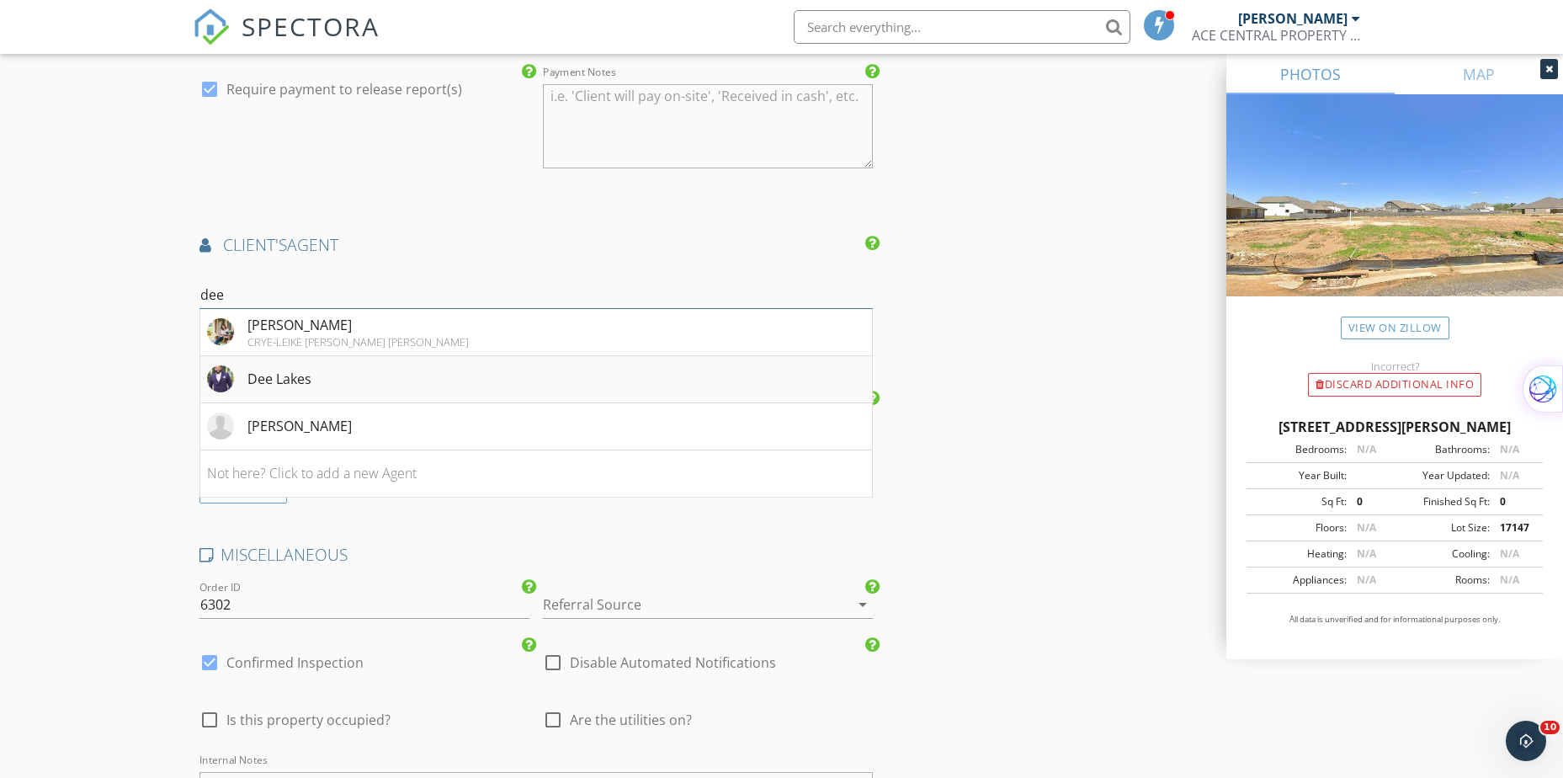
type input "dee"
click at [292, 377] on div "Dee Lakes" at bounding box center [280, 379] width 64 height 20
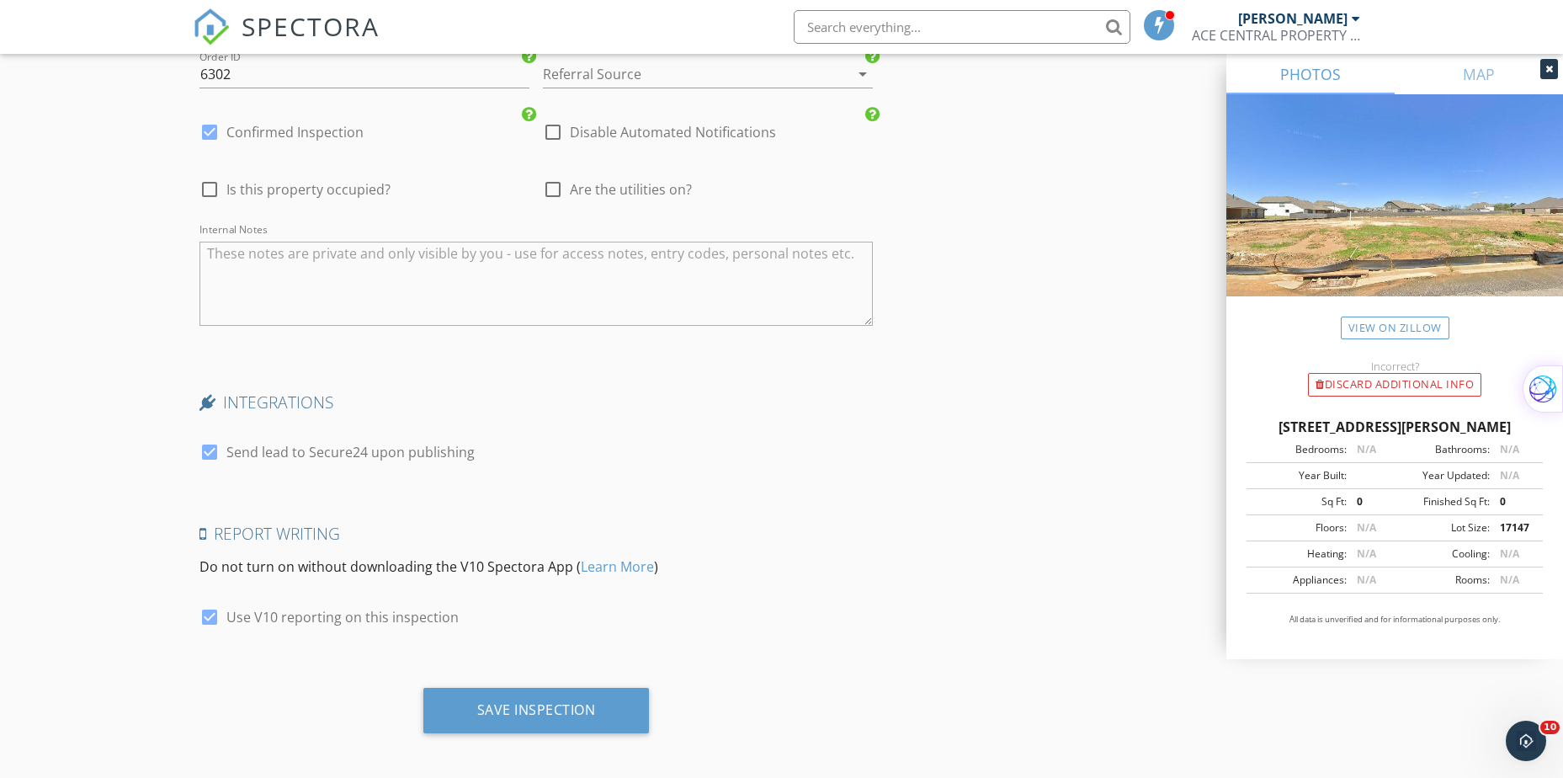
scroll to position [2975, 0]
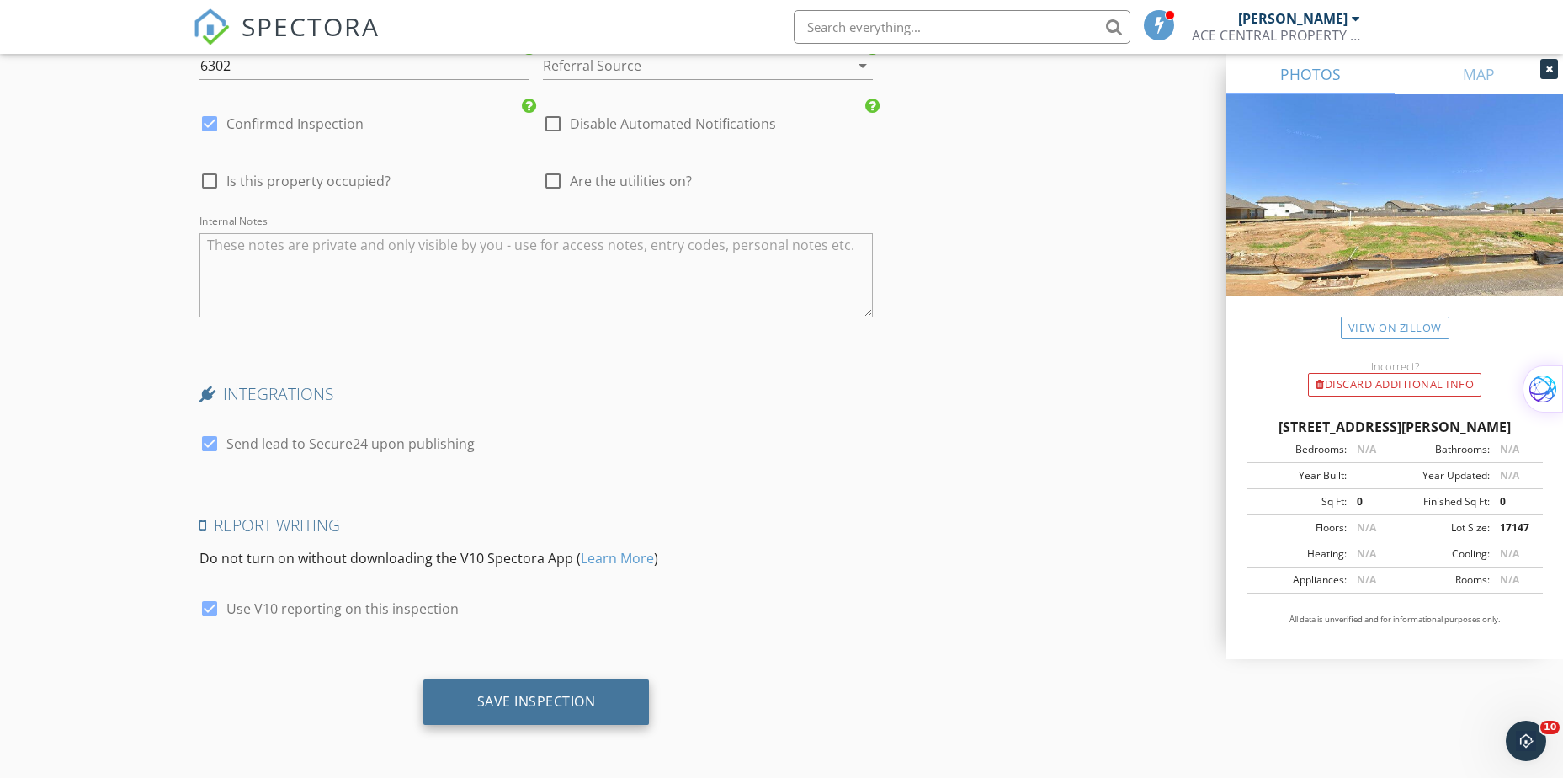
click at [519, 700] on div "Save Inspection" at bounding box center [536, 701] width 119 height 17
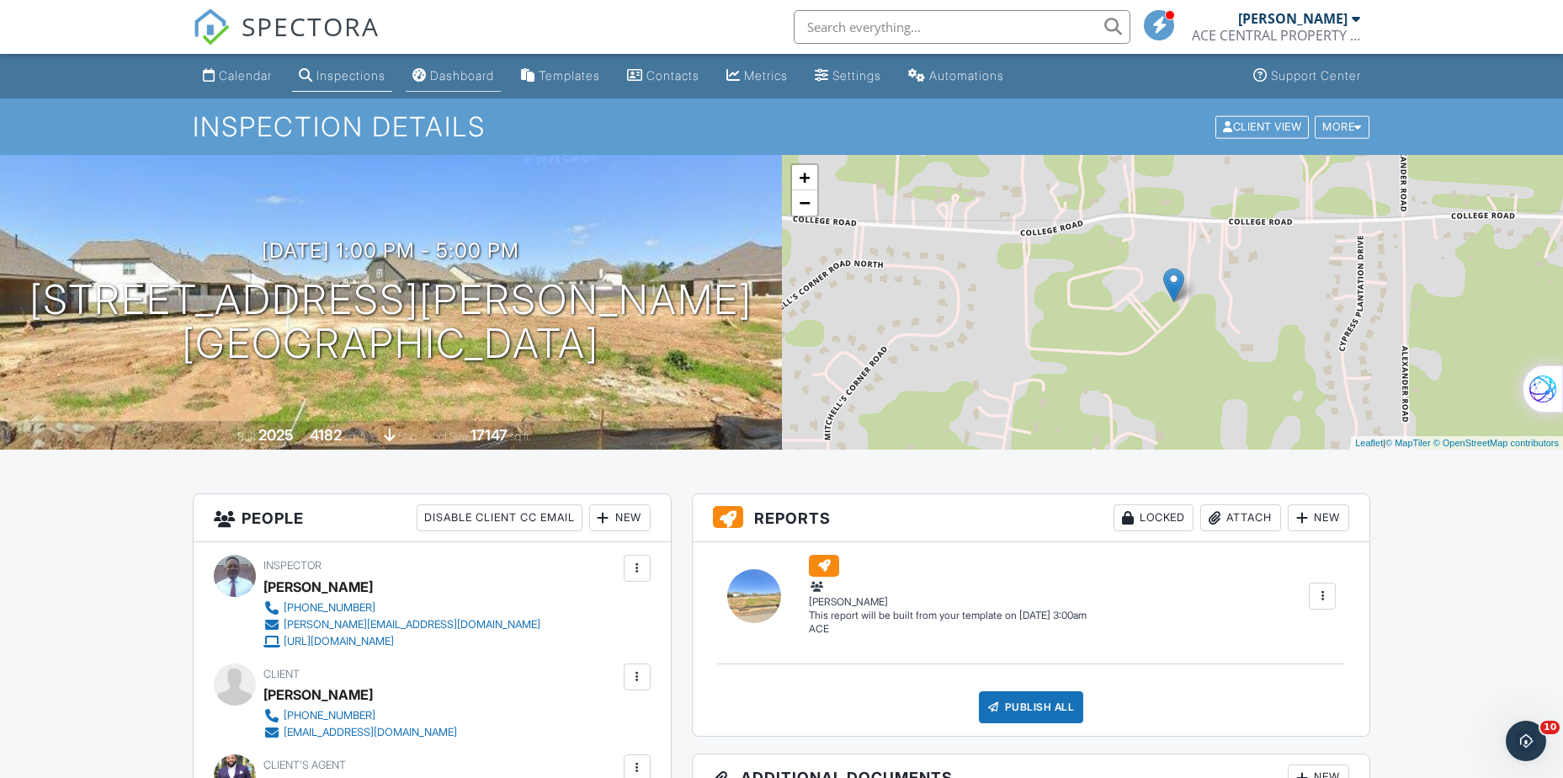
click at [451, 76] on div "Dashboard" at bounding box center [462, 75] width 64 height 14
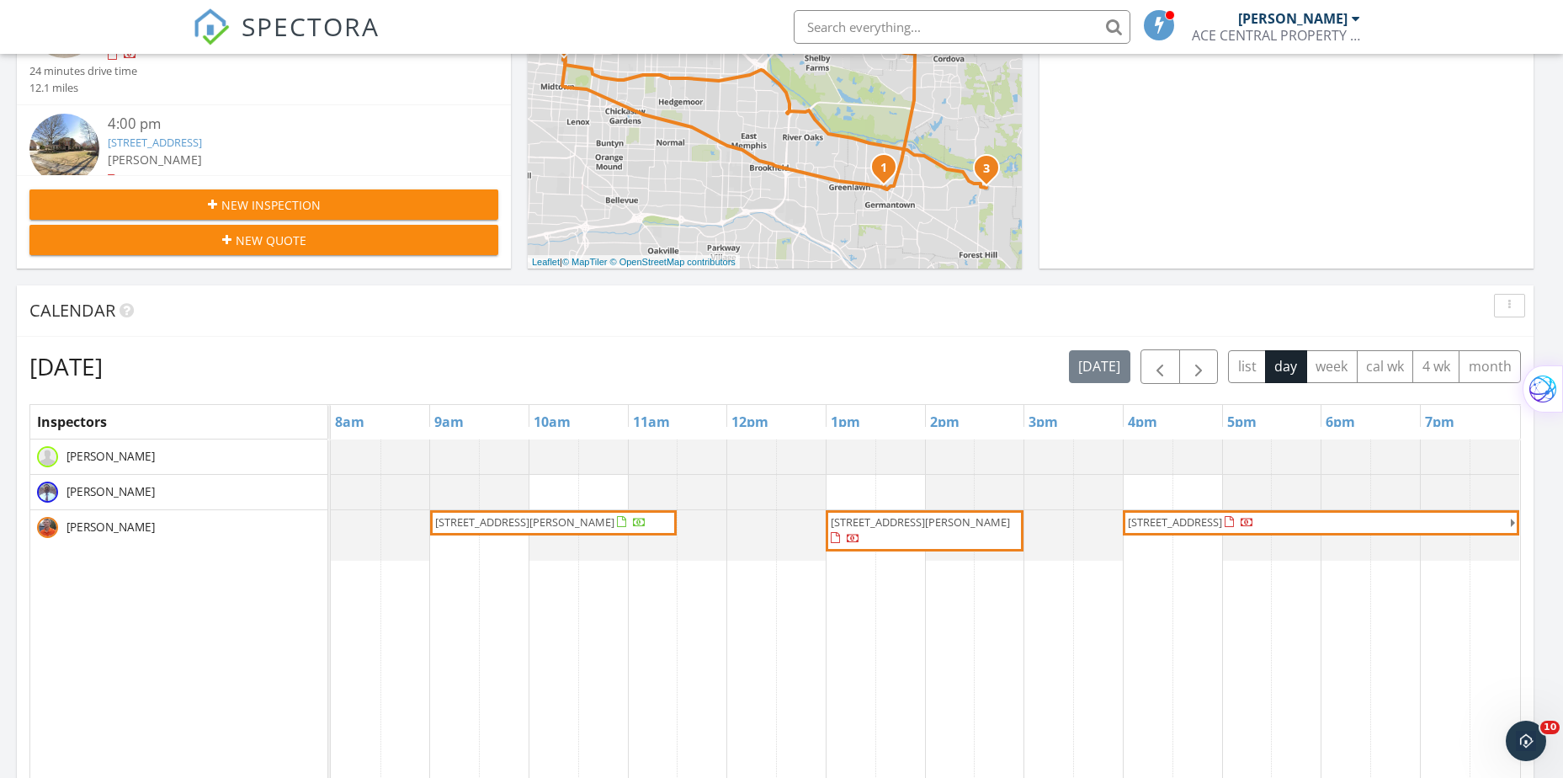
scroll to position [589, 0]
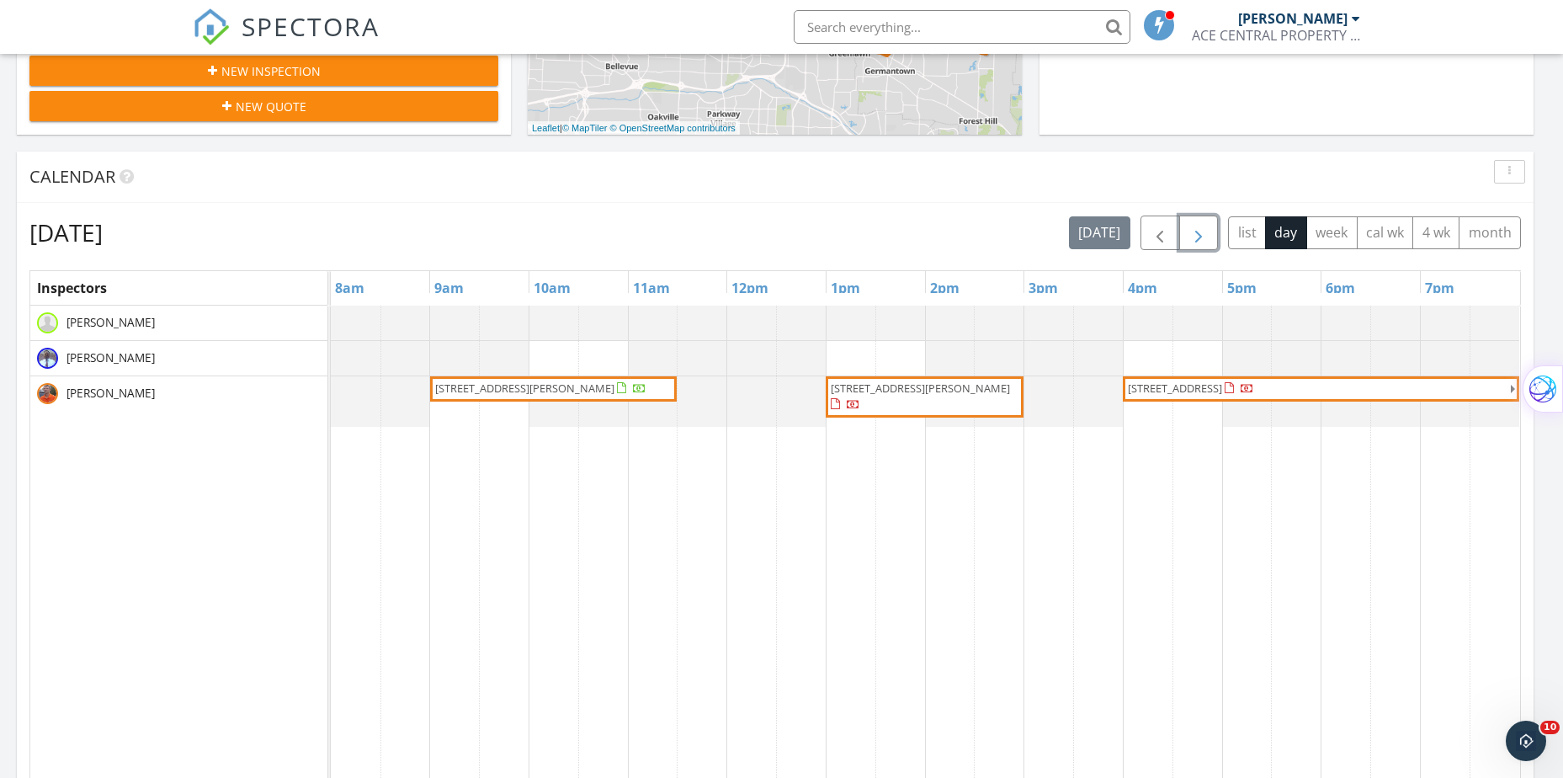
click at [1197, 236] on span "button" at bounding box center [1199, 233] width 20 height 20
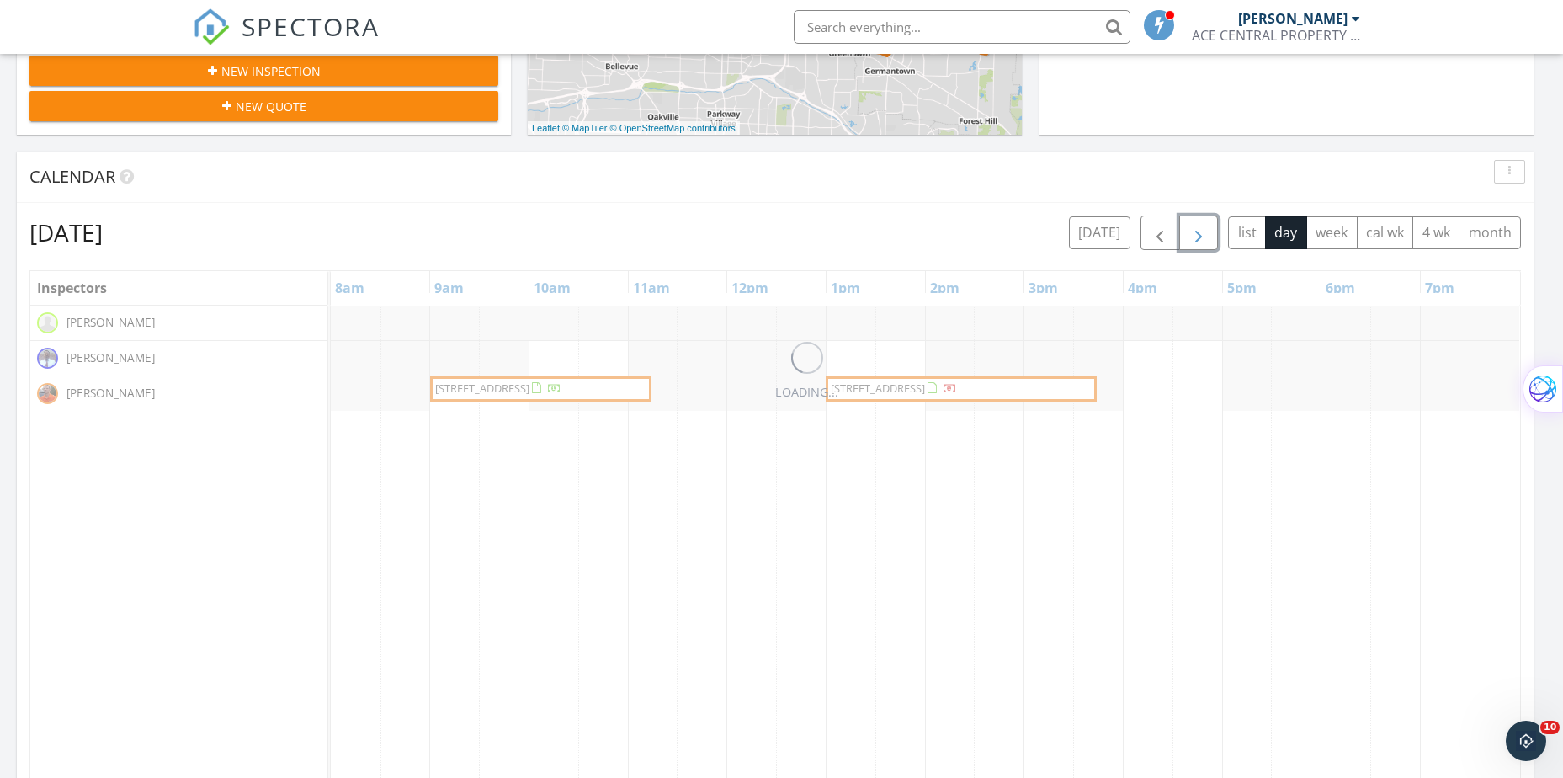
click at [1194, 235] on span "button" at bounding box center [1199, 233] width 20 height 20
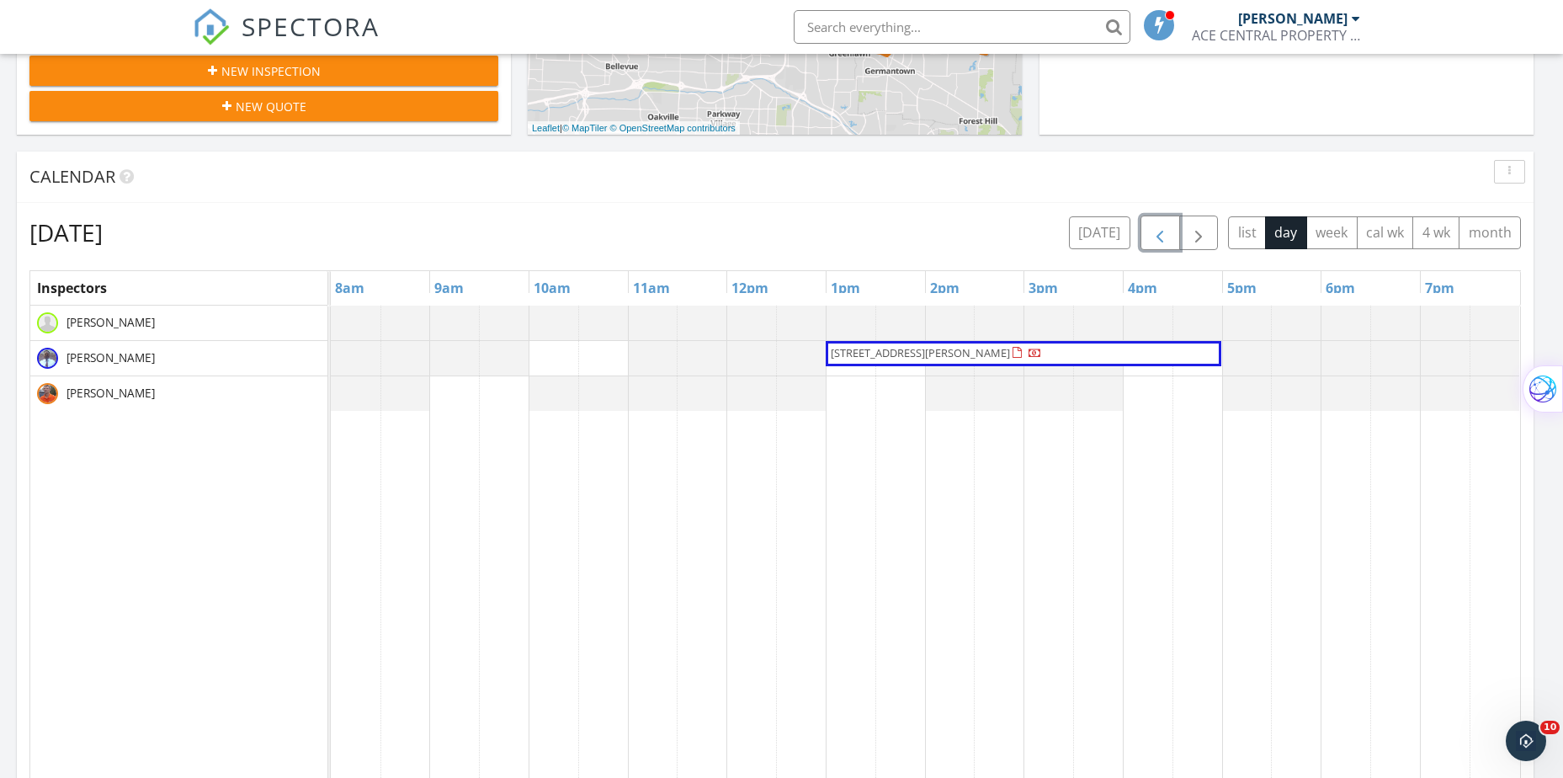
click at [1163, 226] on span "button" at bounding box center [1160, 233] width 20 height 20
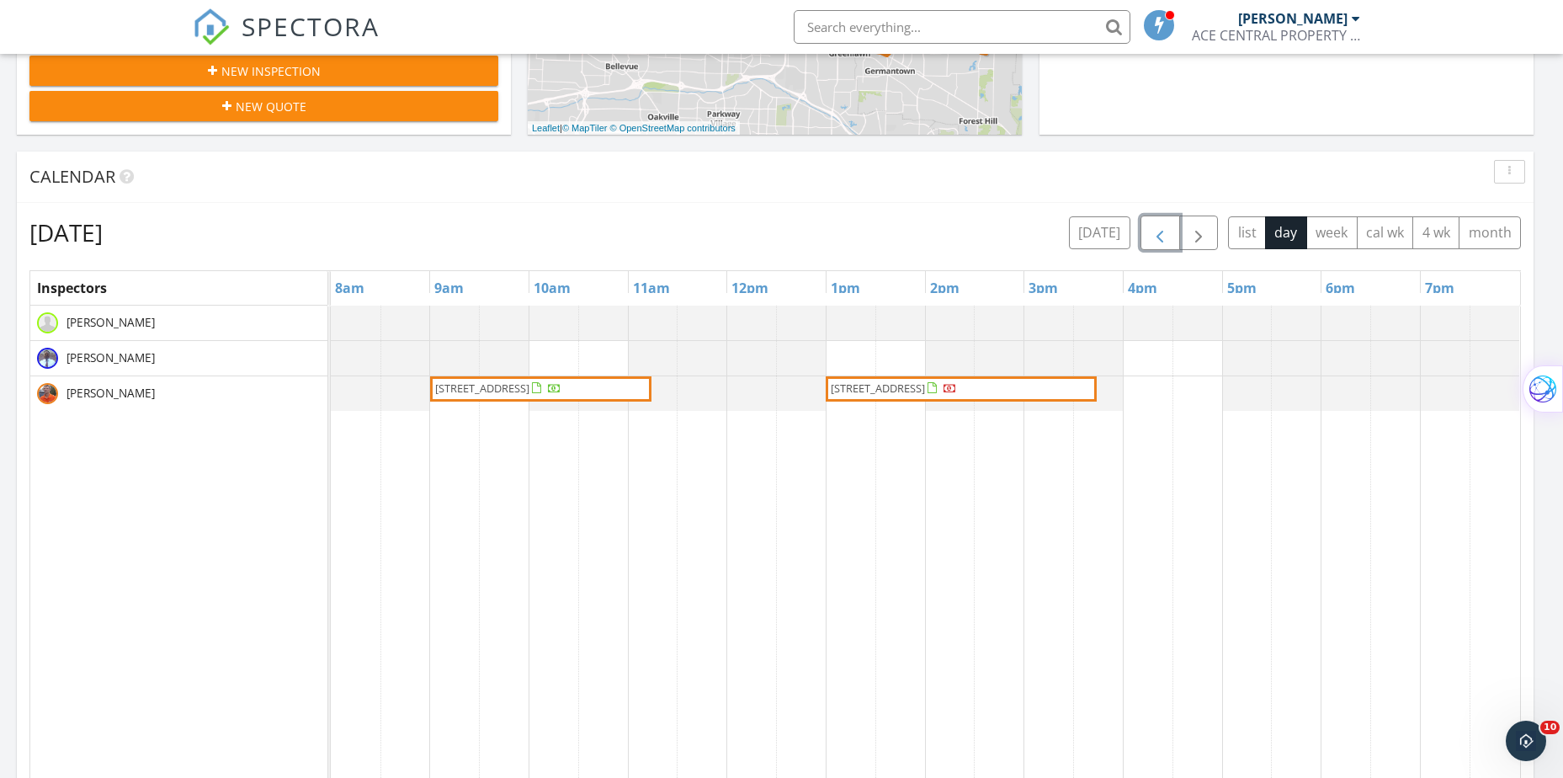
click at [1163, 226] on span "button" at bounding box center [1160, 233] width 20 height 20
